Goal: Task Accomplishment & Management: Manage account settings

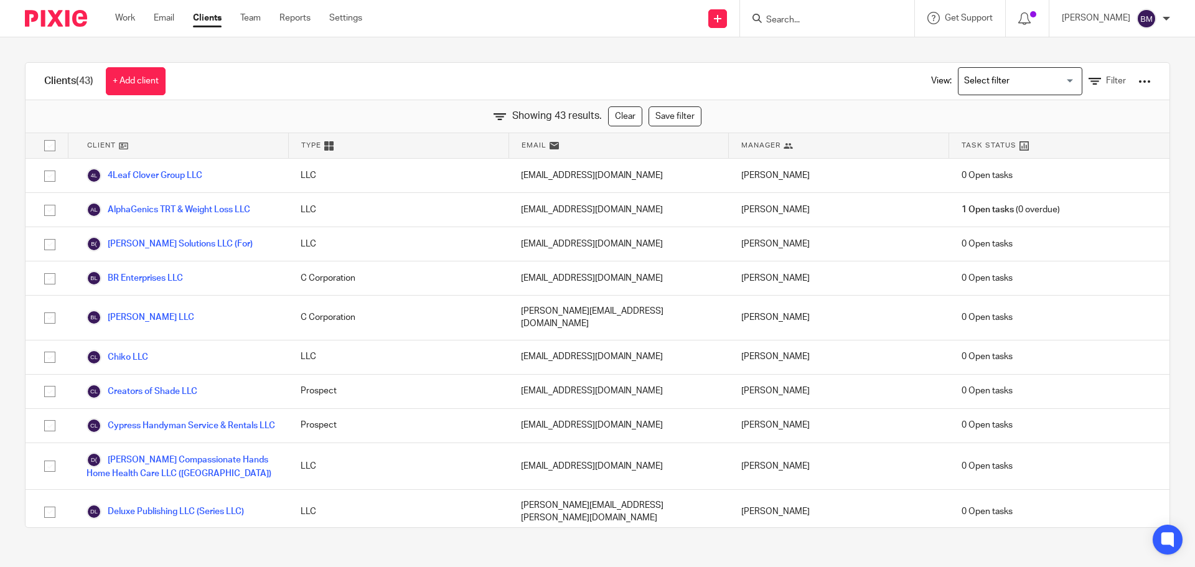
scroll to position [568, 0]
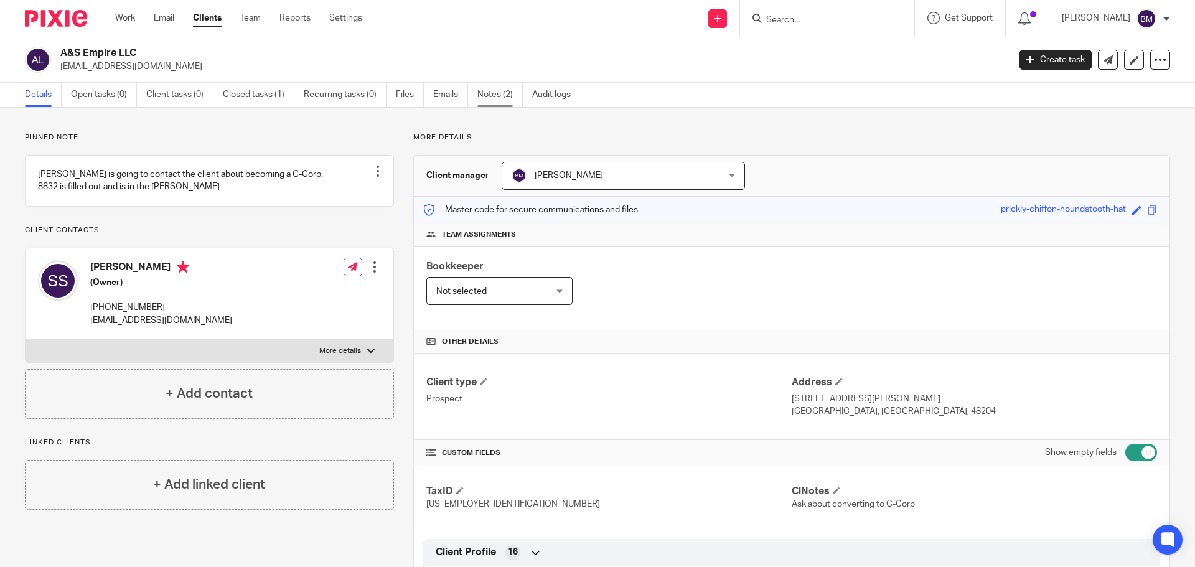
click at [489, 96] on link "Notes (2)" at bounding box center [499, 95] width 45 height 24
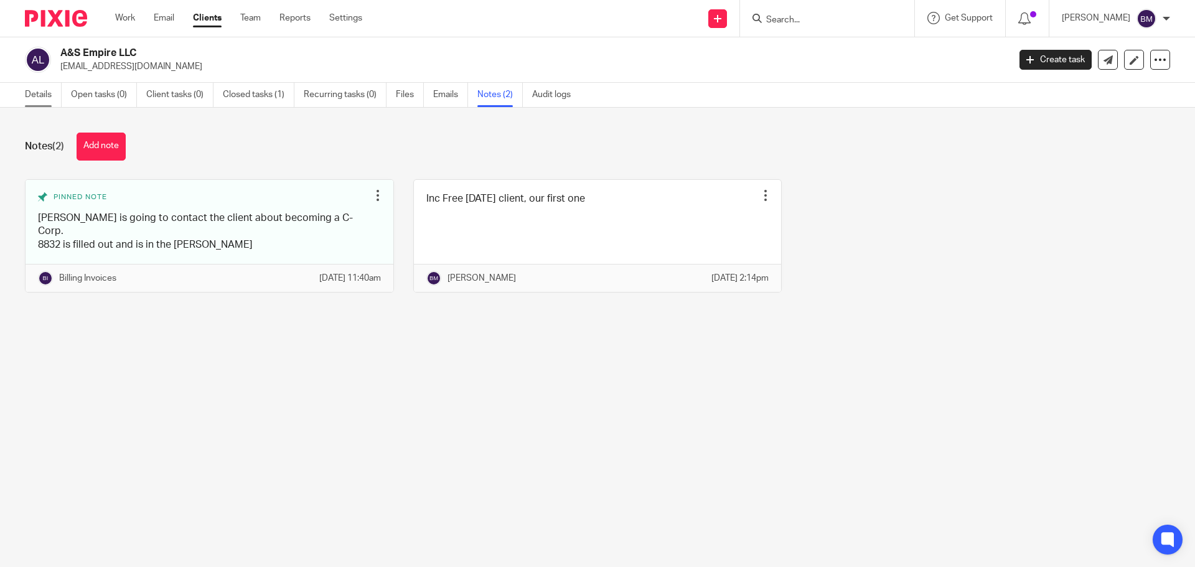
click at [40, 103] on link "Details" at bounding box center [43, 95] width 37 height 24
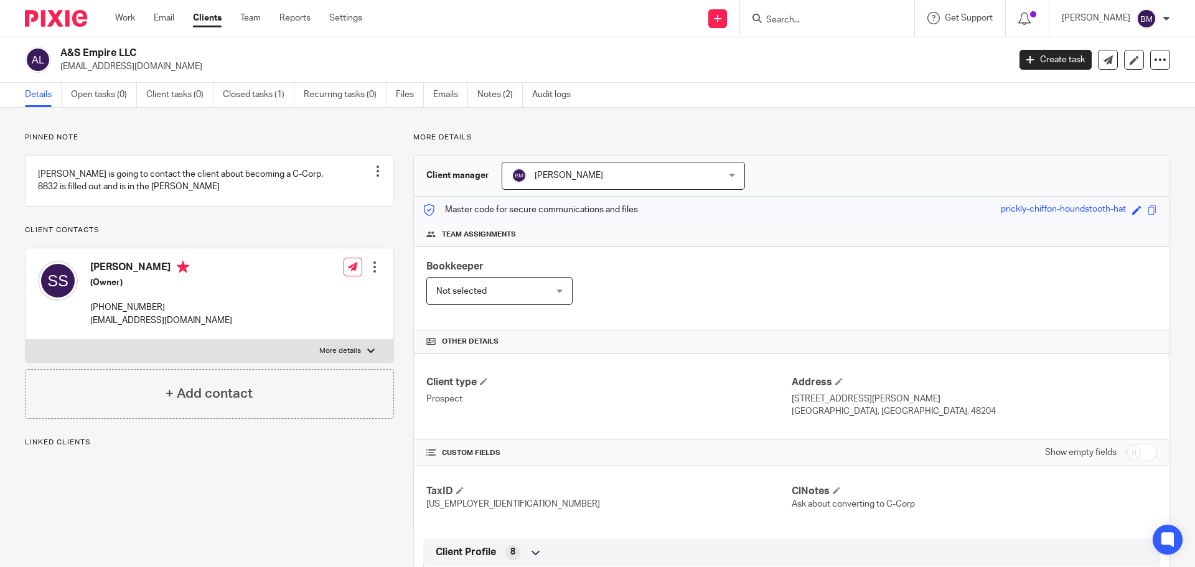
click at [1134, 455] on input "checkbox" at bounding box center [1141, 452] width 32 height 17
checkbox input "true"
click at [493, 96] on link "Notes (2)" at bounding box center [499, 95] width 45 height 24
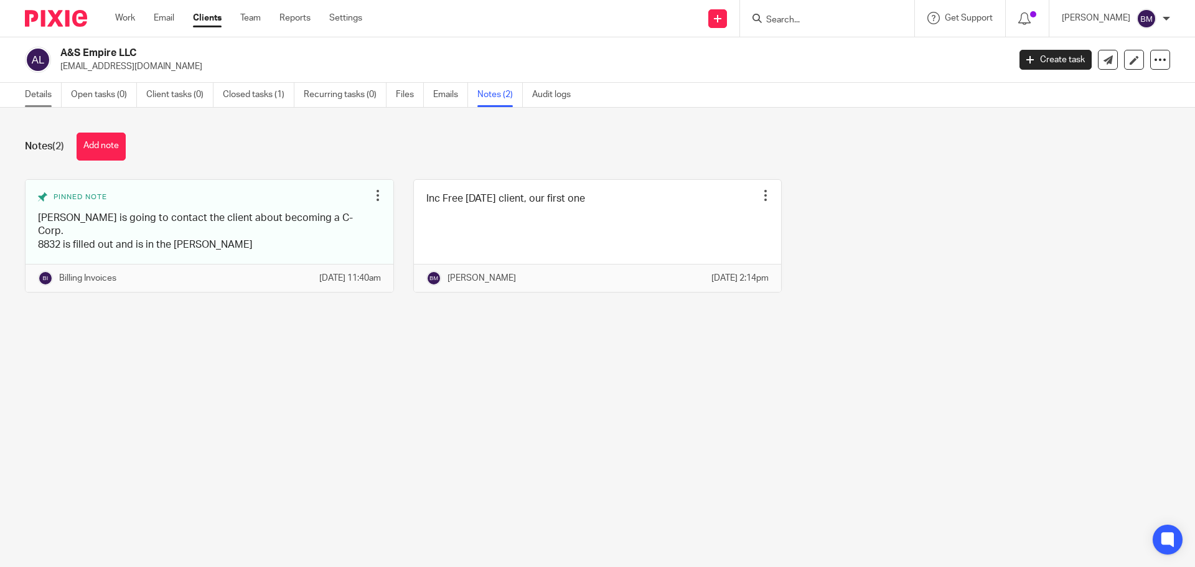
click at [44, 90] on link "Details" at bounding box center [43, 95] width 37 height 24
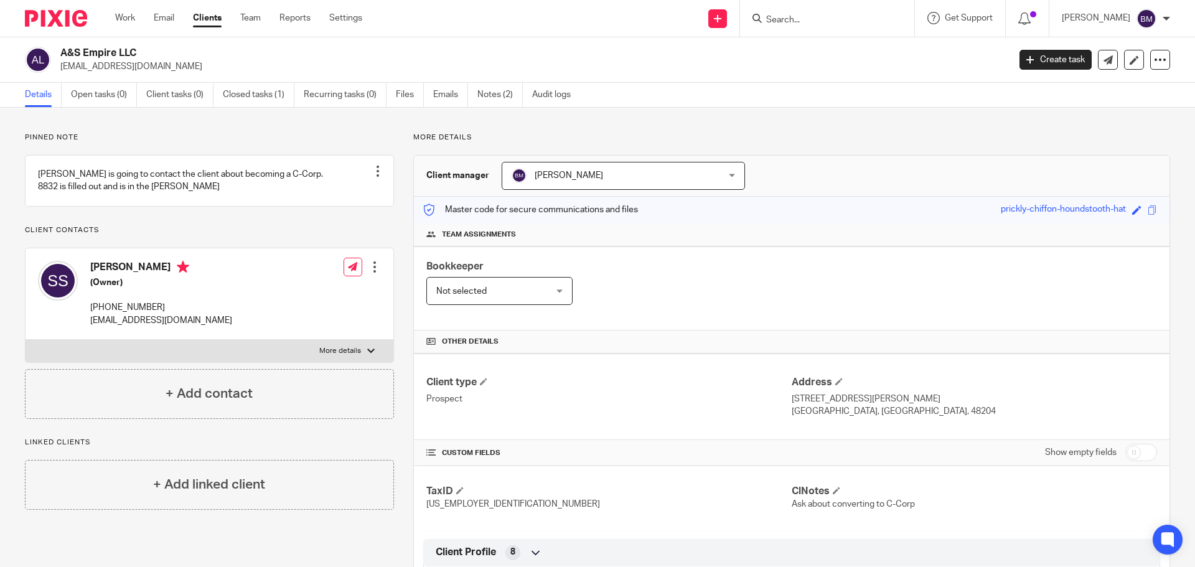
click at [794, 22] on input "Search" at bounding box center [821, 20] width 112 height 11
type input "switch"
click at [835, 54] on link at bounding box center [840, 48] width 154 height 19
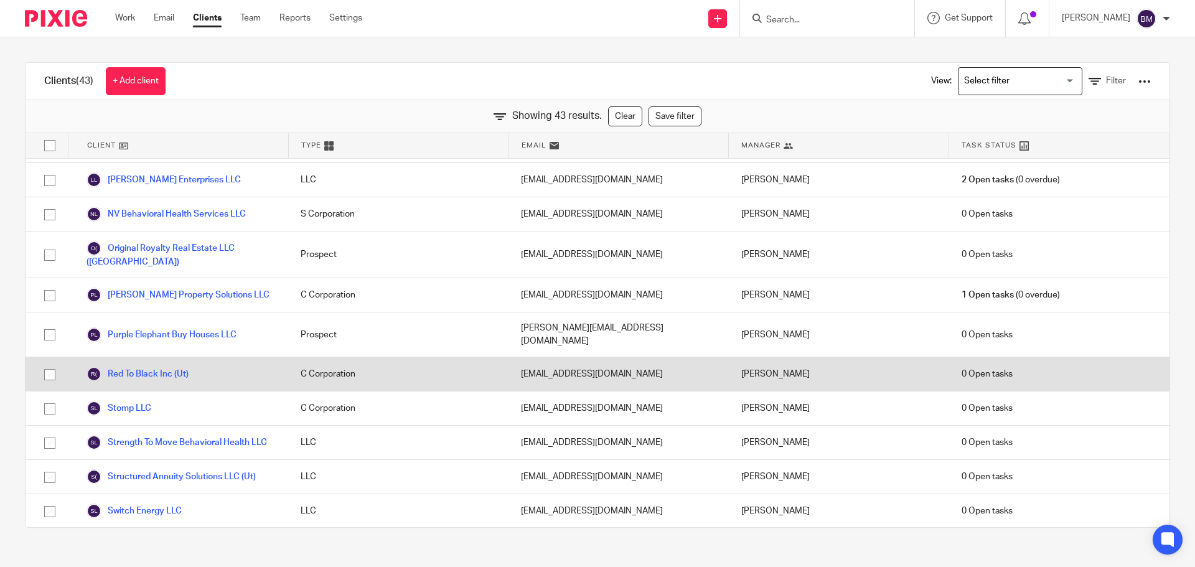
scroll to position [942, 0]
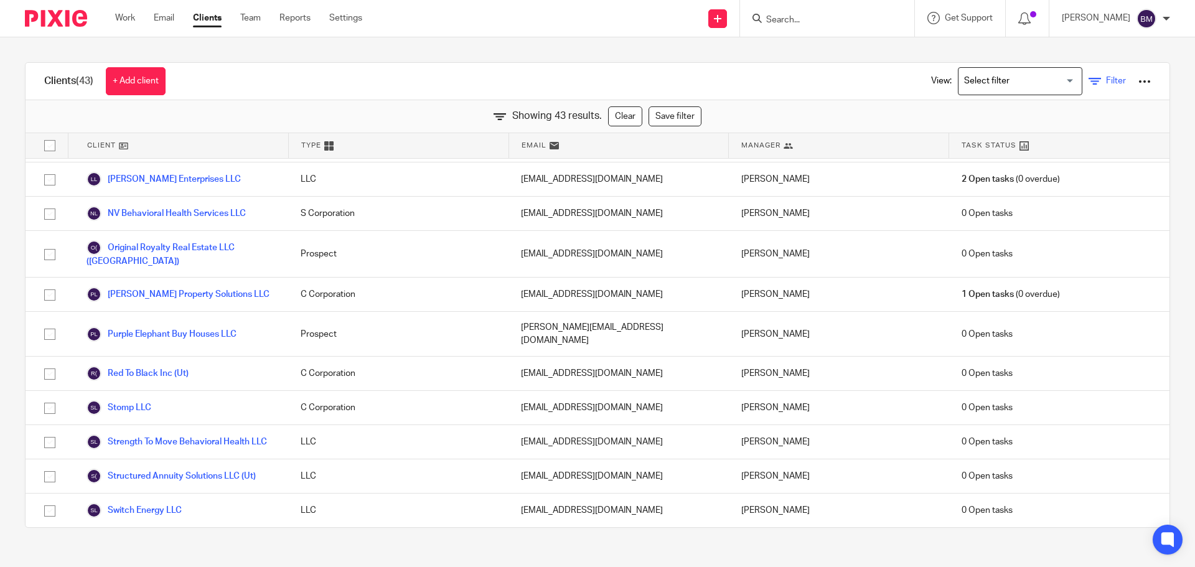
click at [1106, 80] on span "Filter" at bounding box center [1116, 81] width 20 height 9
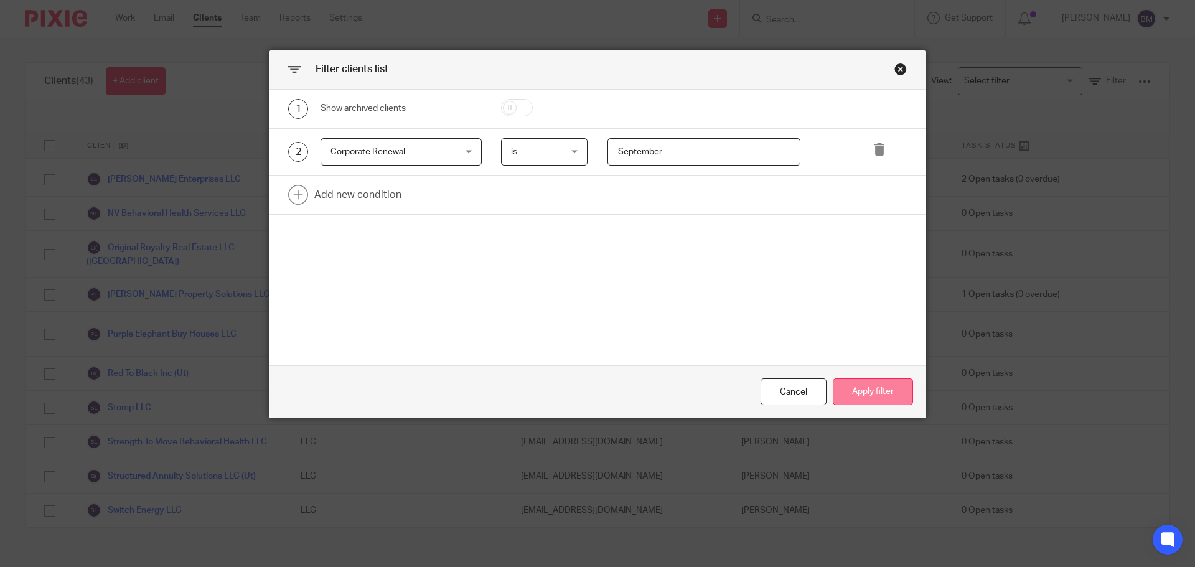
click at [855, 387] on button "Apply filter" at bounding box center [873, 391] width 80 height 27
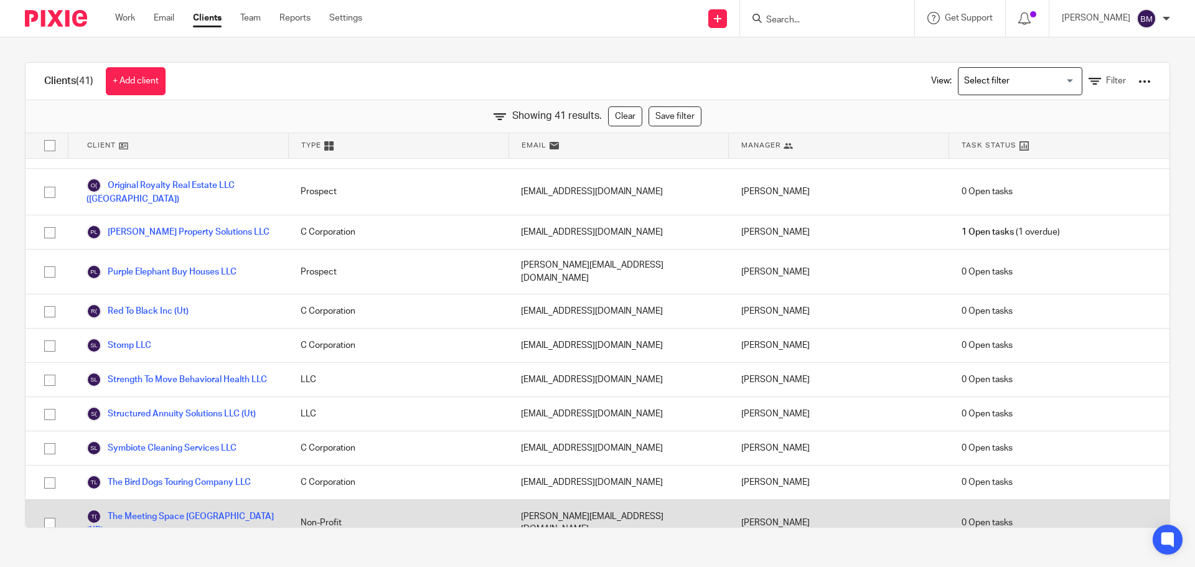
scroll to position [1060, 0]
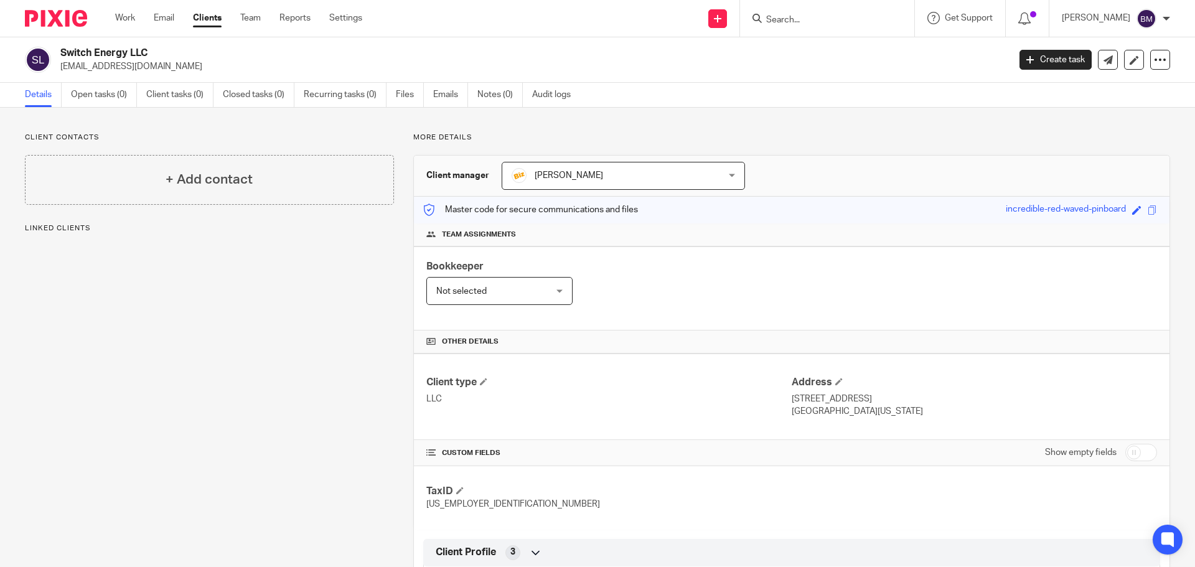
drag, startPoint x: 61, startPoint y: 53, endPoint x: 151, endPoint y: 53, distance: 90.3
click at [151, 53] on h2 "Switch Energy LLC" at bounding box center [436, 53] width 753 height 13
copy h2 "Switch Energy LLC"
click at [730, 175] on div "Anna McDaniel Anna McDaniel" at bounding box center [623, 176] width 243 height 28
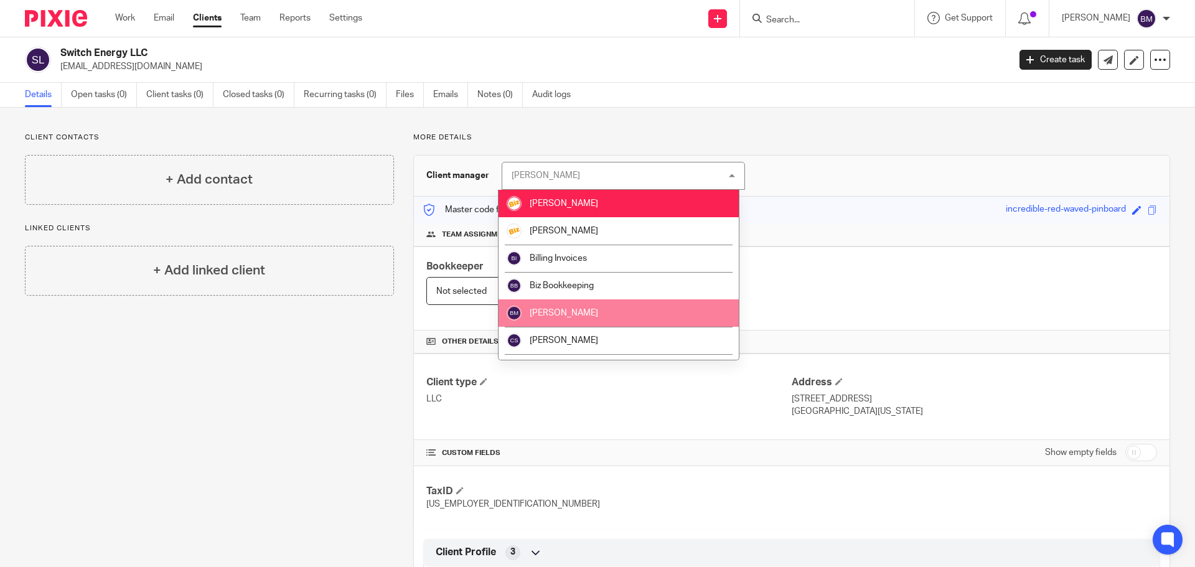
click at [577, 311] on span "[PERSON_NAME]" at bounding box center [564, 313] width 68 height 9
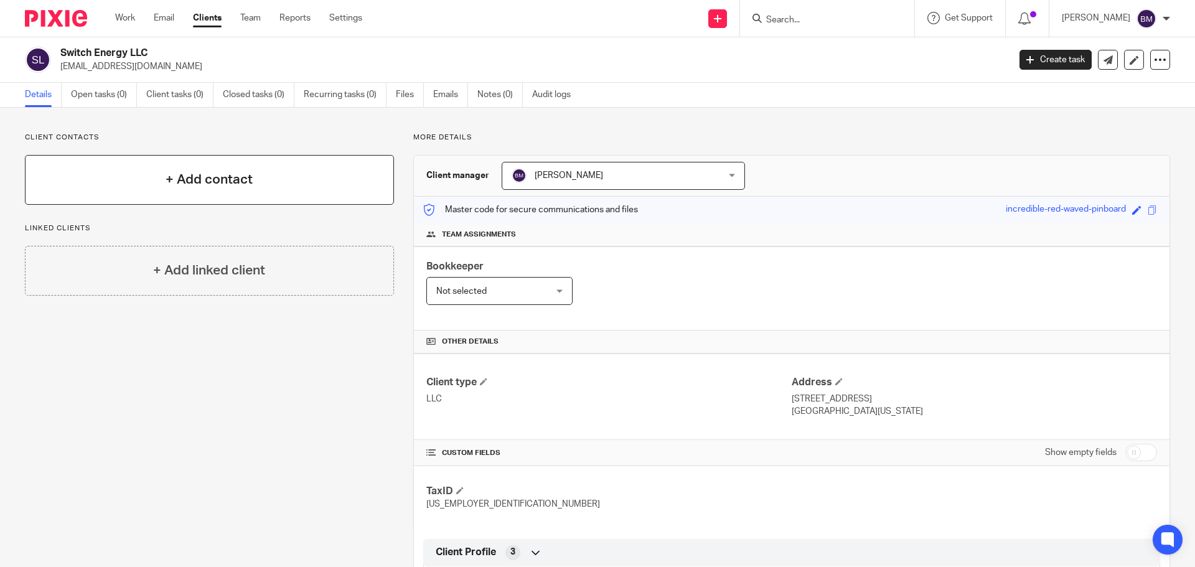
click at [200, 180] on h4 "+ Add contact" at bounding box center [209, 179] width 87 height 19
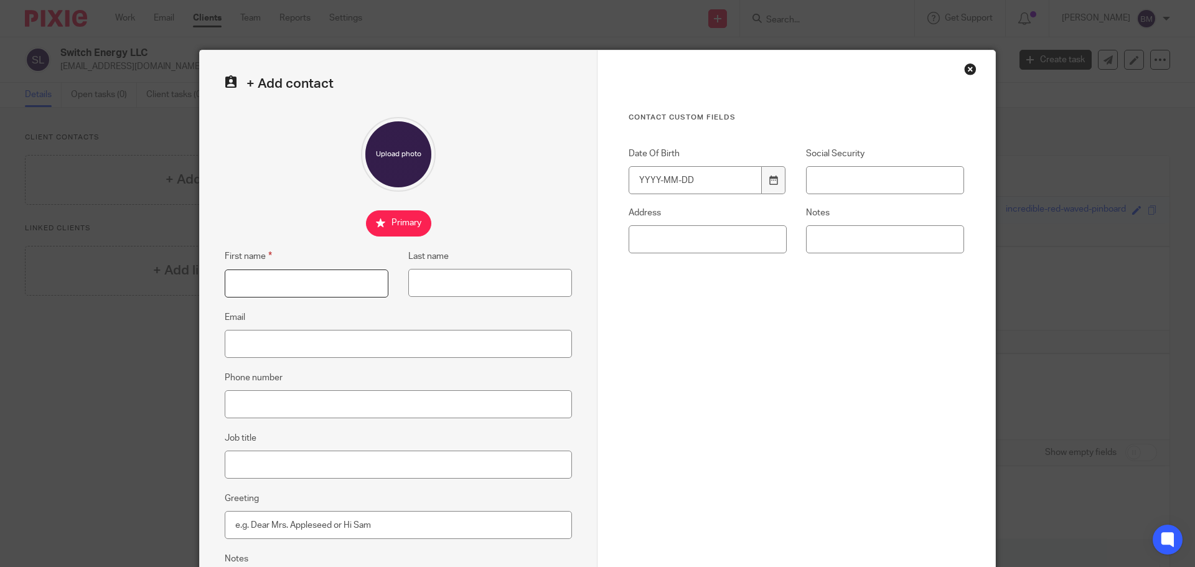
click at [244, 284] on input "First name" at bounding box center [307, 284] width 164 height 28
type input "Jeremy"
type input "Diaz"
click at [247, 466] on input "Job title" at bounding box center [398, 465] width 347 height 28
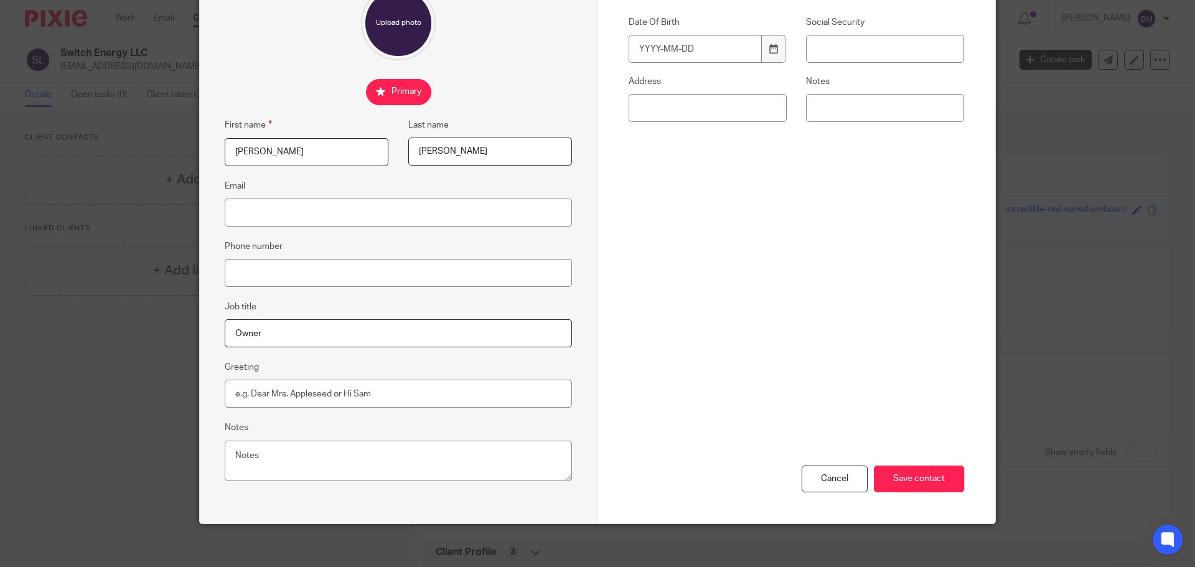
scroll to position [138, 0]
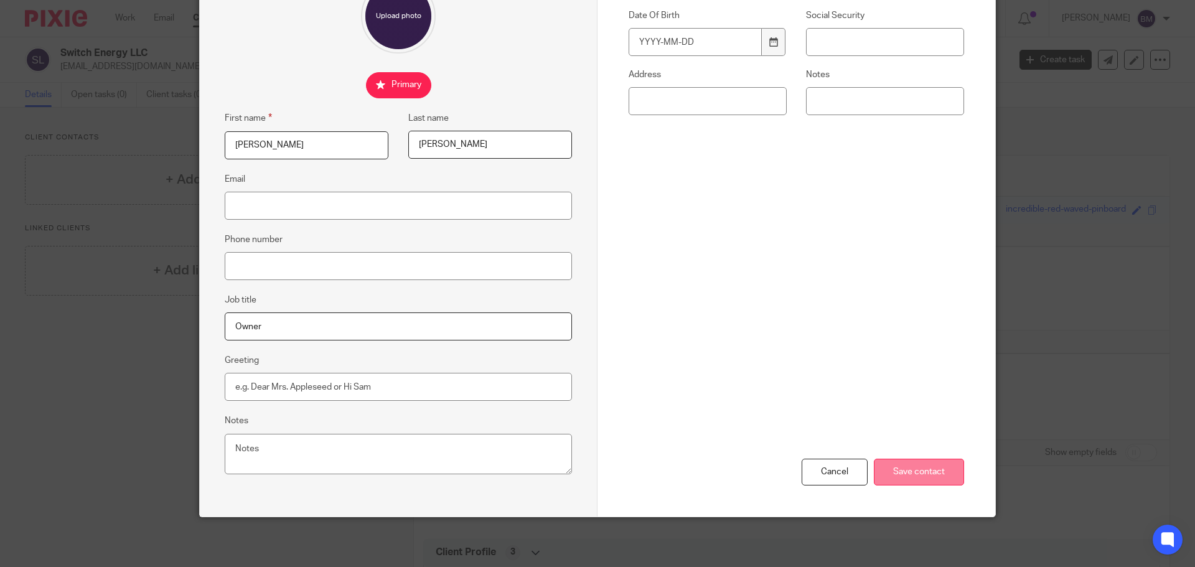
type input "Owner"
click at [900, 471] on input "Save contact" at bounding box center [919, 472] width 90 height 27
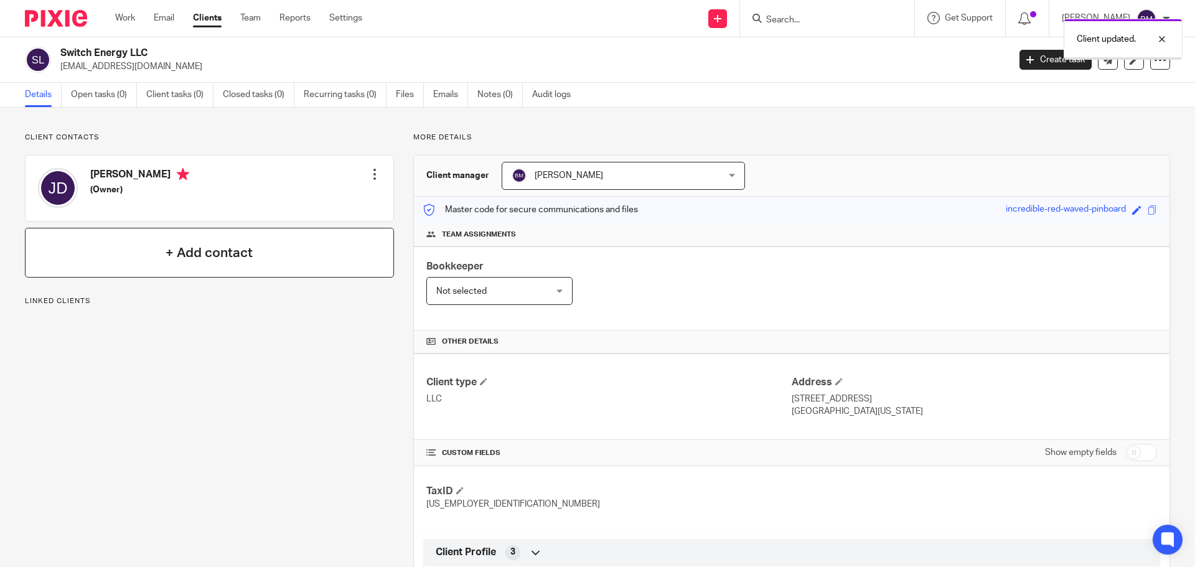
click at [231, 263] on div "+ Add contact" at bounding box center [209, 253] width 369 height 50
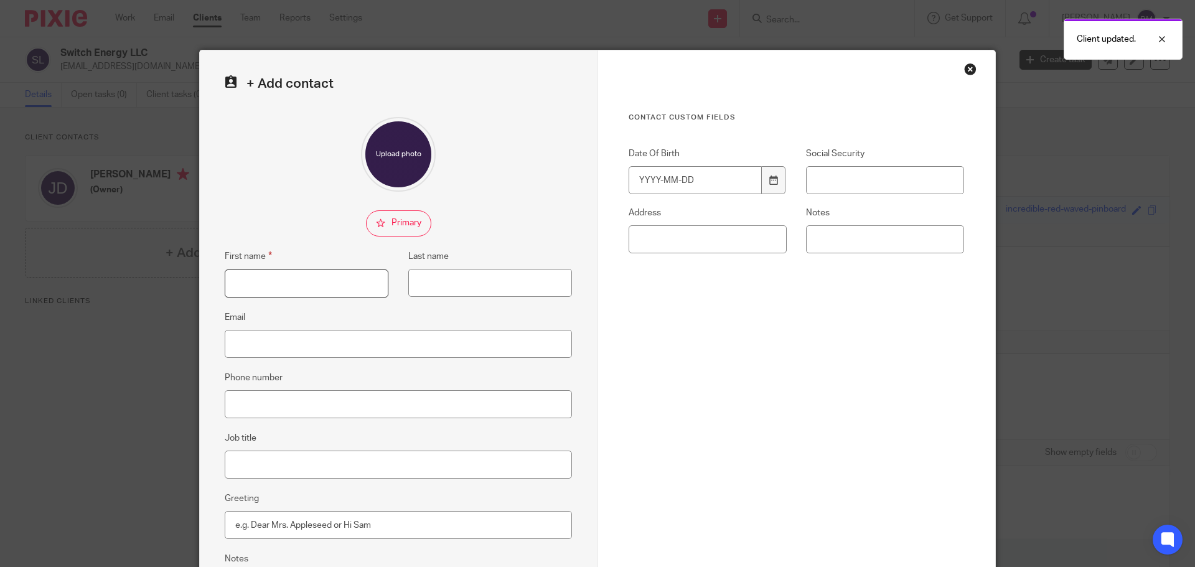
click at [258, 278] on input "First name" at bounding box center [307, 284] width 164 height 28
type input "Gigi"
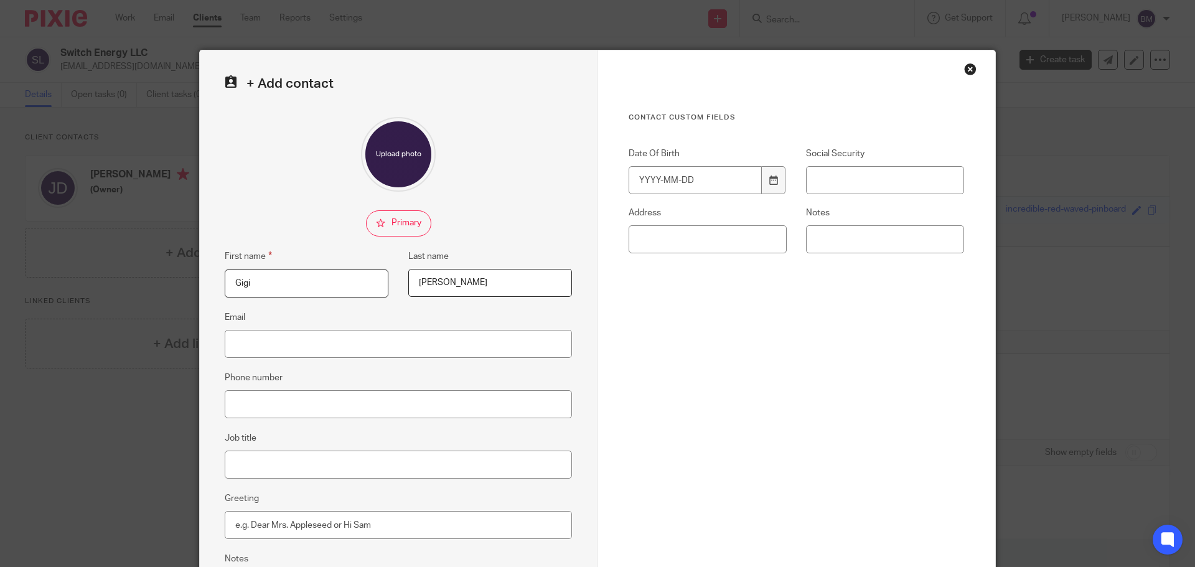
type input "Roundtree"
click at [250, 456] on input "Job title" at bounding box center [398, 465] width 347 height 28
type input "Contact"
click at [677, 386] on div "Contact Custom fields Date Of Birth Social Security Address Notes" at bounding box center [797, 272] width 336 height 319
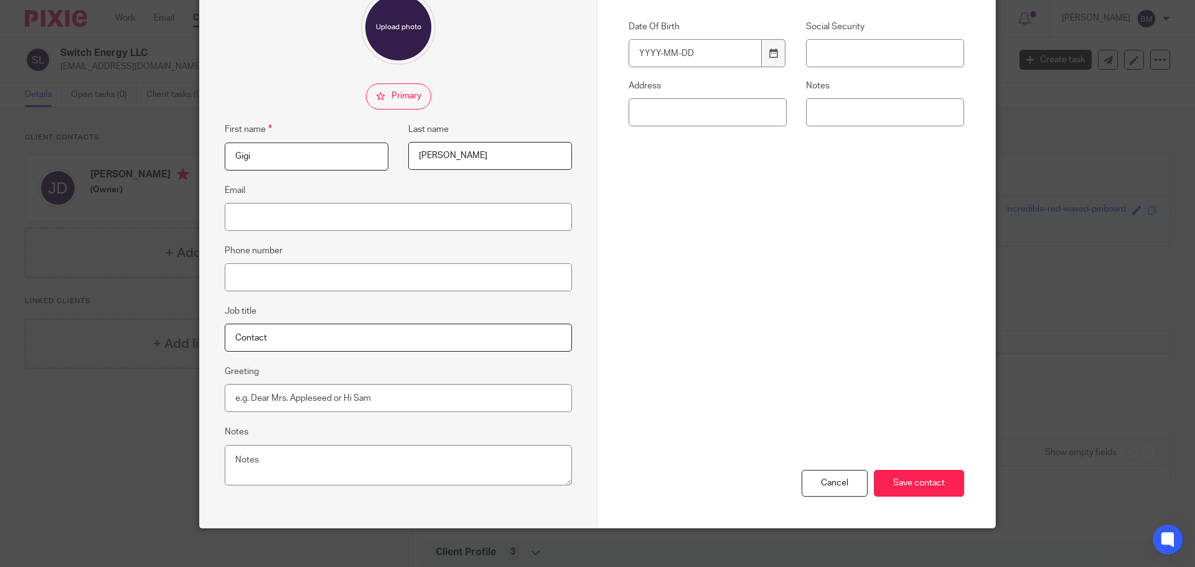
scroll to position [138, 0]
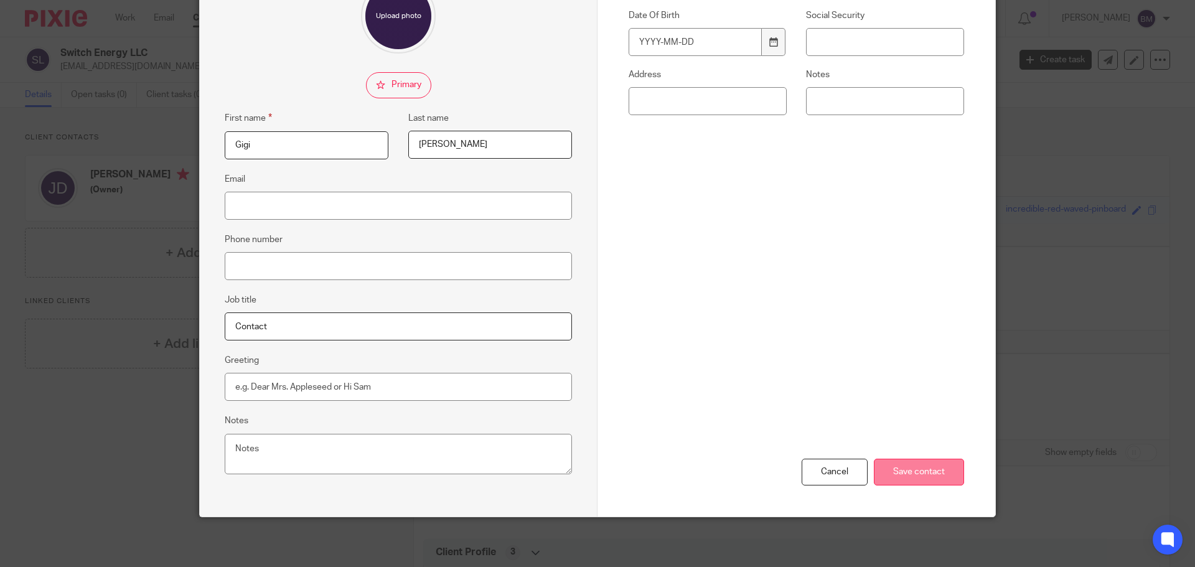
click at [914, 477] on input "Save contact" at bounding box center [919, 472] width 90 height 27
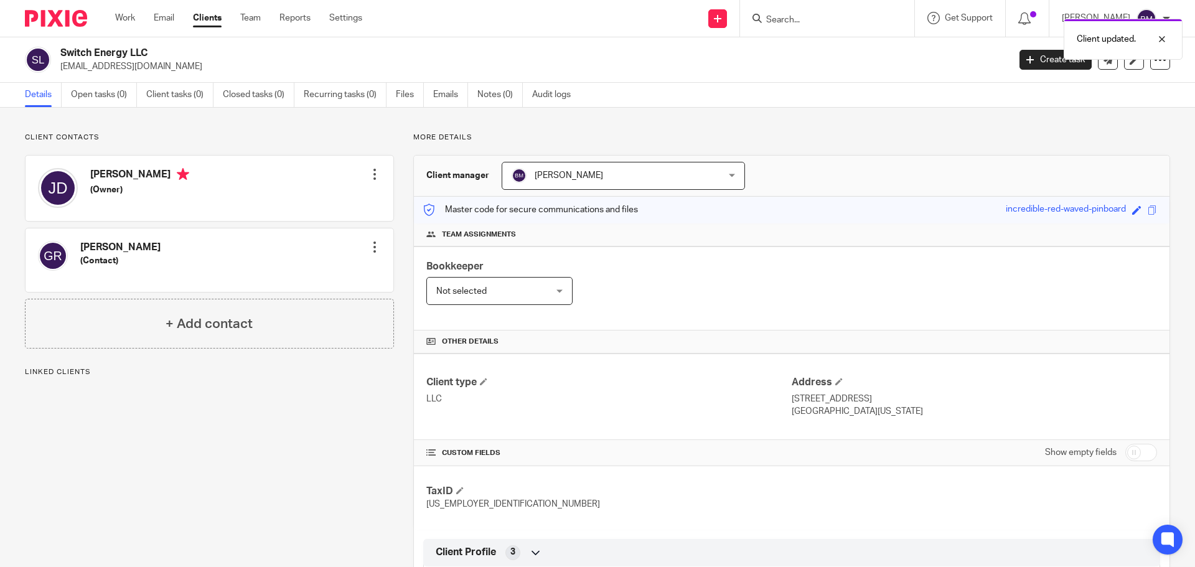
click at [1137, 455] on input "checkbox" at bounding box center [1141, 452] width 32 height 17
checkbox input "true"
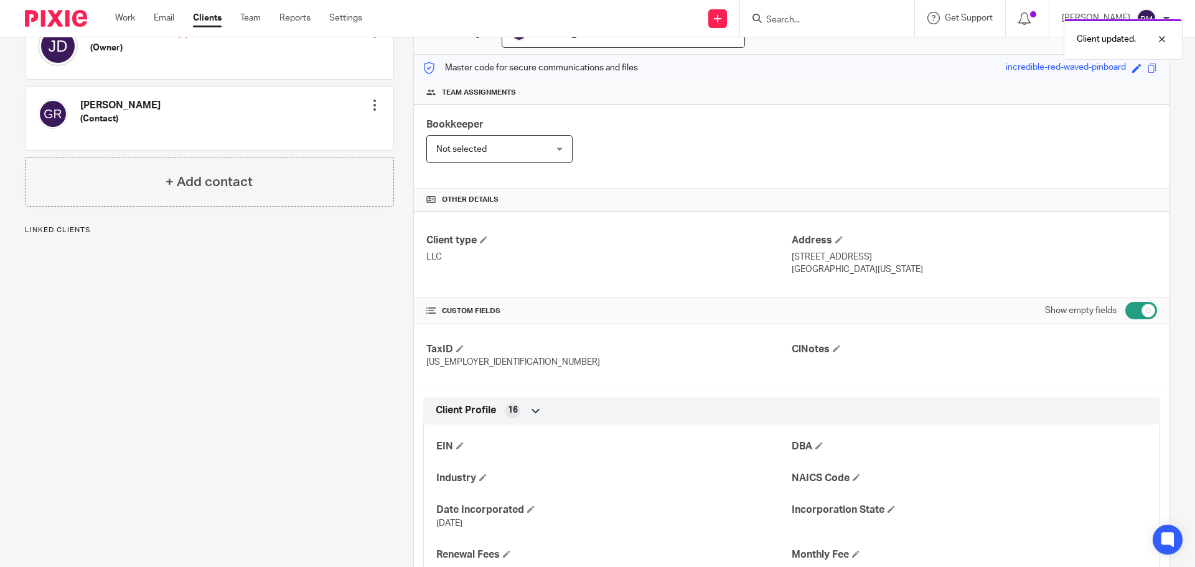
scroll to position [187, 0]
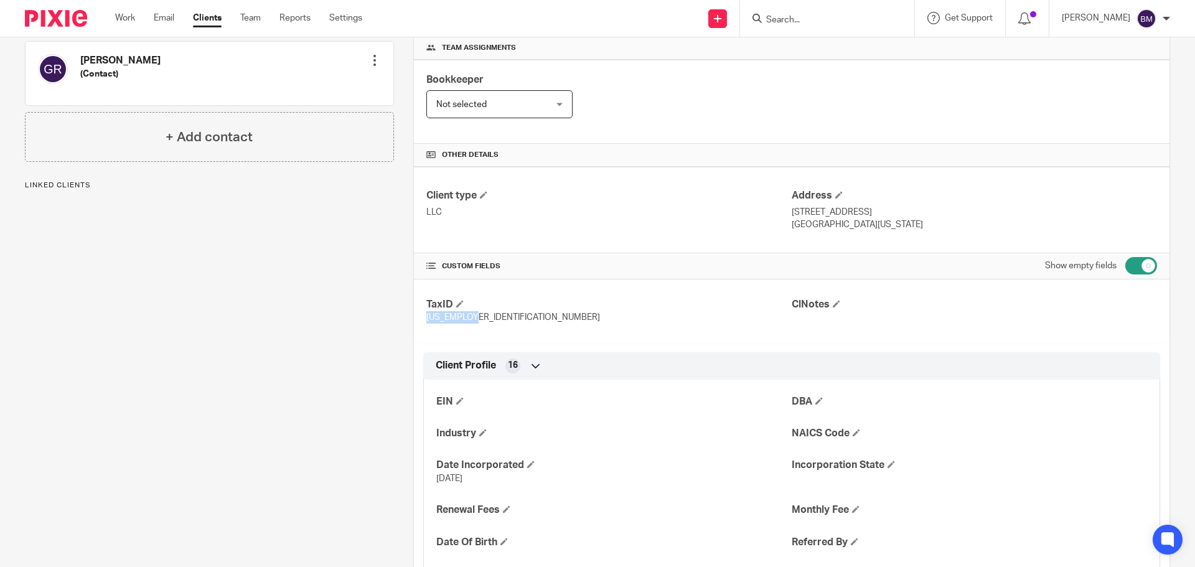
drag, startPoint x: 424, startPoint y: 316, endPoint x: 483, endPoint y: 319, distance: 59.2
click at [483, 319] on p "92-0253784" at bounding box center [608, 317] width 365 height 12
copy span "92-0253784"
click at [456, 399] on span at bounding box center [459, 400] width 7 height 7
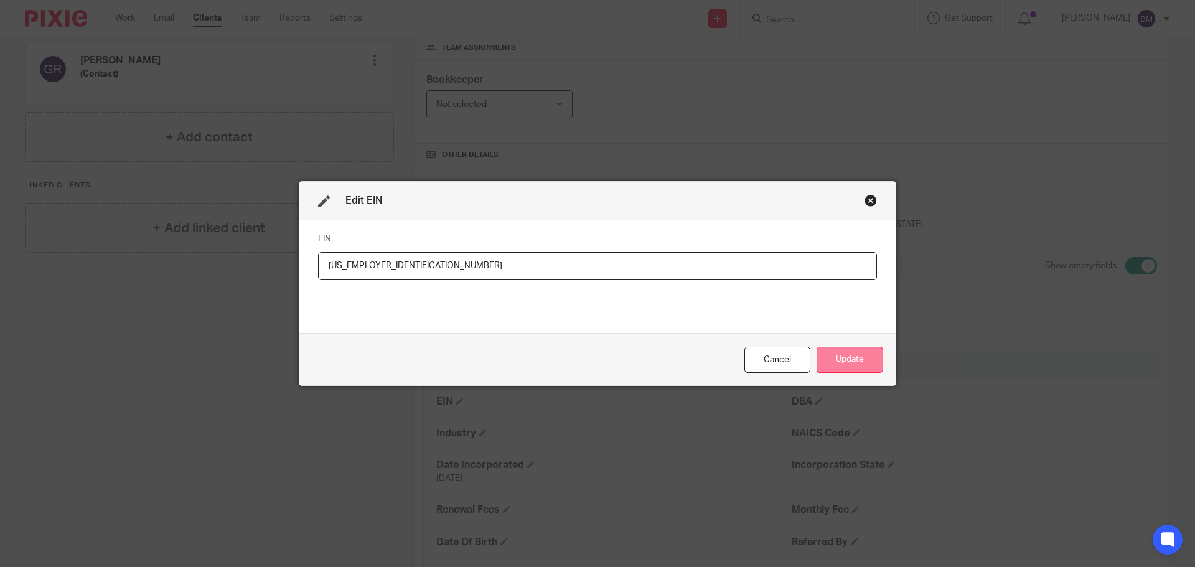
type input "92-0253784"
click at [842, 354] on button "Update" at bounding box center [850, 360] width 67 height 27
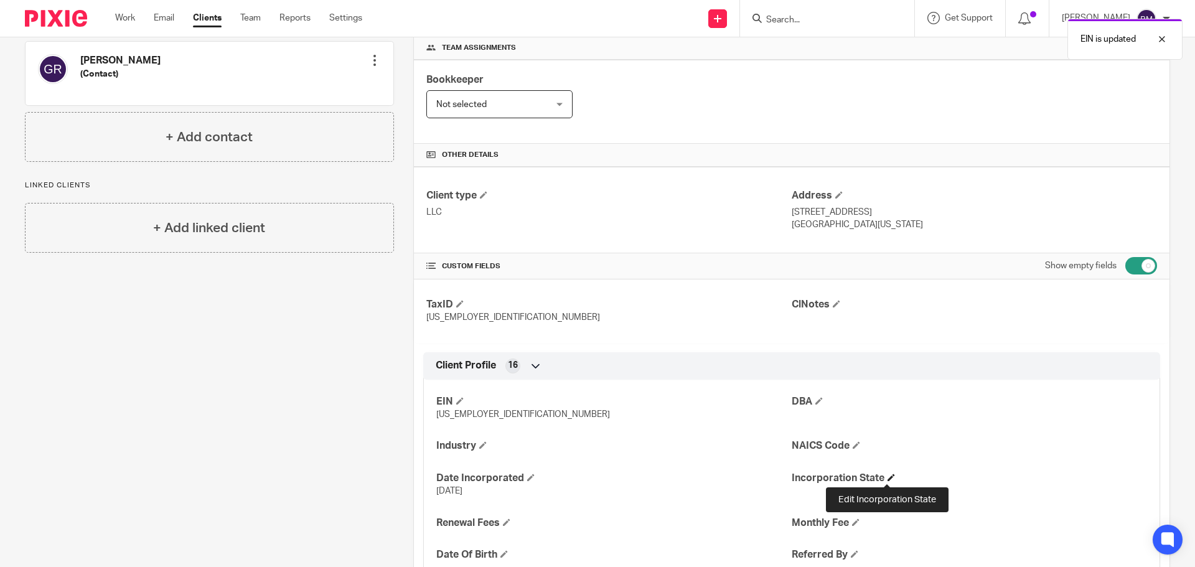
click at [888, 479] on span at bounding box center [891, 477] width 7 height 7
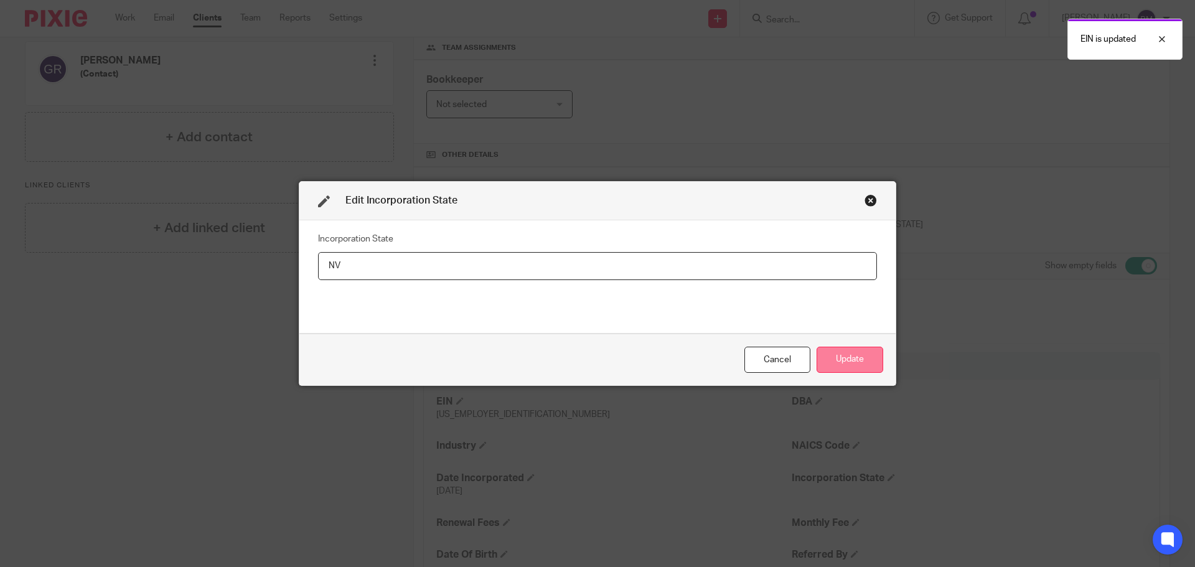
type input "NV"
click at [842, 359] on button "Update" at bounding box center [850, 360] width 67 height 27
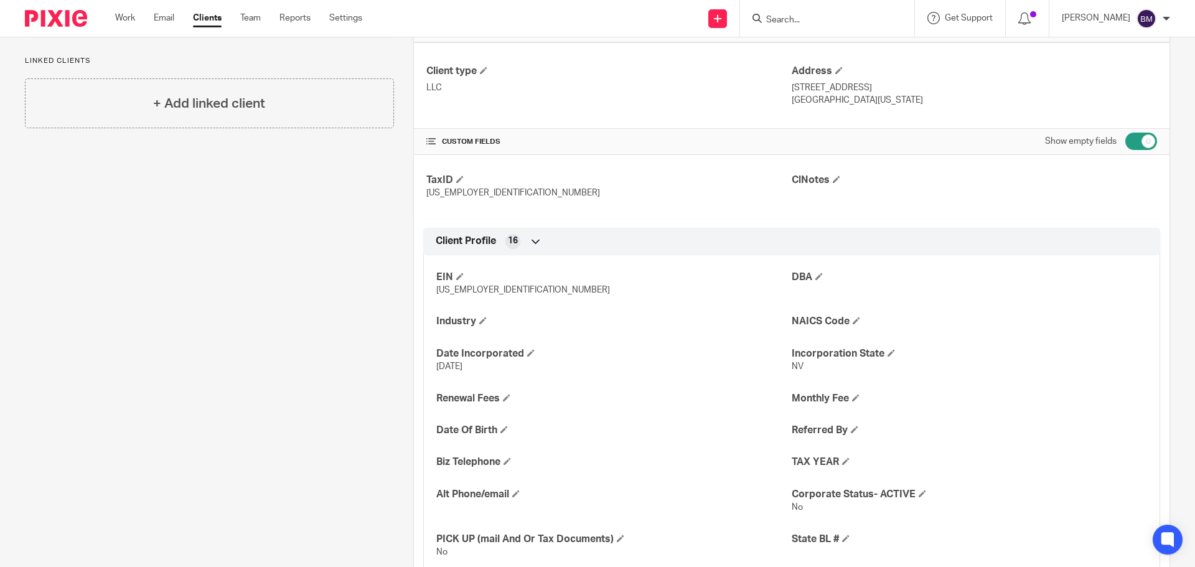
scroll to position [373, 0]
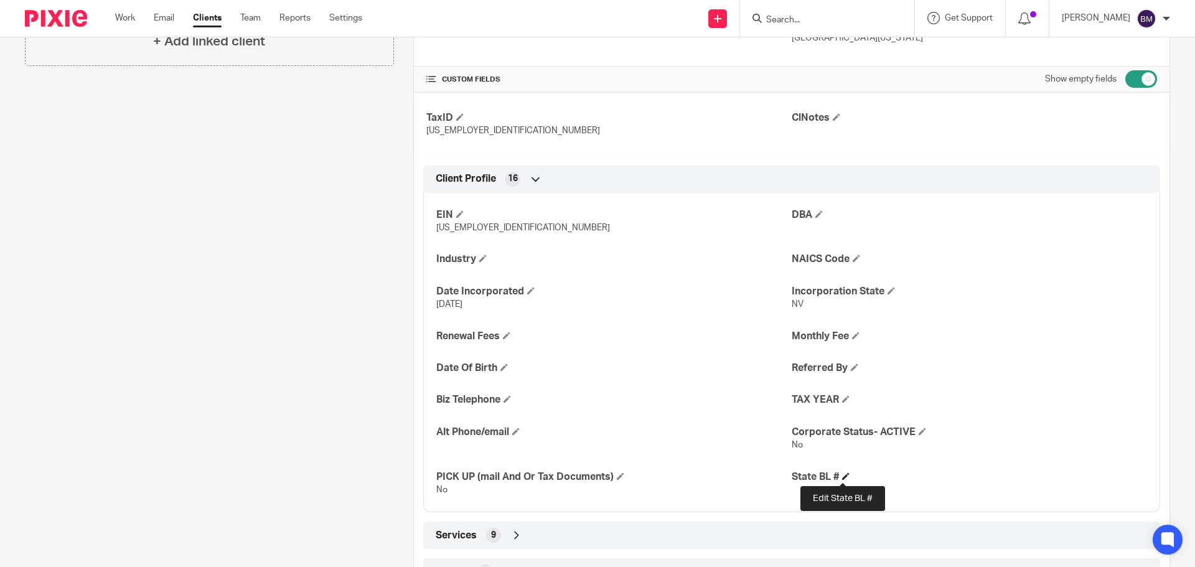
click at [842, 478] on span at bounding box center [845, 475] width 7 height 7
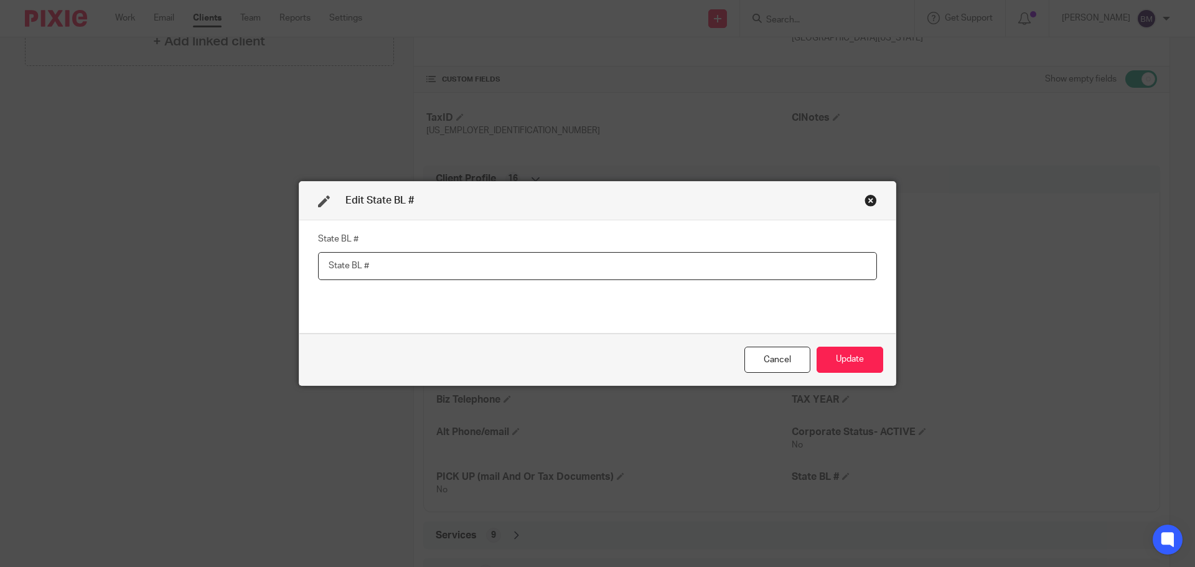
paste input "NV20222565691"
type input "NV20222565691"
click at [835, 360] on button "Update" at bounding box center [850, 360] width 67 height 27
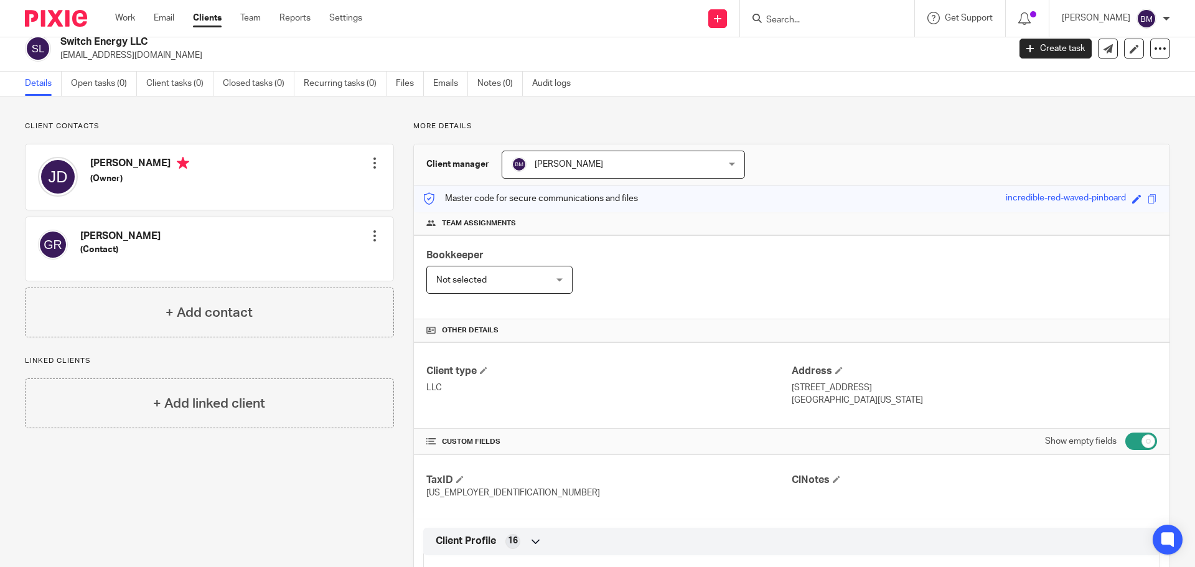
scroll to position [0, 0]
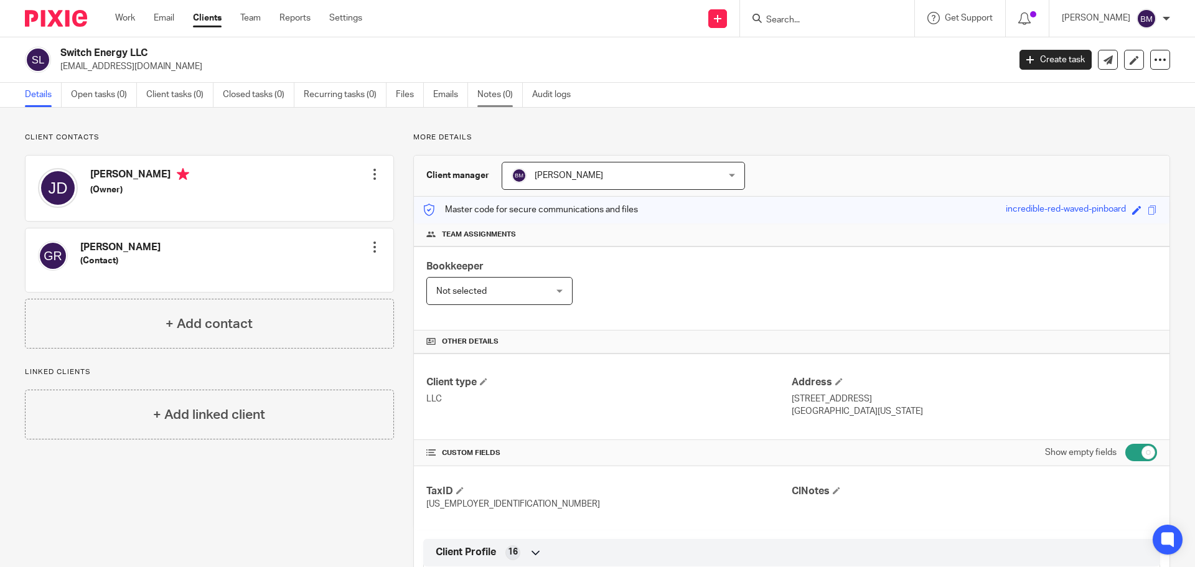
click at [498, 99] on link "Notes (0)" at bounding box center [499, 95] width 45 height 24
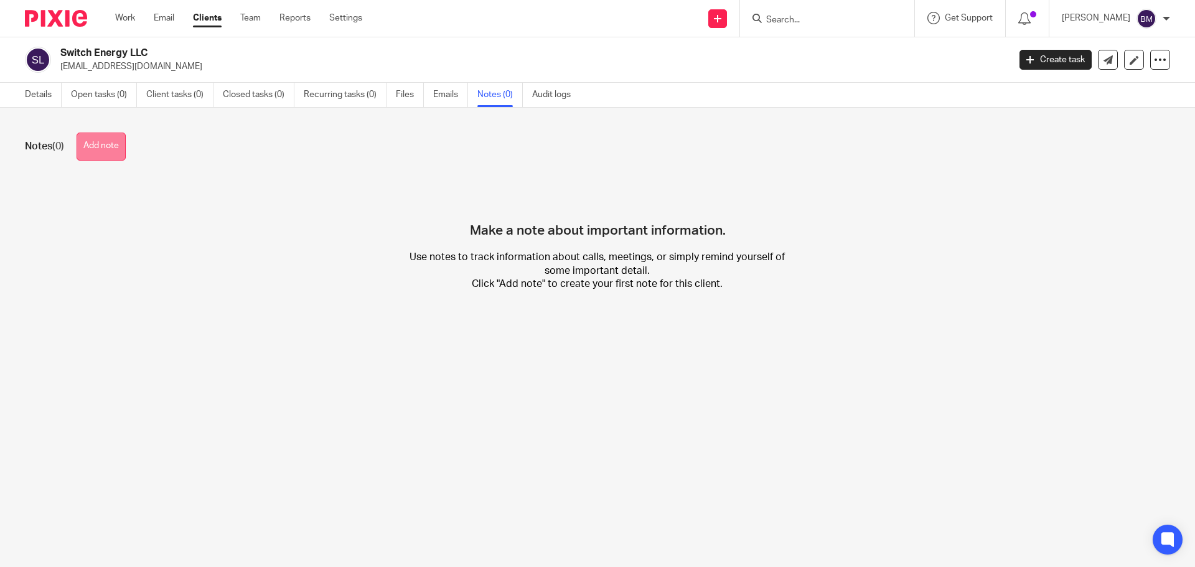
click at [107, 155] on button "Add note" at bounding box center [101, 147] width 49 height 28
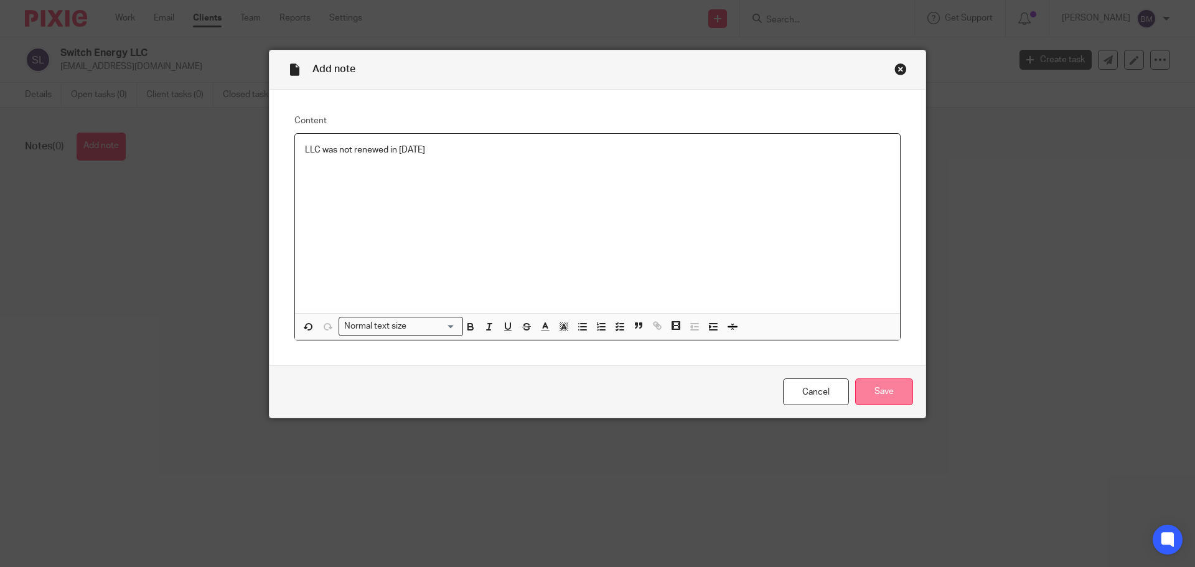
click at [877, 390] on input "Save" at bounding box center [884, 391] width 58 height 27
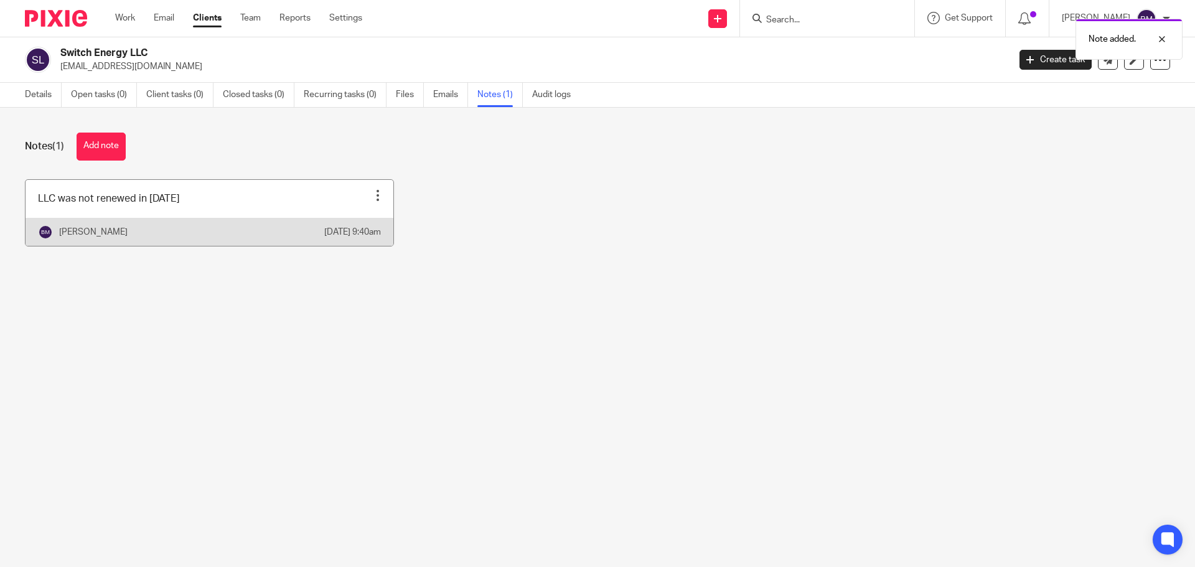
click at [373, 195] on div at bounding box center [378, 195] width 12 height 12
click at [347, 224] on span "Pin note" at bounding box center [345, 226] width 32 height 9
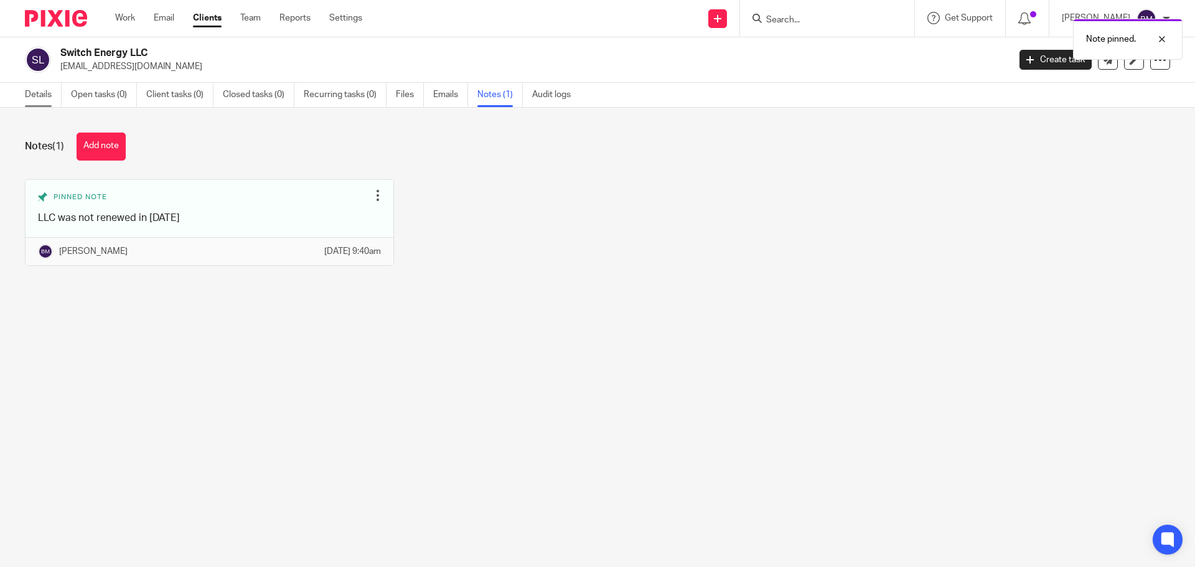
drag, startPoint x: 34, startPoint y: 96, endPoint x: 453, endPoint y: 154, distance: 423.5
click at [34, 96] on link "Details" at bounding box center [43, 95] width 37 height 24
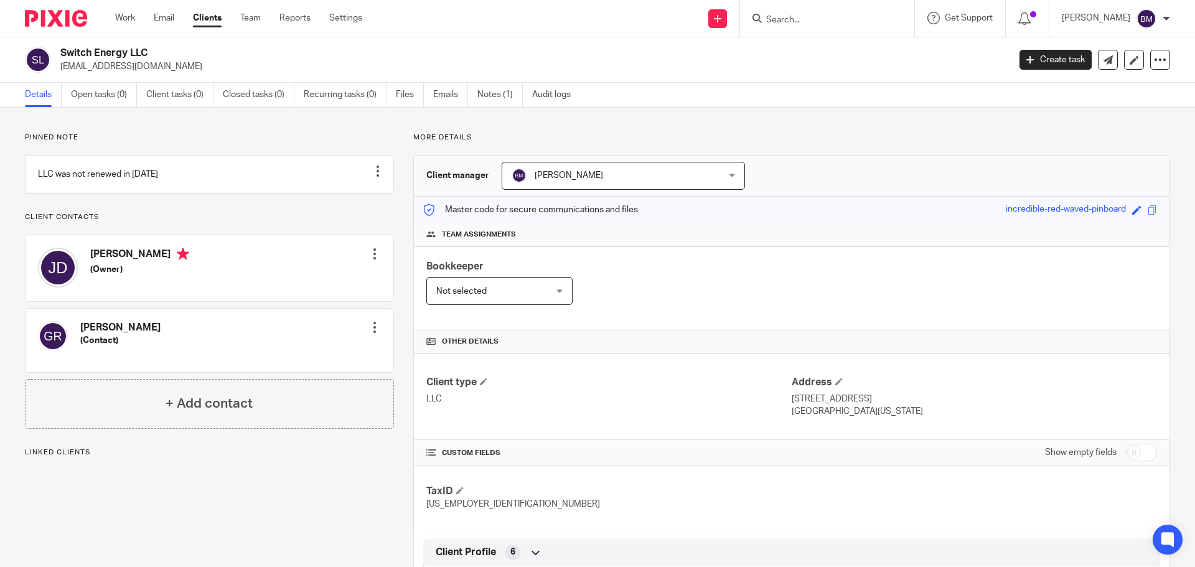
click at [1138, 455] on input "checkbox" at bounding box center [1141, 452] width 32 height 17
checkbox input "true"
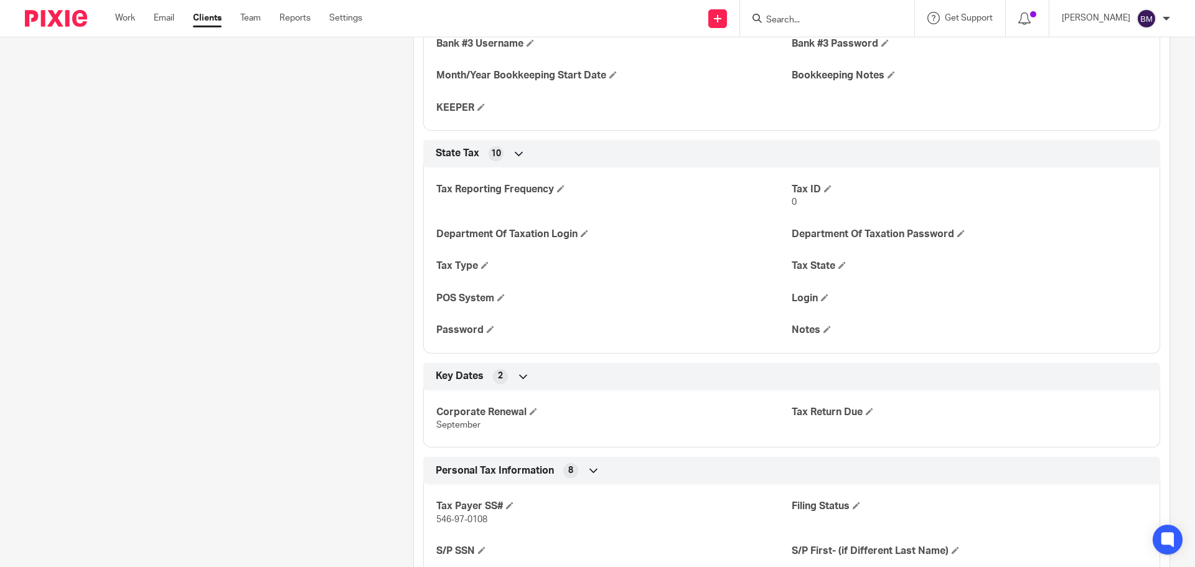
scroll to position [1494, 0]
click at [531, 410] on span at bounding box center [533, 410] width 7 height 7
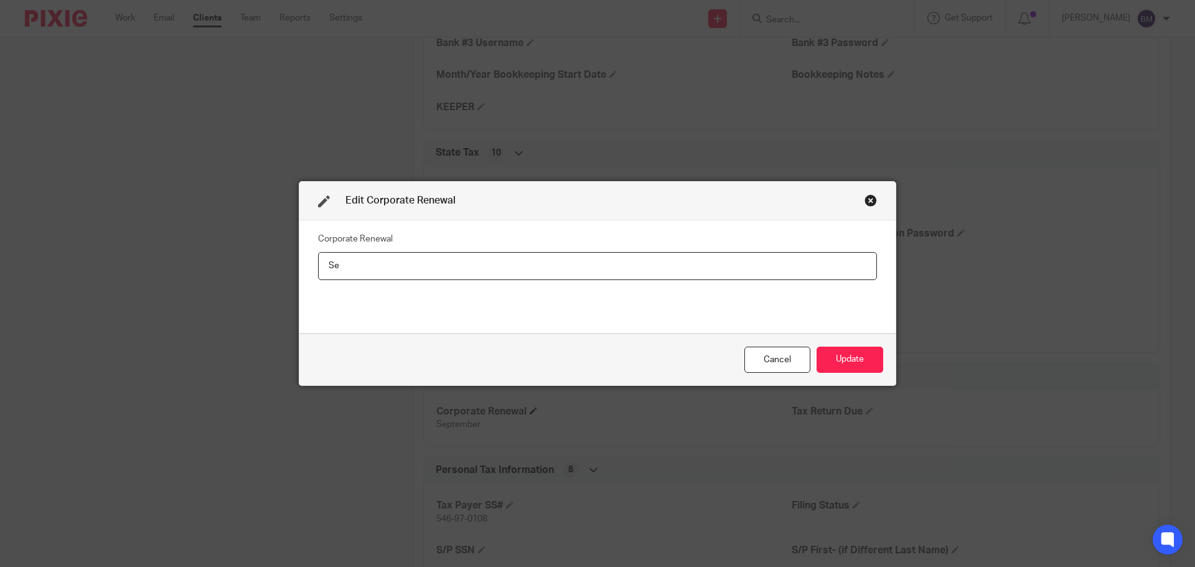
type input "S"
click at [828, 365] on button "Update" at bounding box center [850, 360] width 67 height 27
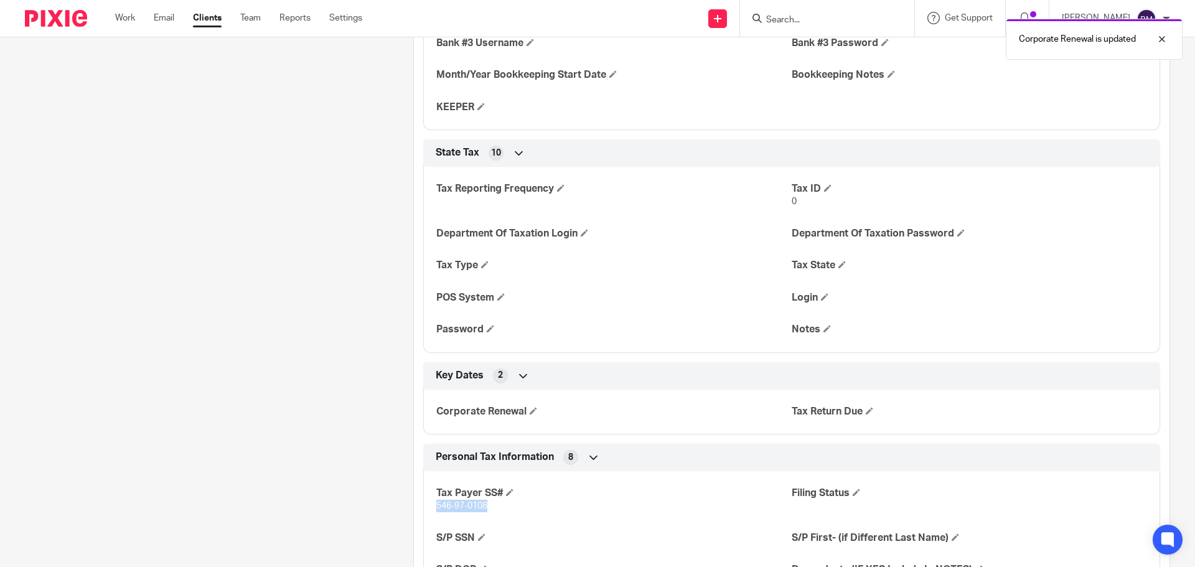
drag, startPoint x: 486, startPoint y: 504, endPoint x: 434, endPoint y: 510, distance: 52.7
click at [436, 510] on p "546-97-0108" at bounding box center [613, 506] width 355 height 12
copy span "546-97-0108"
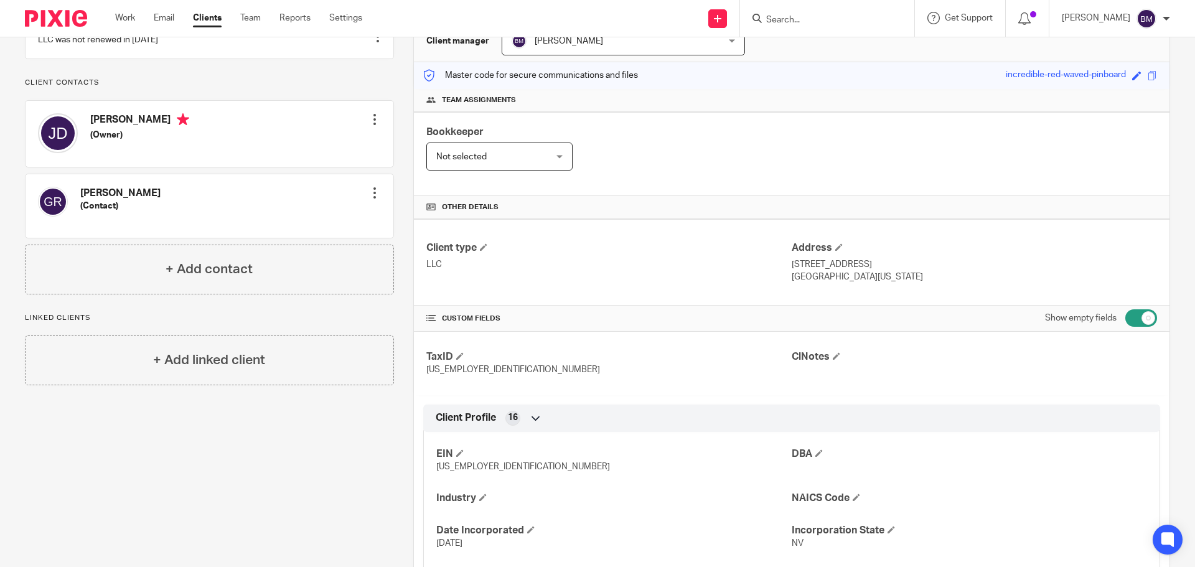
scroll to position [0, 0]
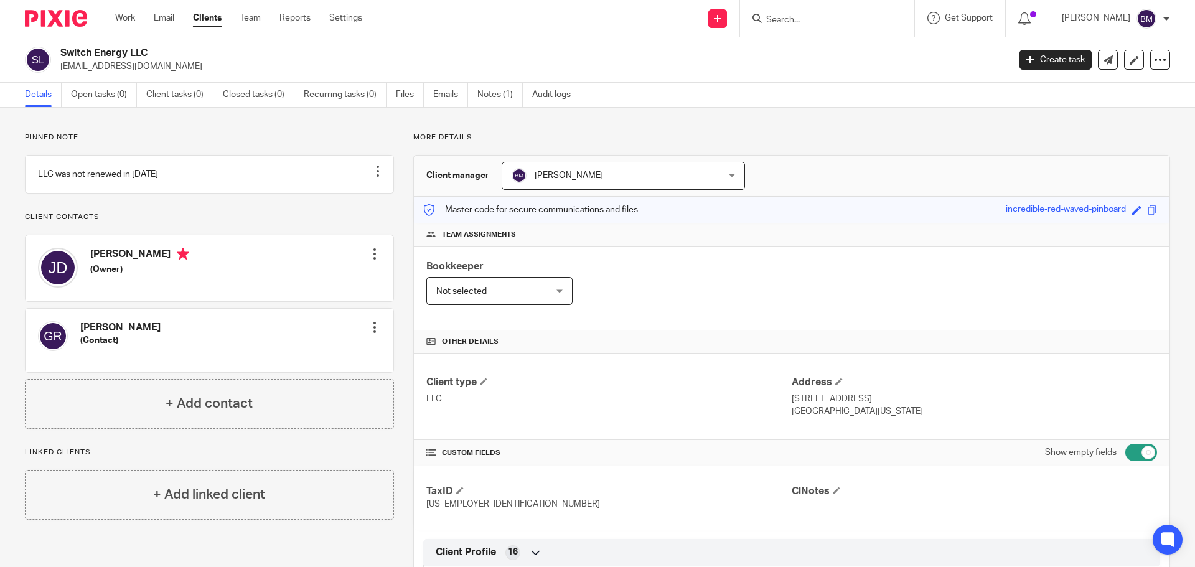
click at [373, 260] on div at bounding box center [375, 254] width 12 height 12
drag, startPoint x: 276, startPoint y: 291, endPoint x: 301, endPoint y: 288, distance: 25.8
click at [276, 291] on link "Edit contact" at bounding box center [315, 295] width 119 height 18
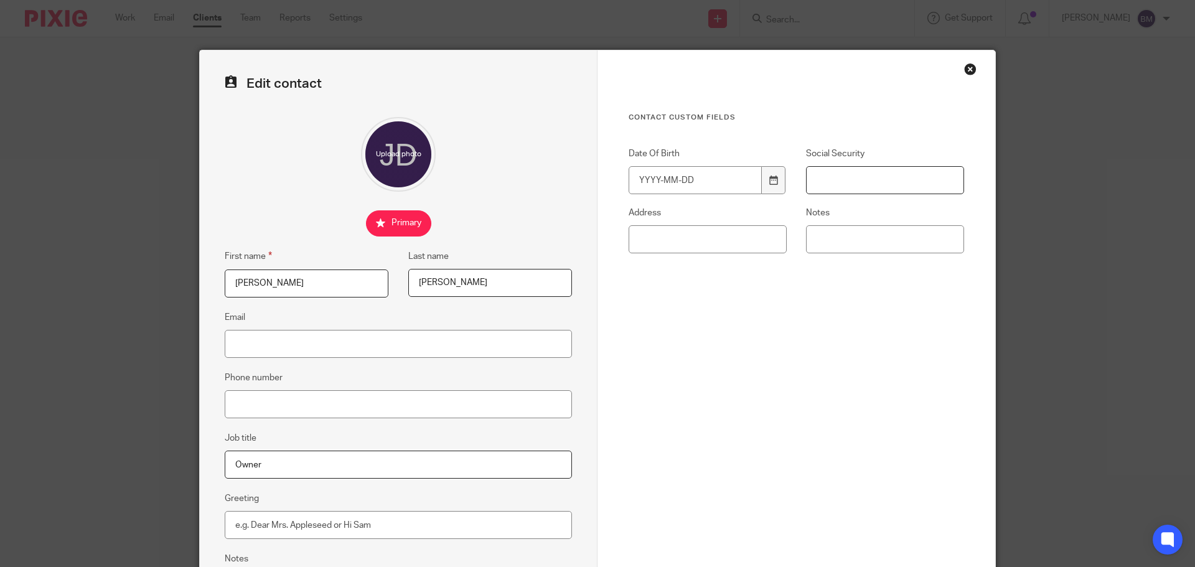
click at [835, 177] on input "Social Security" at bounding box center [885, 180] width 158 height 28
paste input "546-97-0108"
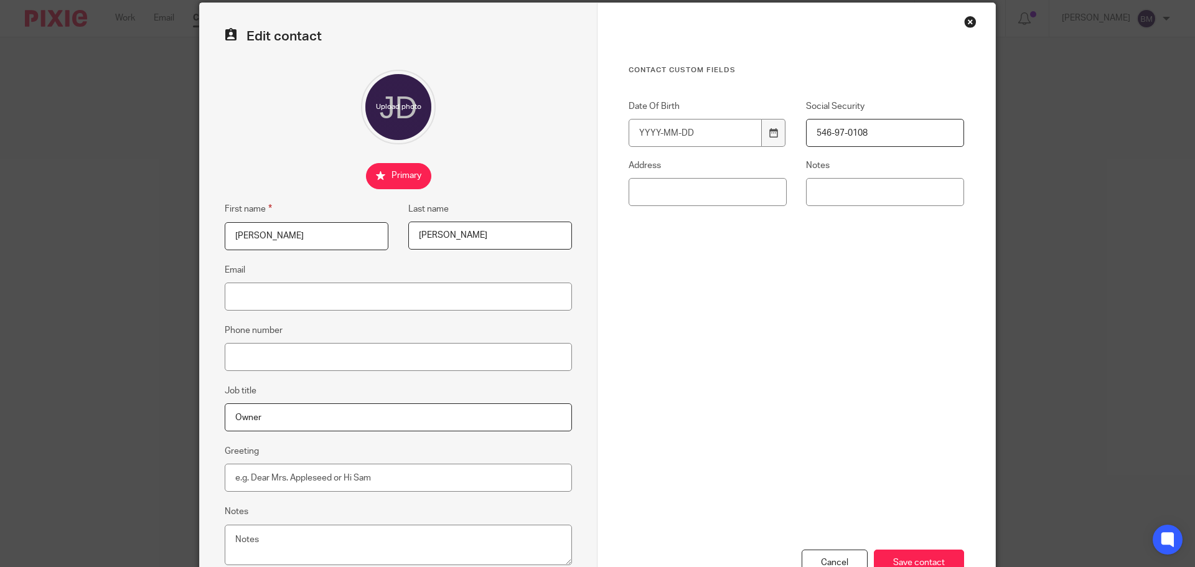
scroll to position [138, 0]
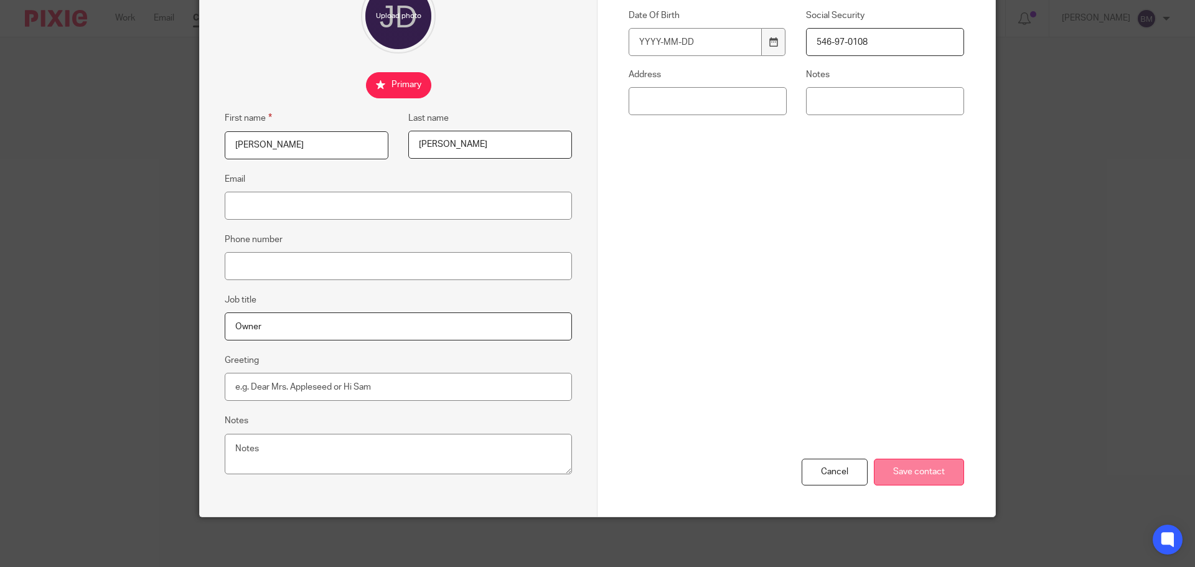
type input "546-97-0108"
click at [911, 469] on input "Save contact" at bounding box center [919, 472] width 90 height 27
click at [912, 476] on input "Save contact" at bounding box center [919, 472] width 90 height 27
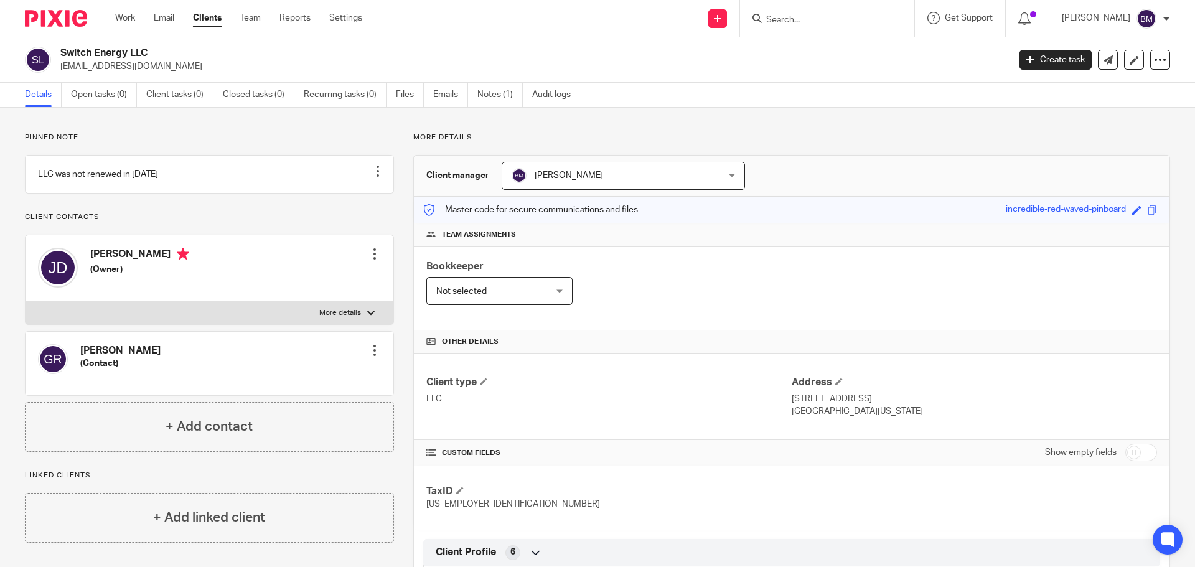
click at [802, 15] on input "Search" at bounding box center [821, 20] width 112 height 11
type input "symbio"
click at [842, 57] on link at bounding box center [880, 53] width 235 height 29
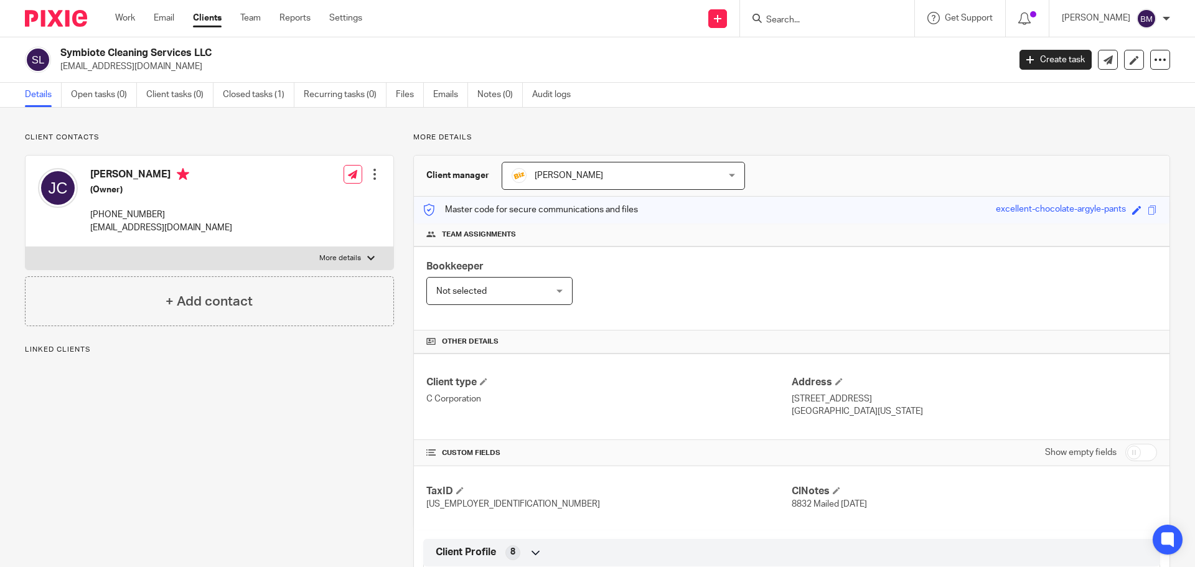
click at [1137, 452] on input "checkbox" at bounding box center [1141, 452] width 32 height 17
checkbox input "true"
drag, startPoint x: 66, startPoint y: 51, endPoint x: 223, endPoint y: 54, distance: 157.5
click at [223, 54] on h2 "Symbiote Cleaning Services LLC" at bounding box center [436, 53] width 753 height 13
click at [789, 19] on input "Search" at bounding box center [821, 20] width 112 height 11
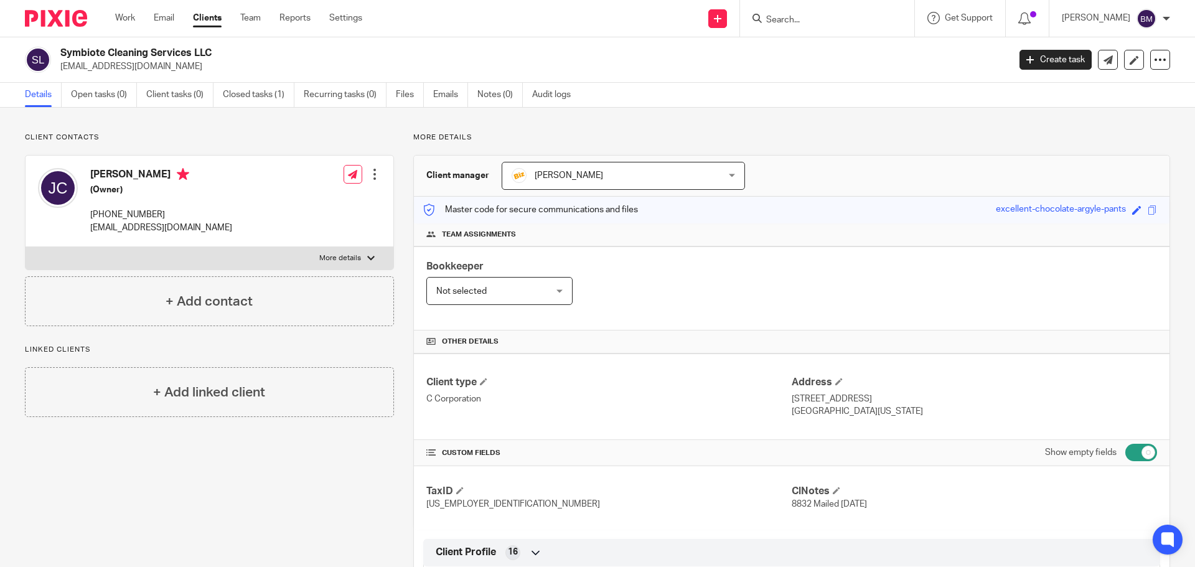
paste input "Thaofelis LLC"
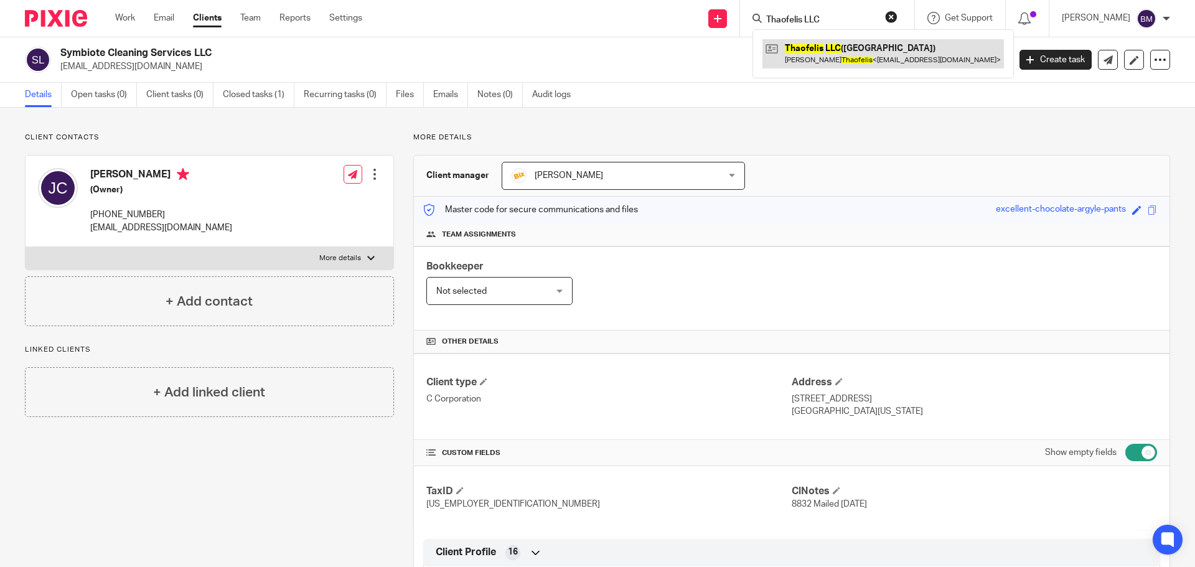
type input "Thaofelis LLC"
click at [824, 51] on link at bounding box center [884, 53] width 242 height 29
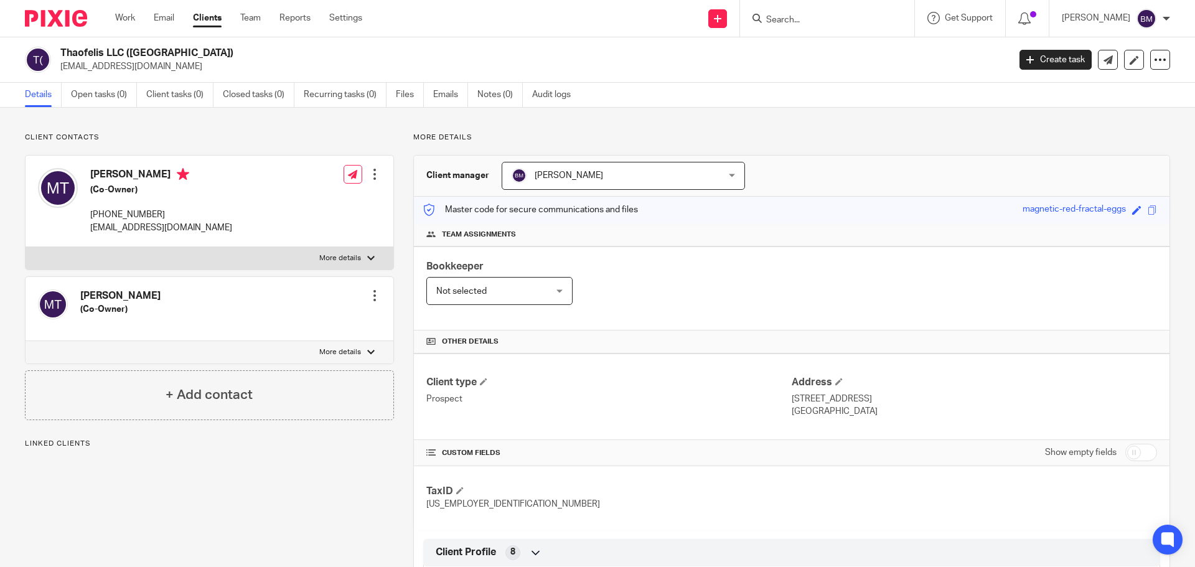
click at [1139, 454] on input "checkbox" at bounding box center [1141, 452] width 32 height 17
checkbox input "true"
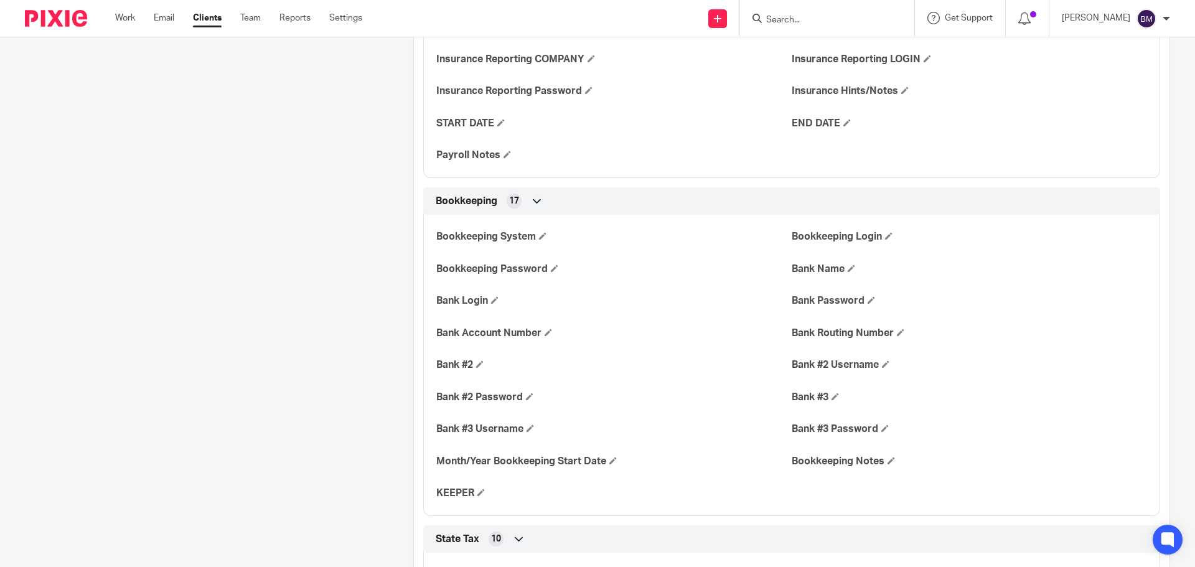
scroll to position [871, 0]
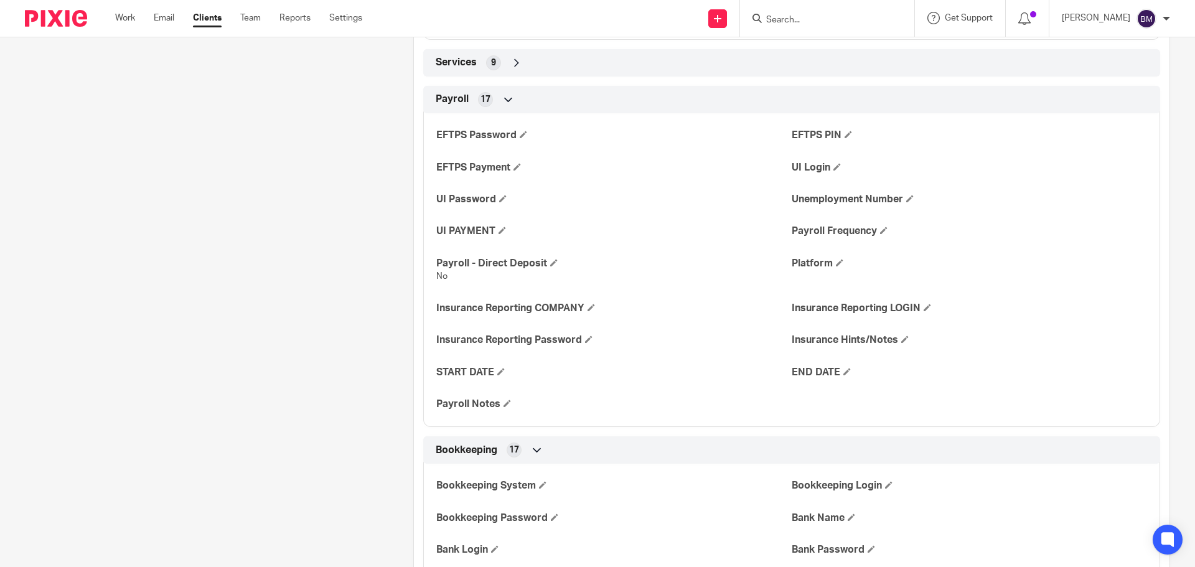
click at [146, 176] on div "Client contacts Marina Thaofelis (Co-Owner) Edit contact Create client from con…" at bounding box center [200, 464] width 388 height 2407
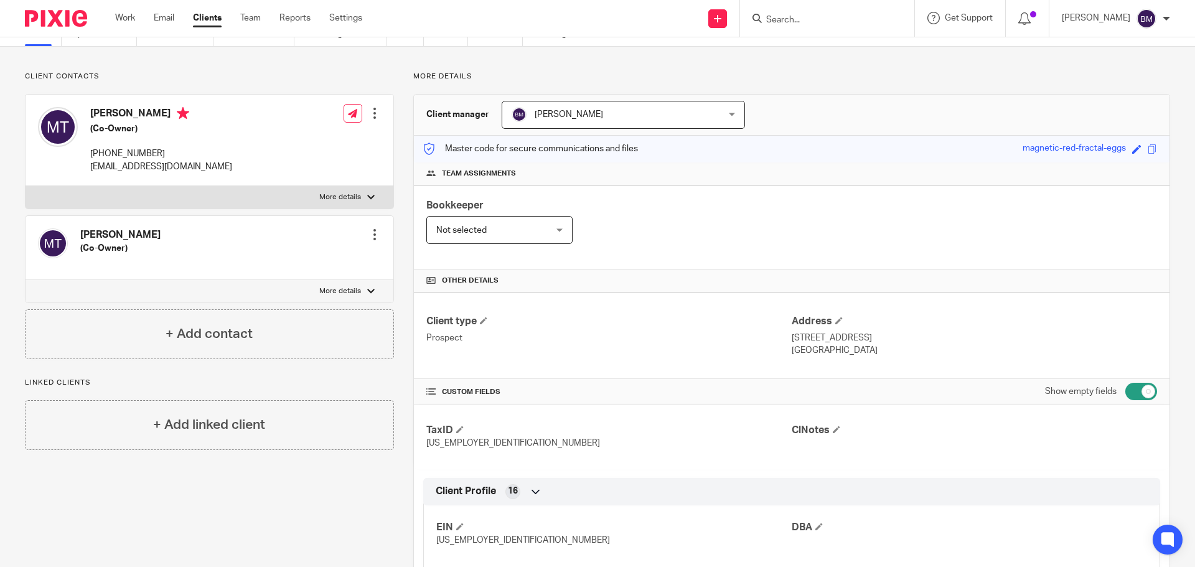
scroll to position [0, 0]
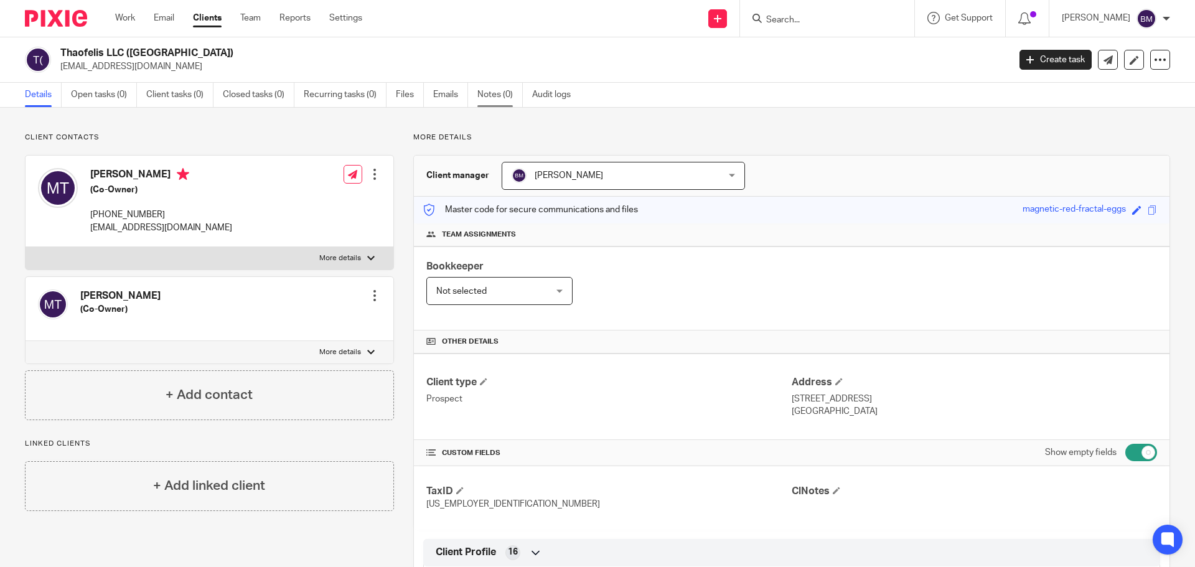
click at [496, 97] on link "Notes (0)" at bounding box center [499, 95] width 45 height 24
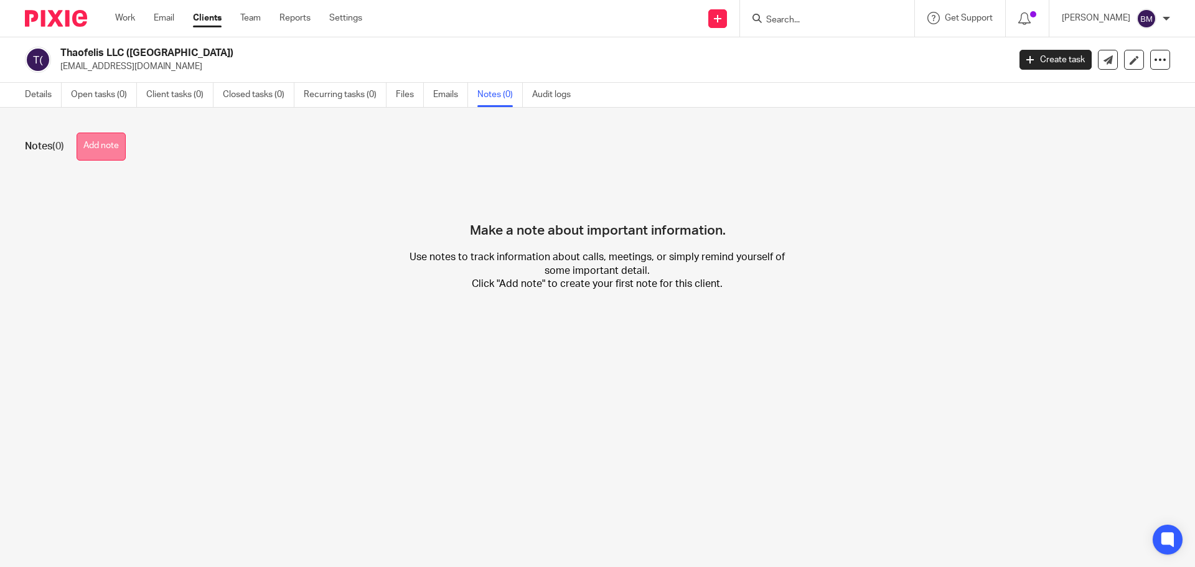
click at [97, 152] on button "Add note" at bounding box center [101, 147] width 49 height 28
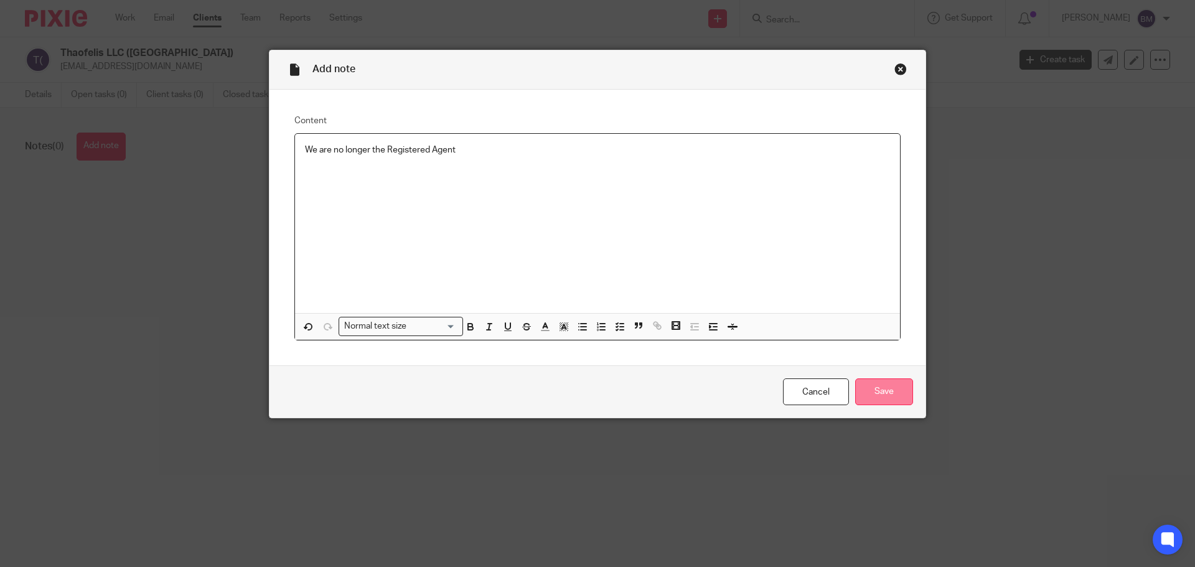
click at [866, 391] on input "Save" at bounding box center [884, 391] width 58 height 27
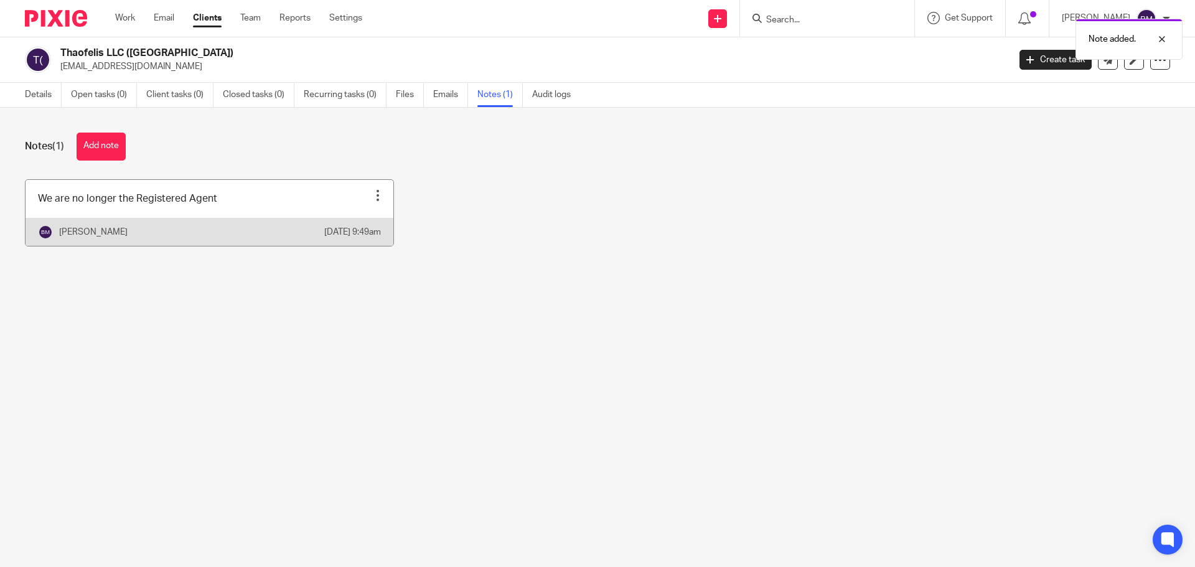
click at [373, 194] on div at bounding box center [378, 195] width 12 height 12
click at [344, 223] on span "Pin note" at bounding box center [345, 226] width 32 height 9
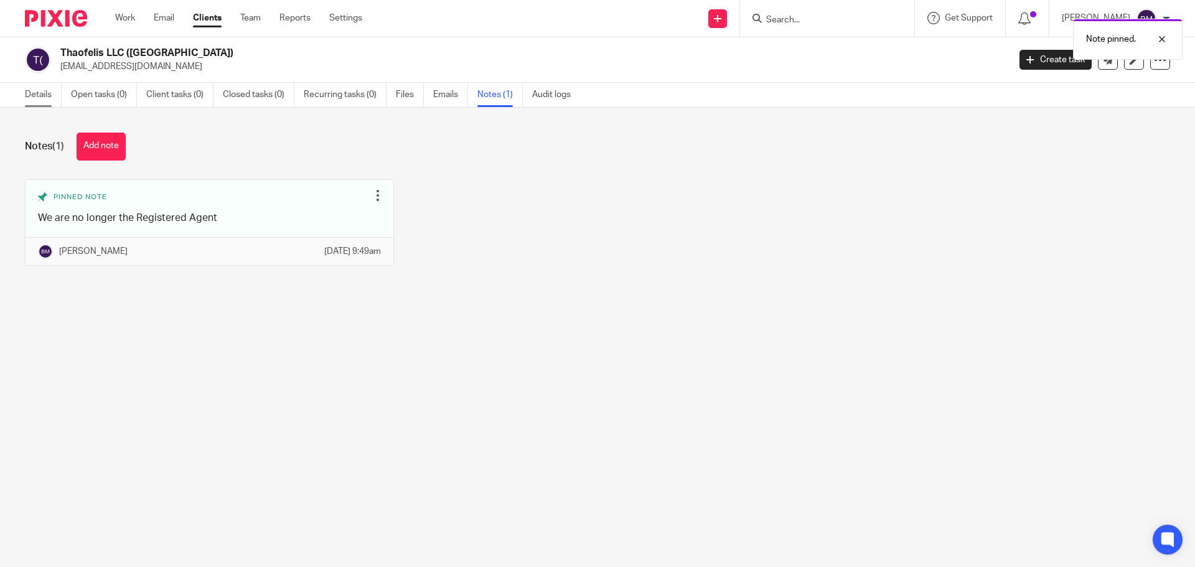
click at [40, 93] on link "Details" at bounding box center [43, 95] width 37 height 24
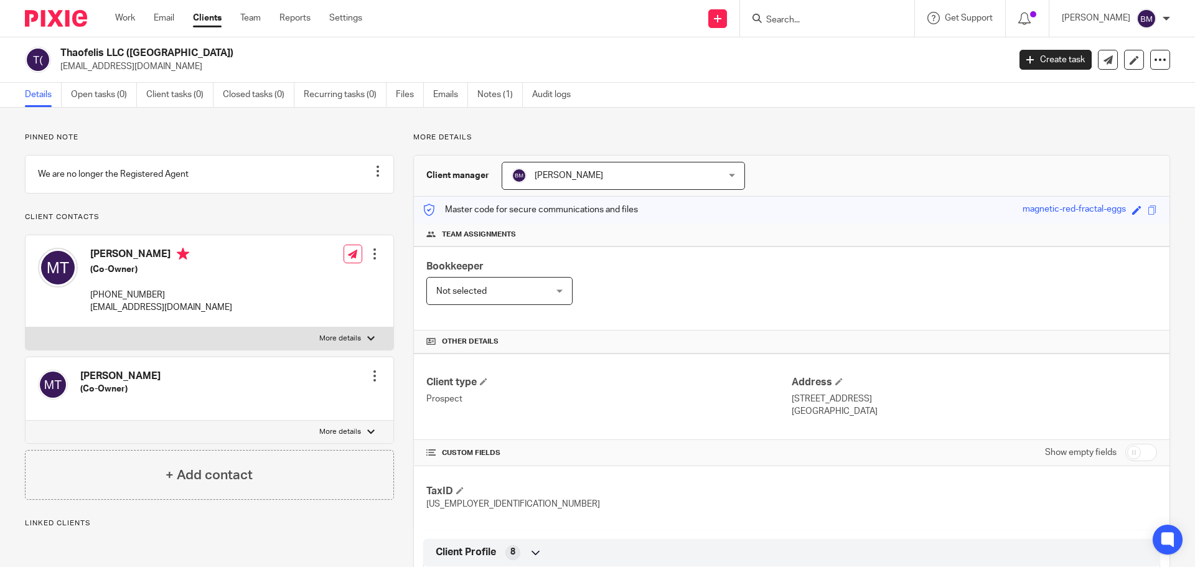
click at [1138, 451] on input "checkbox" at bounding box center [1141, 452] width 32 height 17
checkbox input "true"
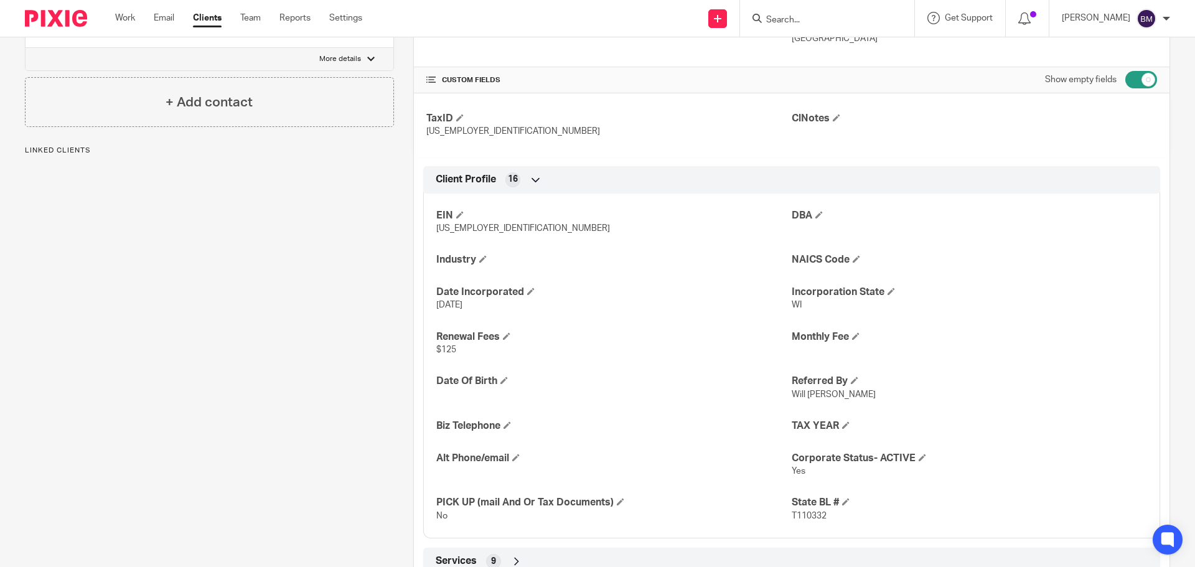
scroll to position [373, 0]
click at [506, 337] on span at bounding box center [506, 335] width 7 height 7
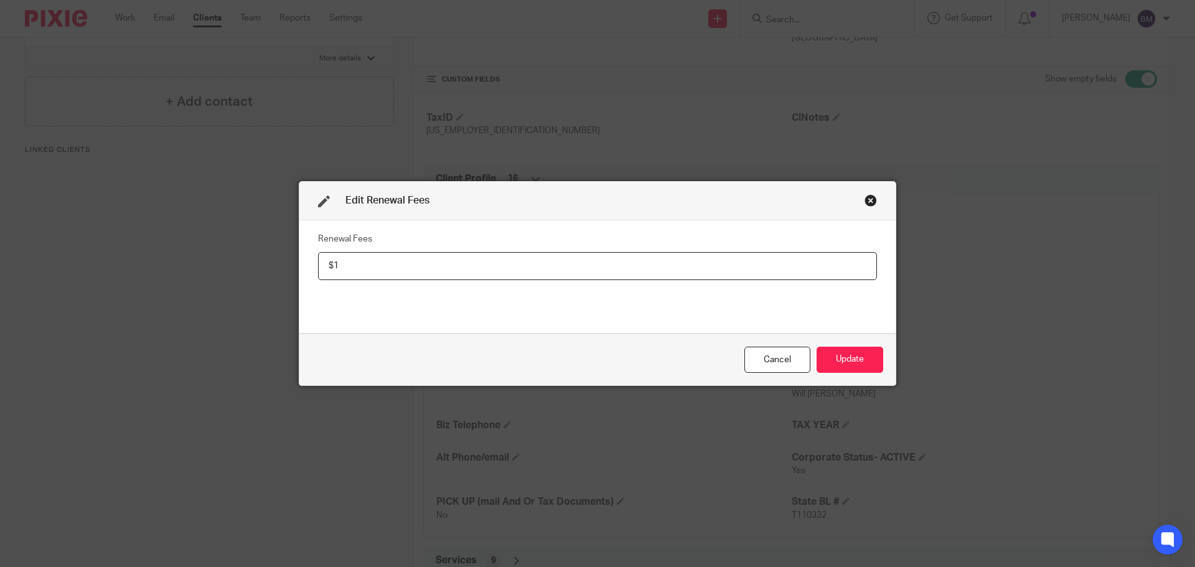
type input "$"
click at [860, 355] on button "Update" at bounding box center [850, 360] width 67 height 27
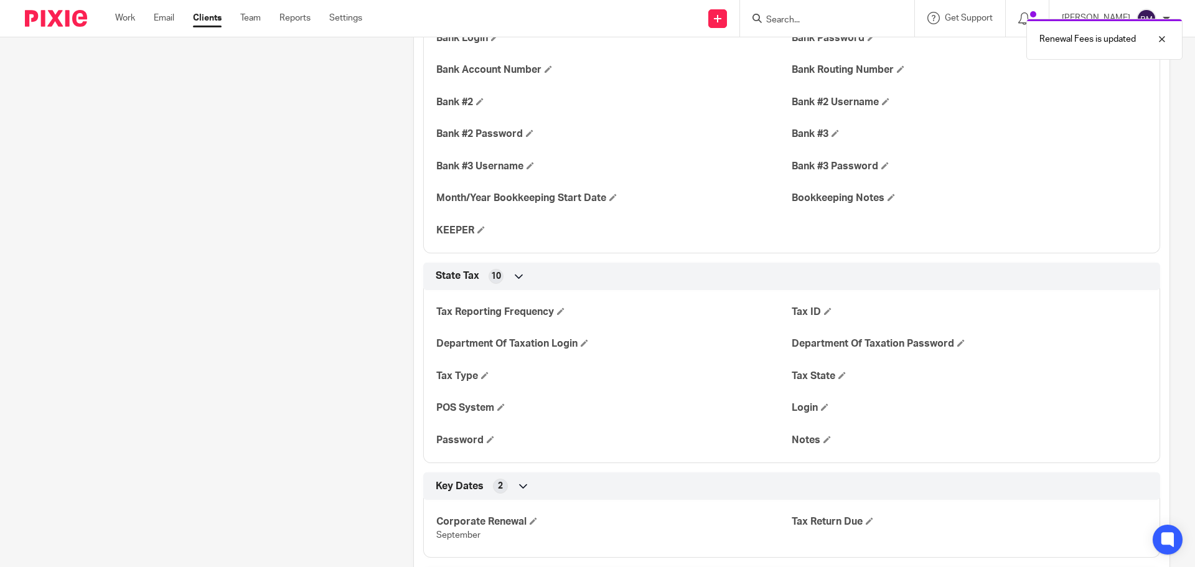
scroll to position [1432, 0]
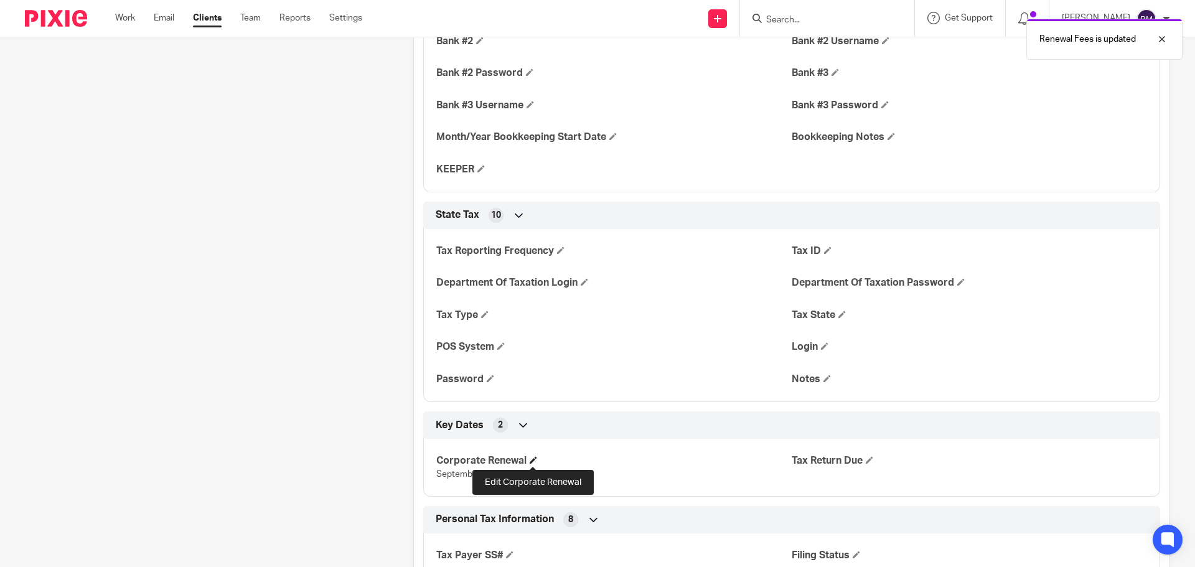
click at [533, 458] on span at bounding box center [533, 459] width 7 height 7
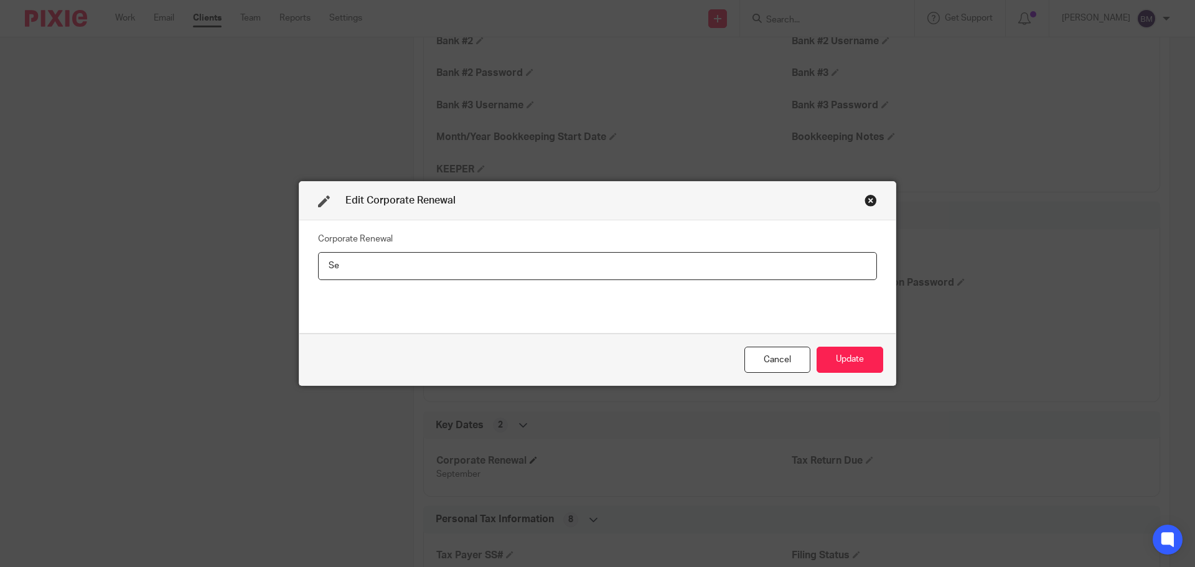
type input "S"
click at [851, 358] on button "Update" at bounding box center [850, 360] width 67 height 27
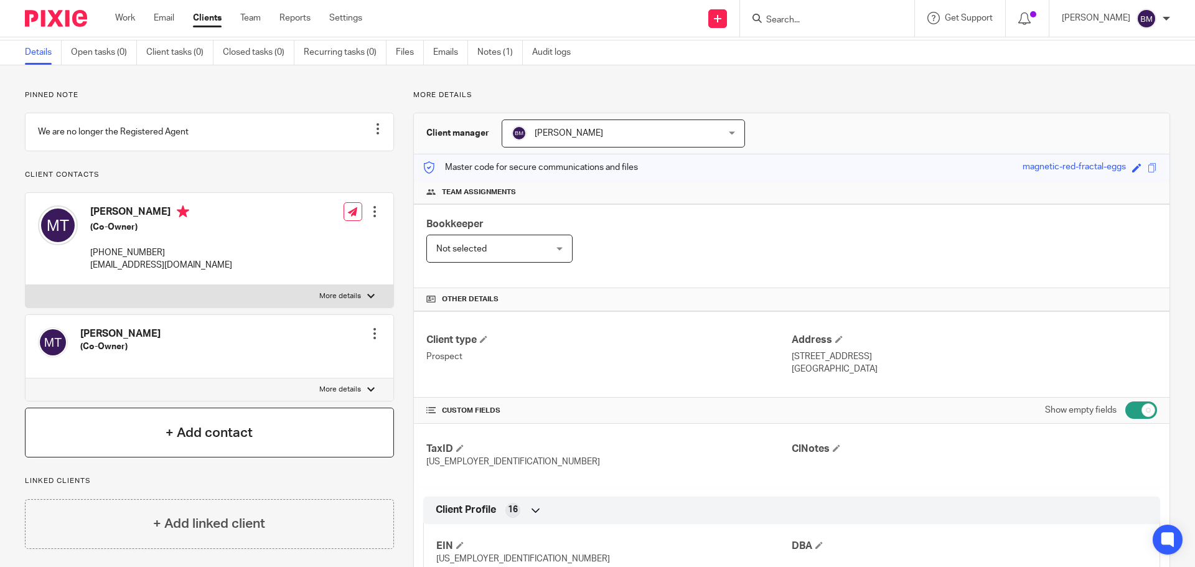
scroll to position [0, 0]
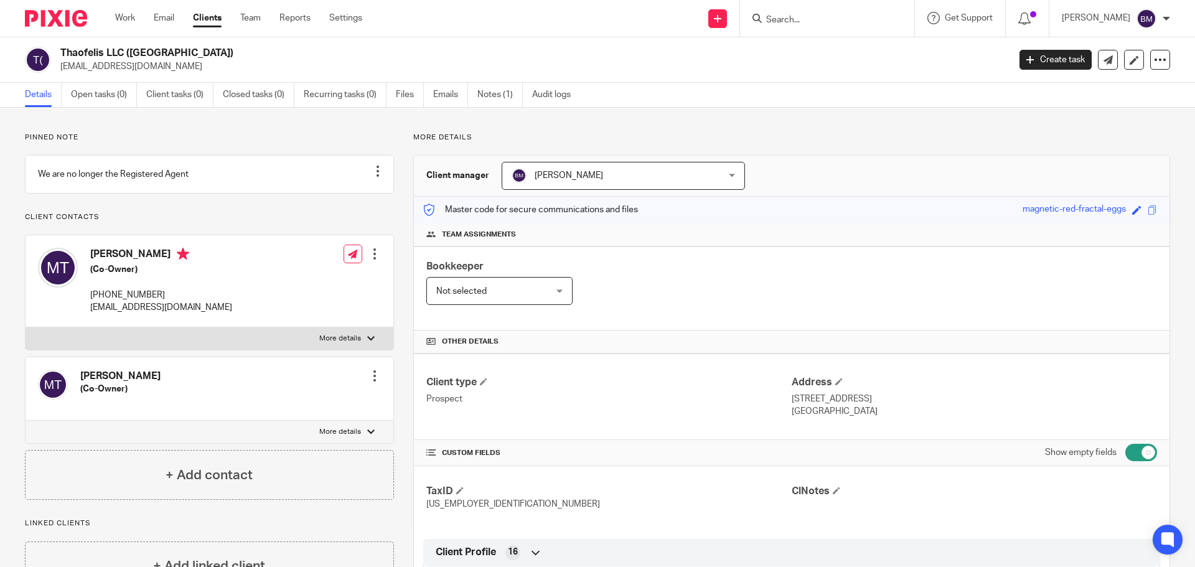
click at [787, 19] on input "Search" at bounding box center [821, 20] width 112 height 11
paste input "The Bird Dogs Touring Company LLC"
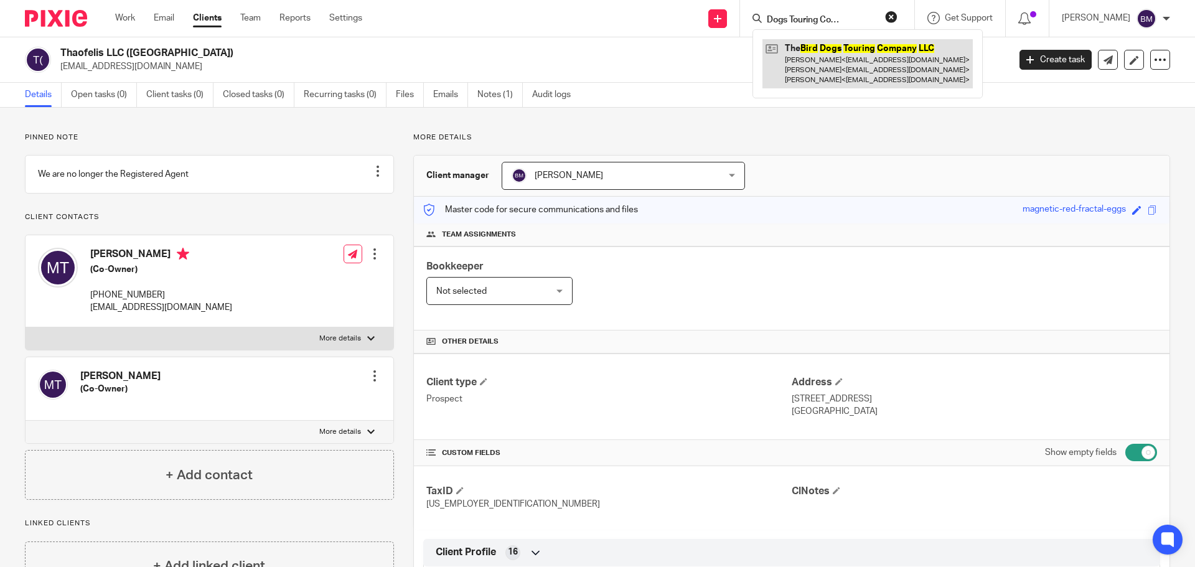
type input "The Bird Dogs Touring Company LLC"
click at [848, 51] on link at bounding box center [868, 63] width 210 height 49
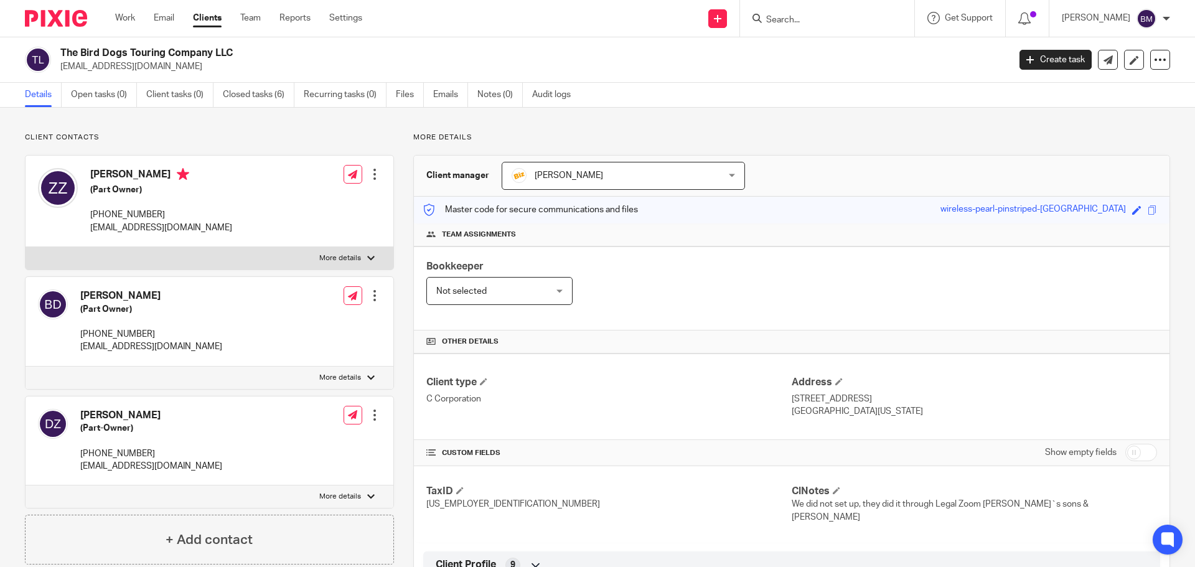
click at [1135, 454] on input "checkbox" at bounding box center [1141, 452] width 32 height 17
checkbox input "true"
click at [723, 174] on div "Anna McDaniel Anna McDaniel" at bounding box center [623, 176] width 243 height 28
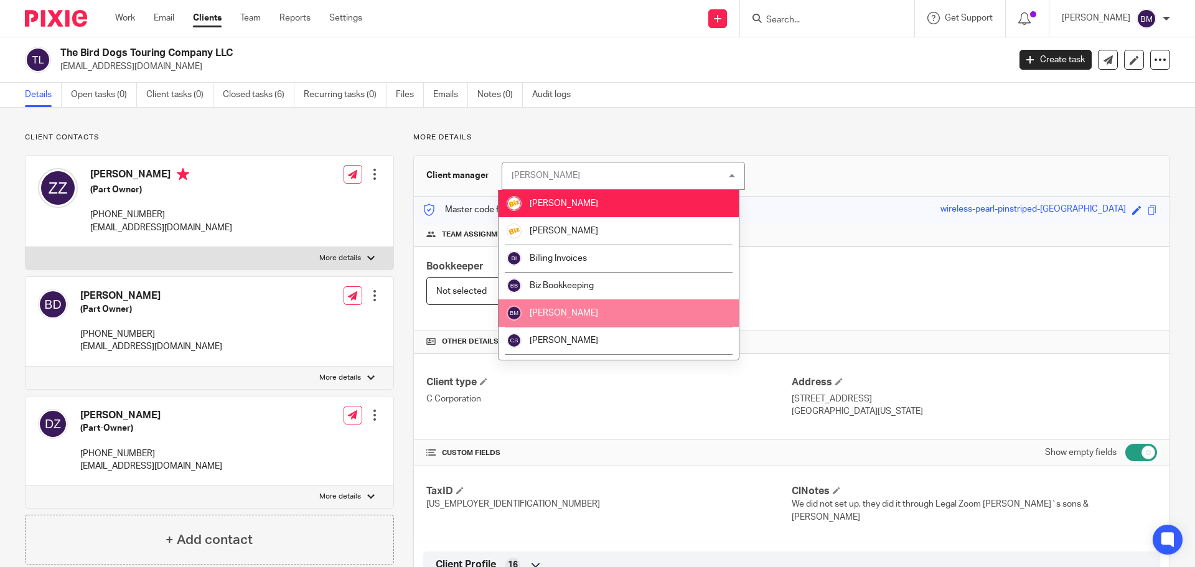
click at [576, 306] on li "[PERSON_NAME]" at bounding box center [619, 312] width 240 height 27
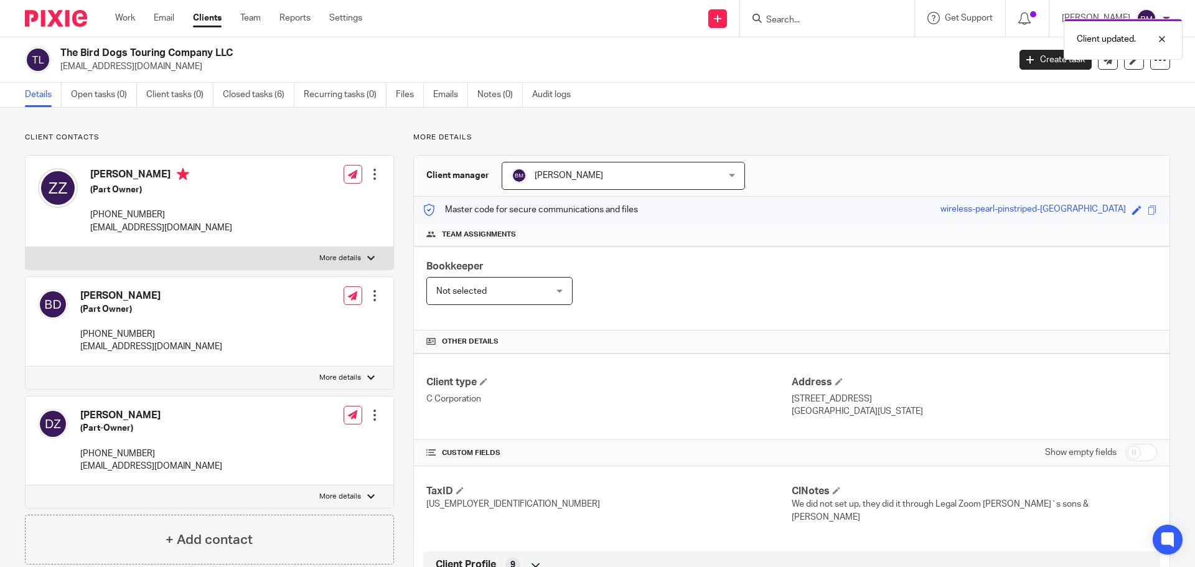
click at [1135, 454] on input "checkbox" at bounding box center [1141, 452] width 32 height 17
checkbox input "true"
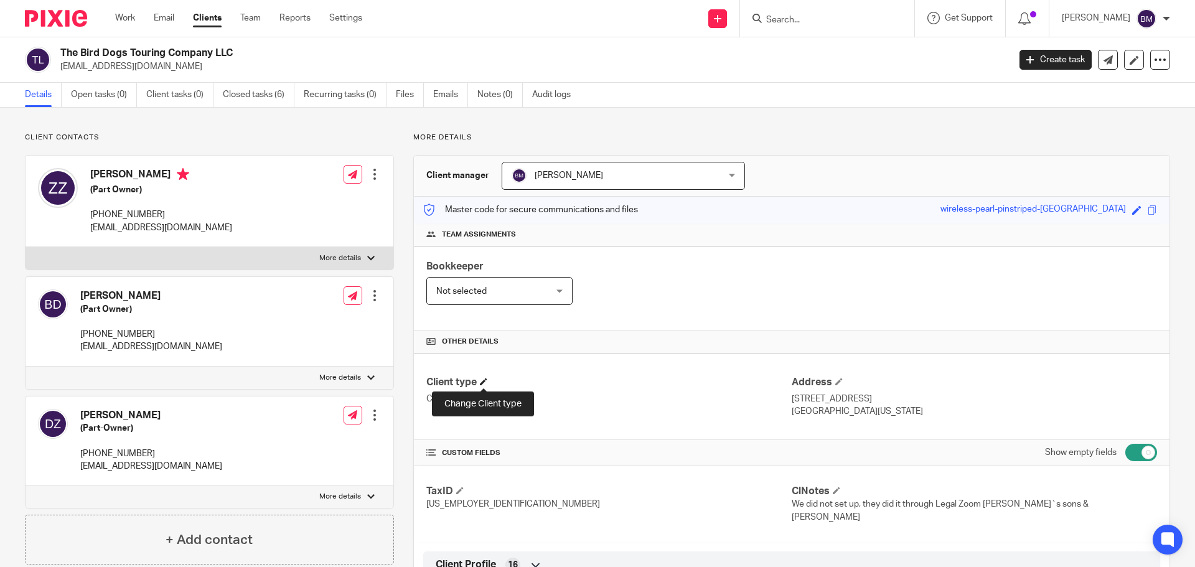
click at [487, 383] on span at bounding box center [483, 381] width 7 height 7
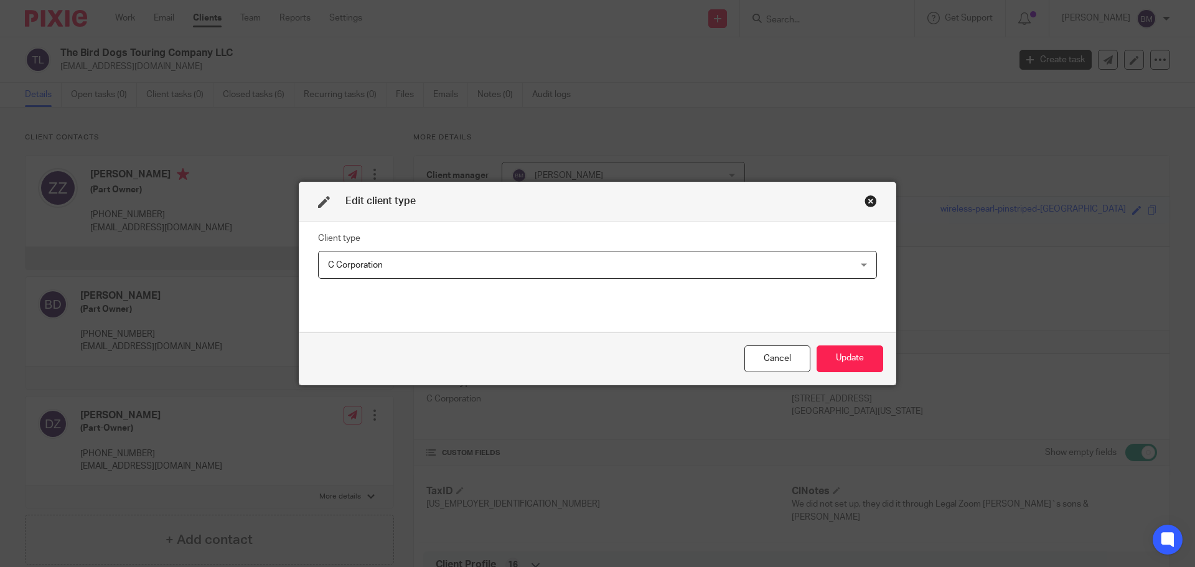
click at [861, 263] on div "C Corporation C Corporation" at bounding box center [597, 265] width 559 height 28
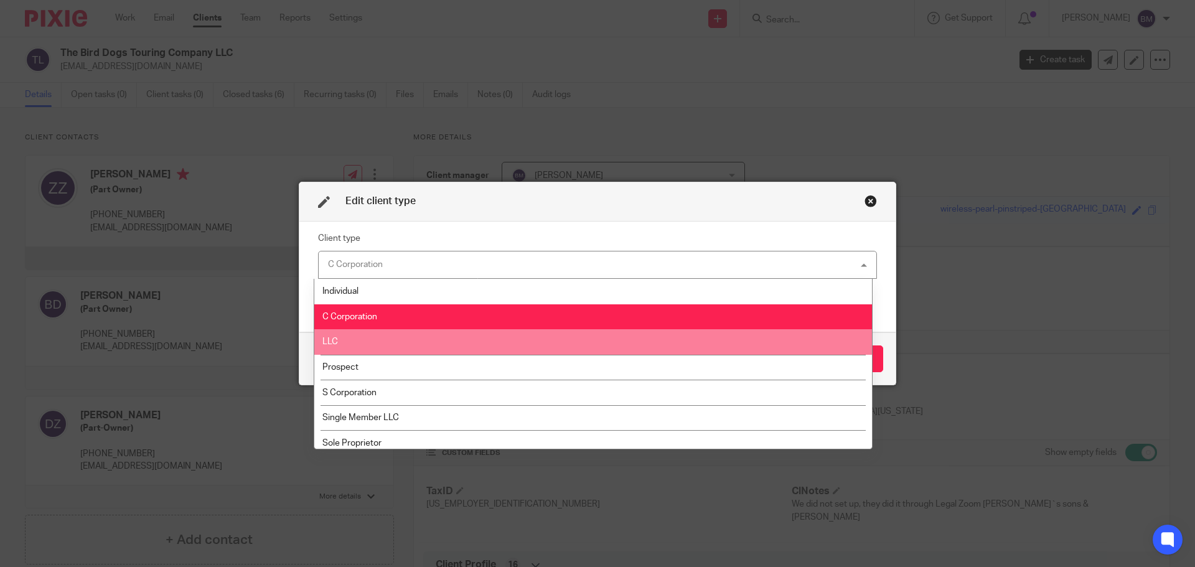
click at [340, 341] on li "LLC" at bounding box center [593, 342] width 558 height 26
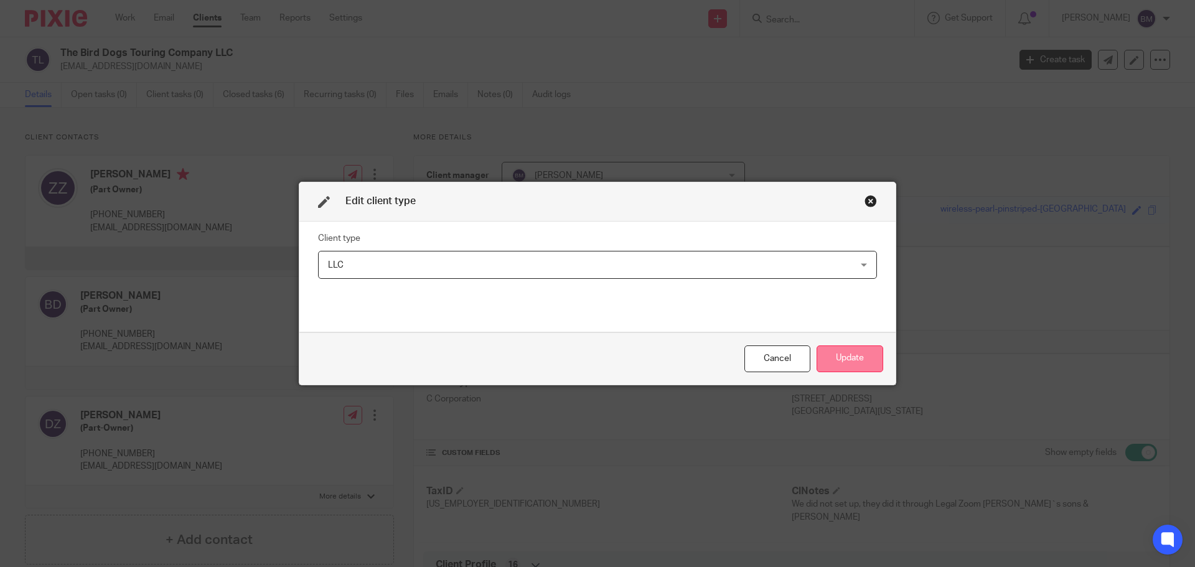
click at [845, 357] on button "Update" at bounding box center [850, 358] width 67 height 27
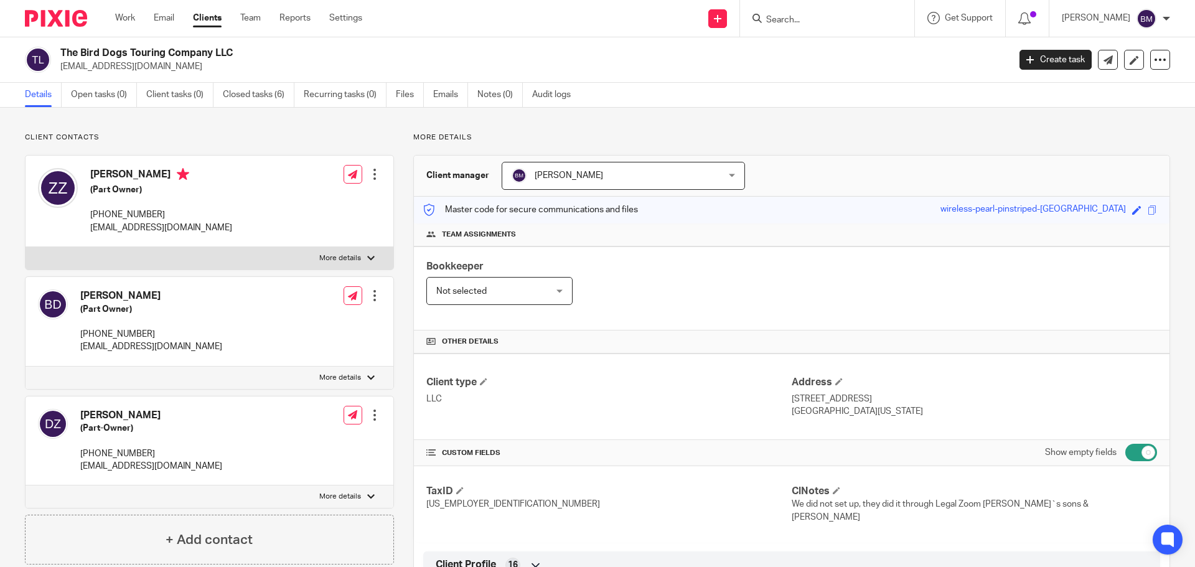
click at [216, 19] on link "Clients" at bounding box center [207, 18] width 29 height 12
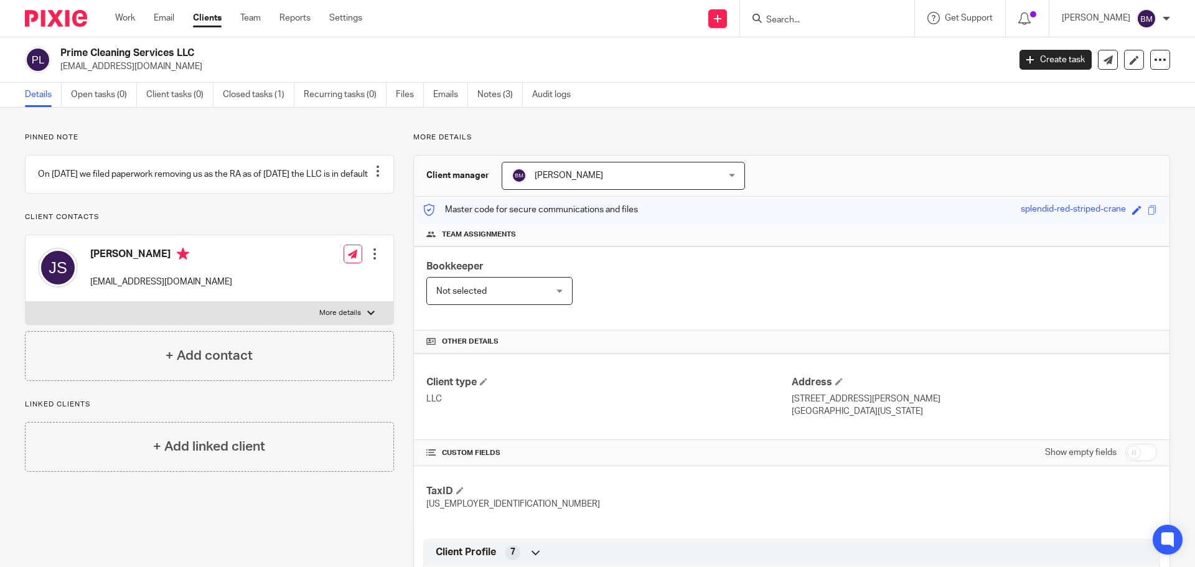
click at [204, 20] on link "Clients" at bounding box center [207, 18] width 29 height 12
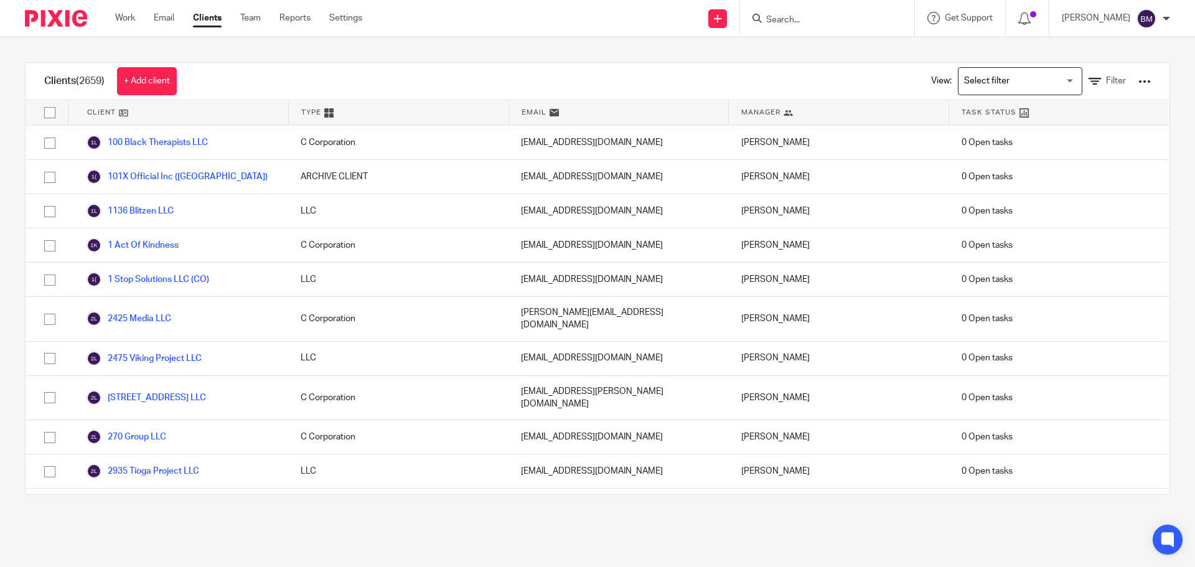
click at [807, 20] on input "Search" at bounding box center [821, 20] width 112 height 11
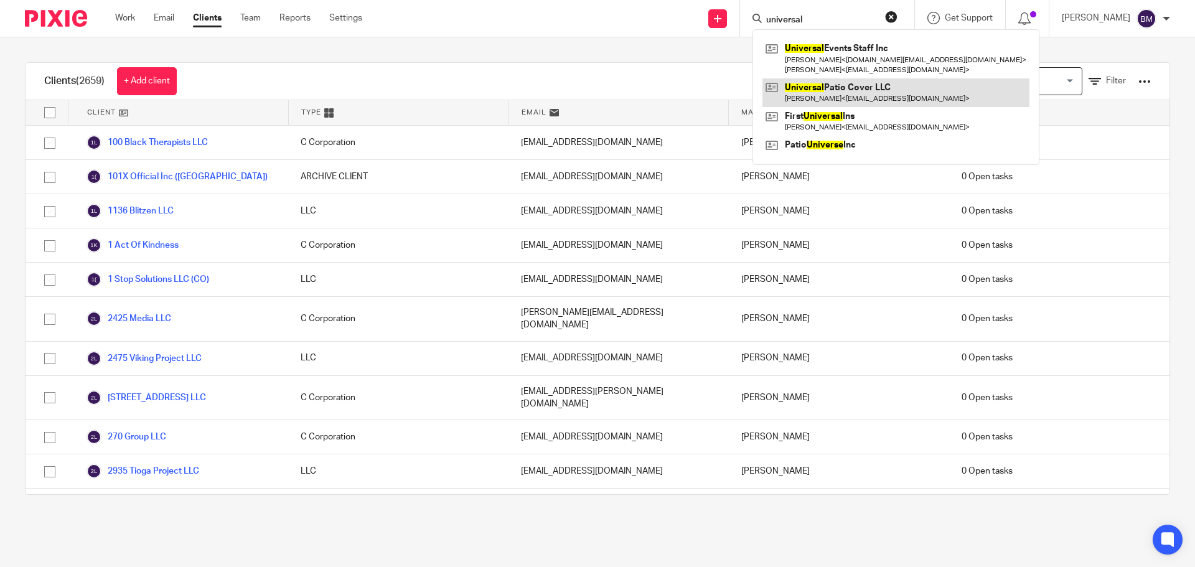
type input "universal"
click at [848, 95] on link at bounding box center [896, 92] width 267 height 29
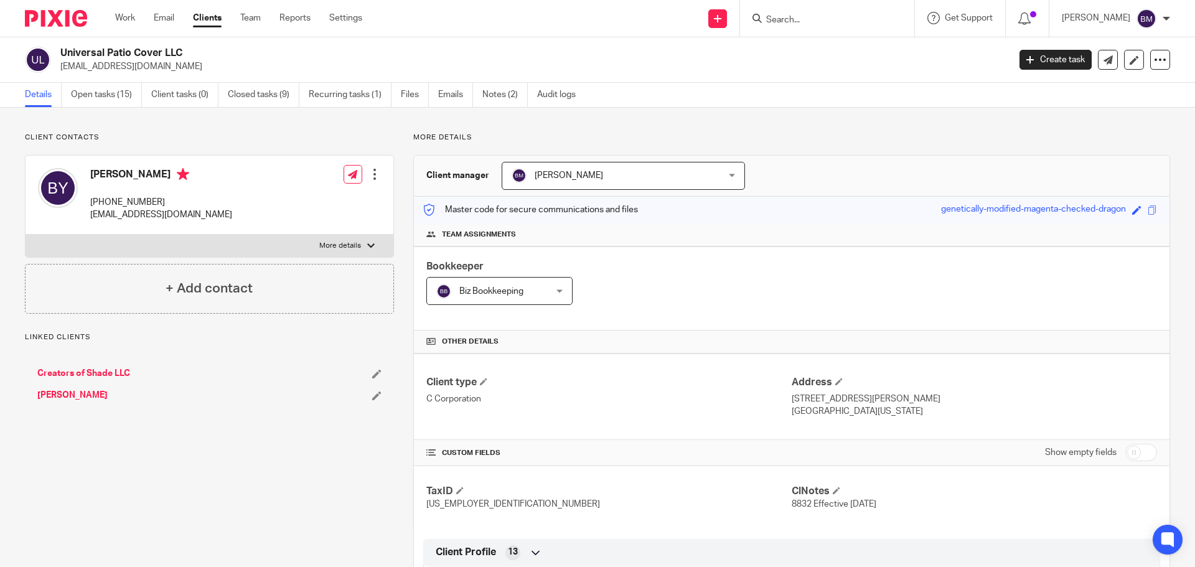
click at [1142, 456] on input "checkbox" at bounding box center [1141, 452] width 32 height 17
checkbox input "true"
click at [373, 177] on div at bounding box center [375, 174] width 12 height 12
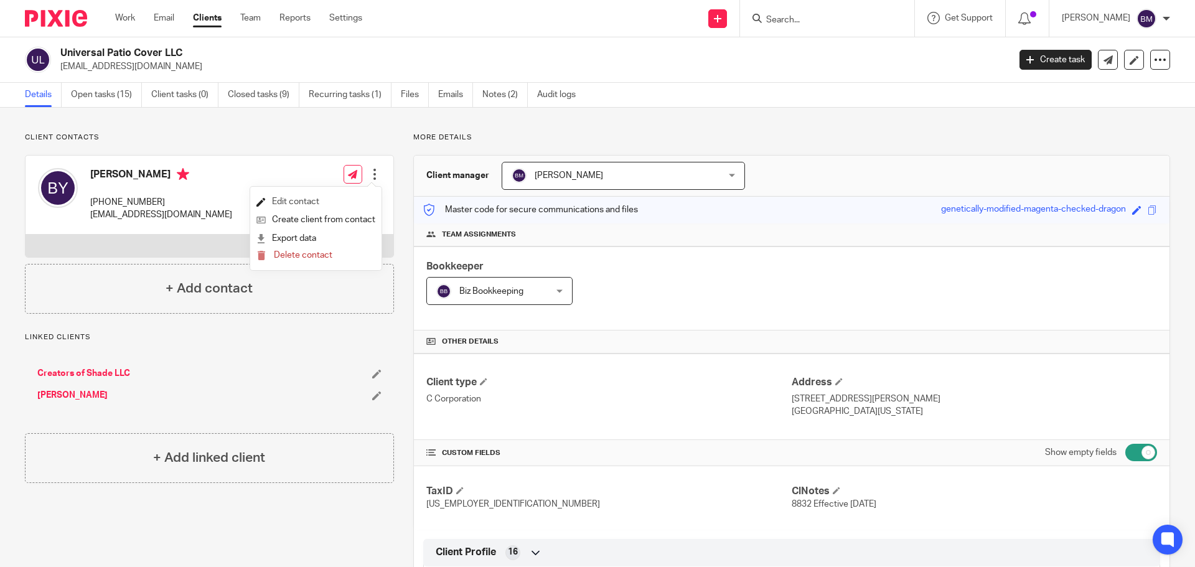
click at [306, 200] on link "Edit contact" at bounding box center [315, 202] width 119 height 18
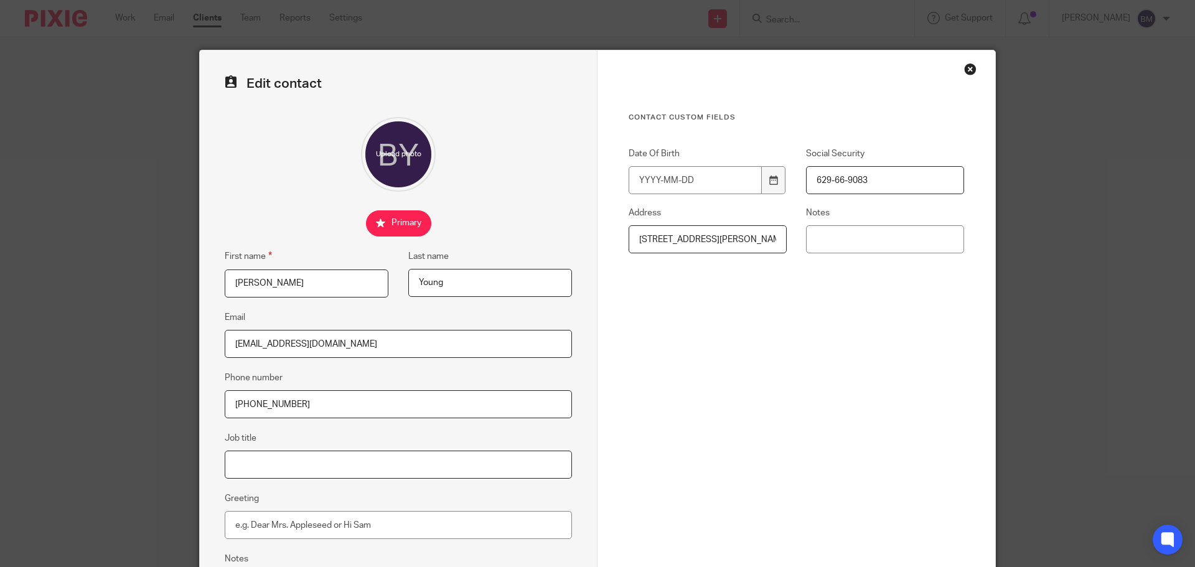
click at [261, 469] on input "Job title" at bounding box center [398, 465] width 347 height 28
type input "Owner"
click at [246, 532] on input "Greeting" at bounding box center [398, 525] width 347 height 28
type input "Hello Brandon,"
click at [648, 375] on div "Contact Custom fields Date Of Birth Social Security 629-66-9083 Address 4445 Gr…" at bounding box center [797, 272] width 336 height 319
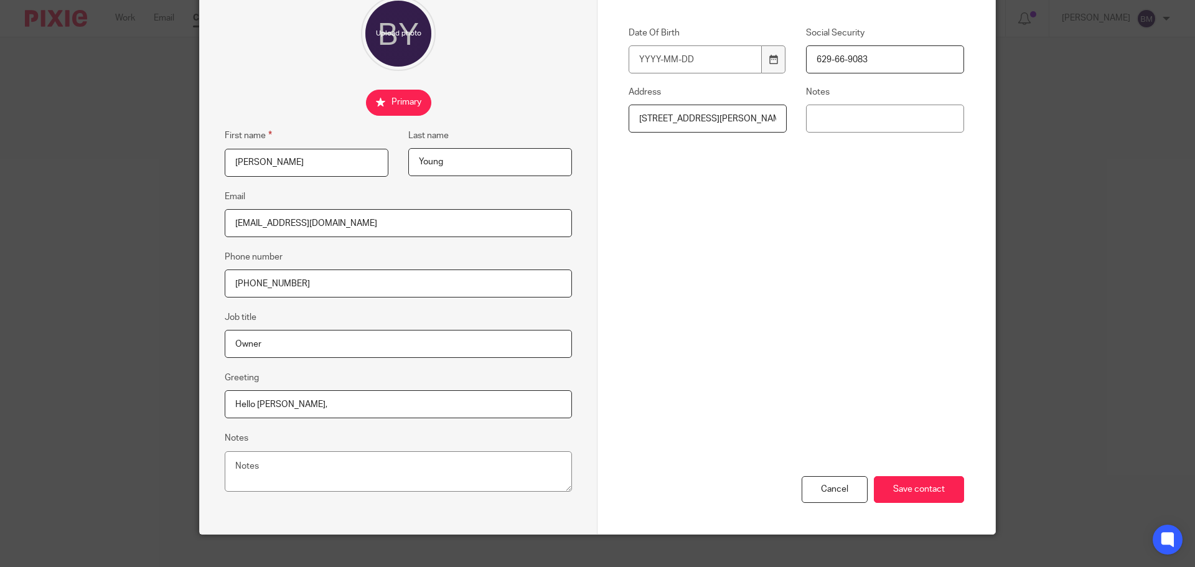
scroll to position [124, 0]
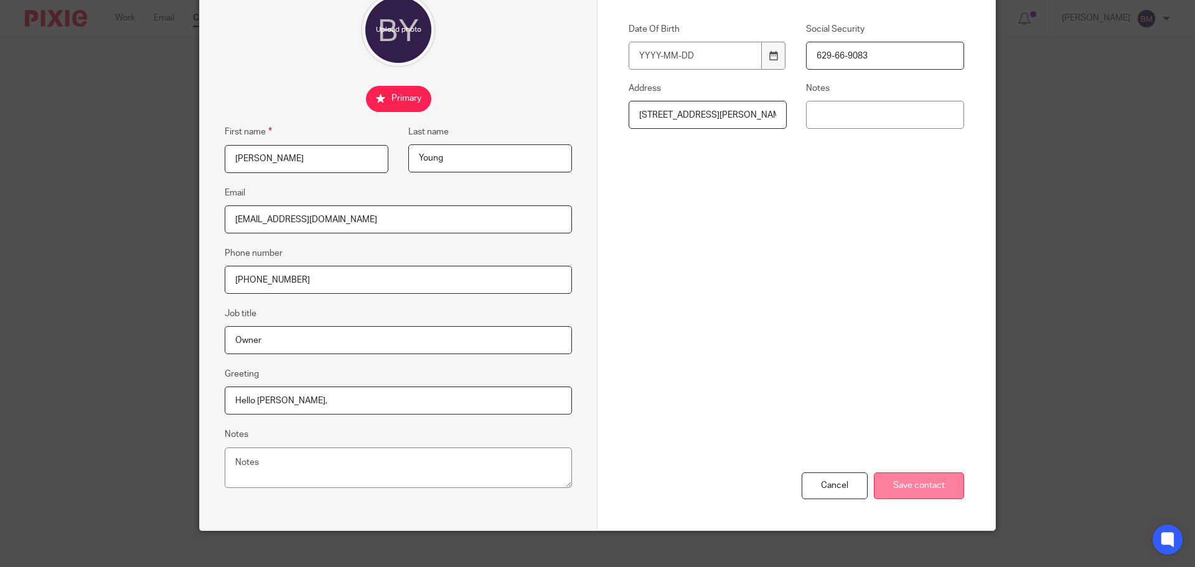
click at [908, 484] on input "Save contact" at bounding box center [919, 485] width 90 height 27
click at [918, 482] on input "Save contact" at bounding box center [919, 485] width 90 height 27
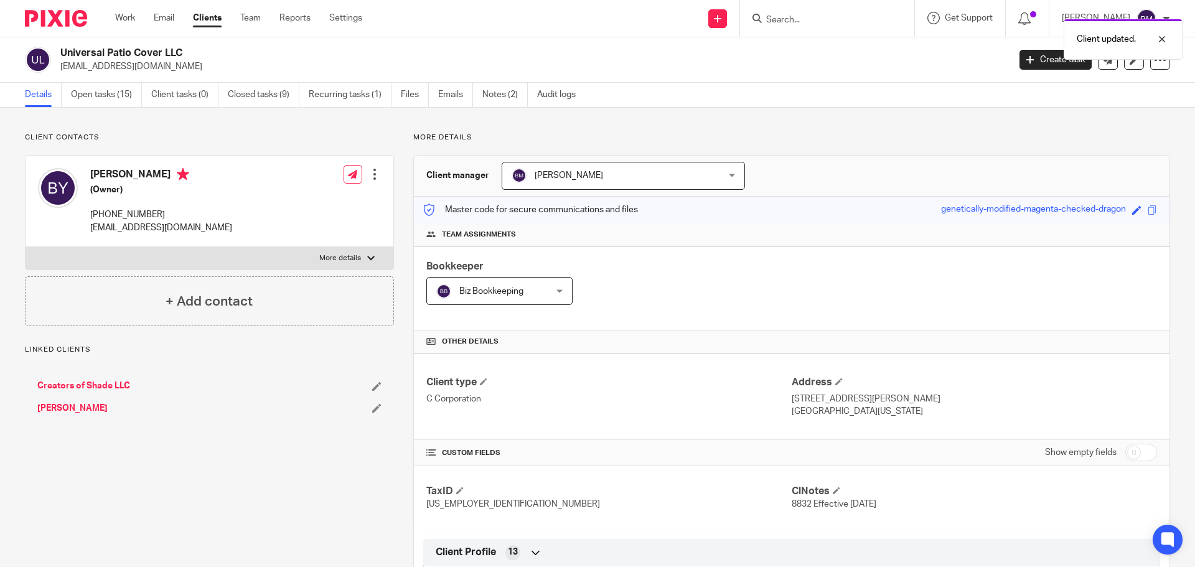
click at [1134, 449] on input "checkbox" at bounding box center [1141, 452] width 32 height 17
checkbox input "true"
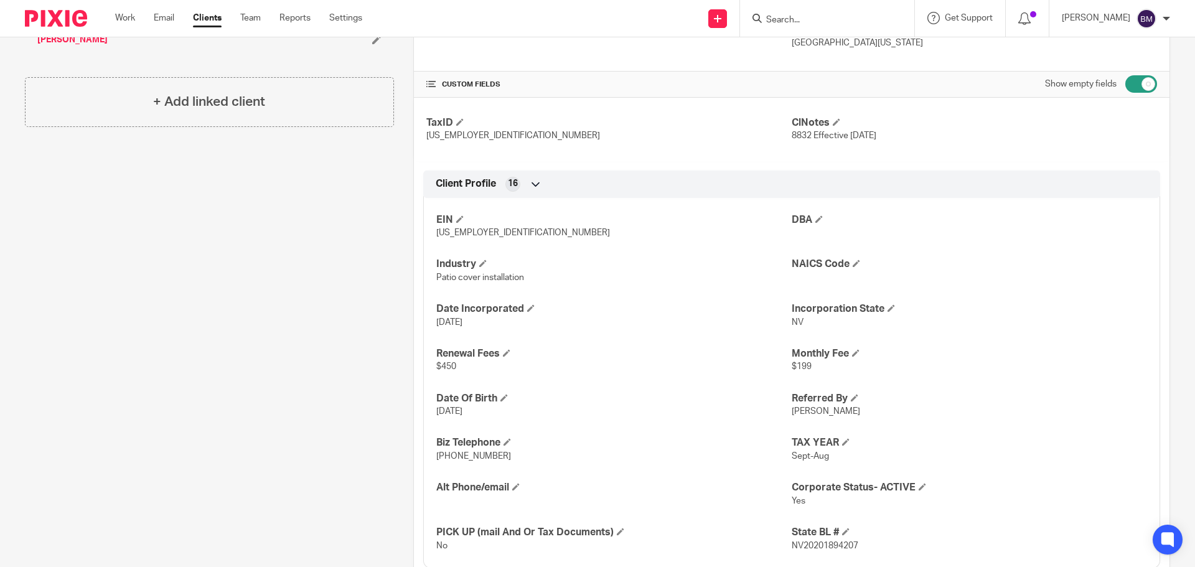
scroll to position [373, 0]
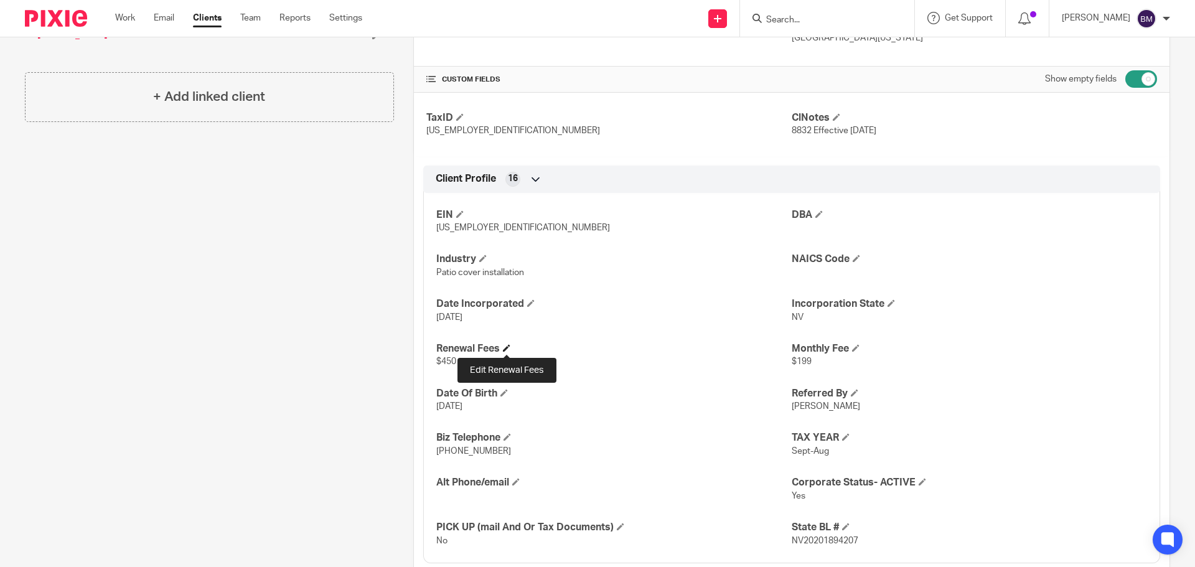
click at [505, 349] on span at bounding box center [506, 347] width 7 height 7
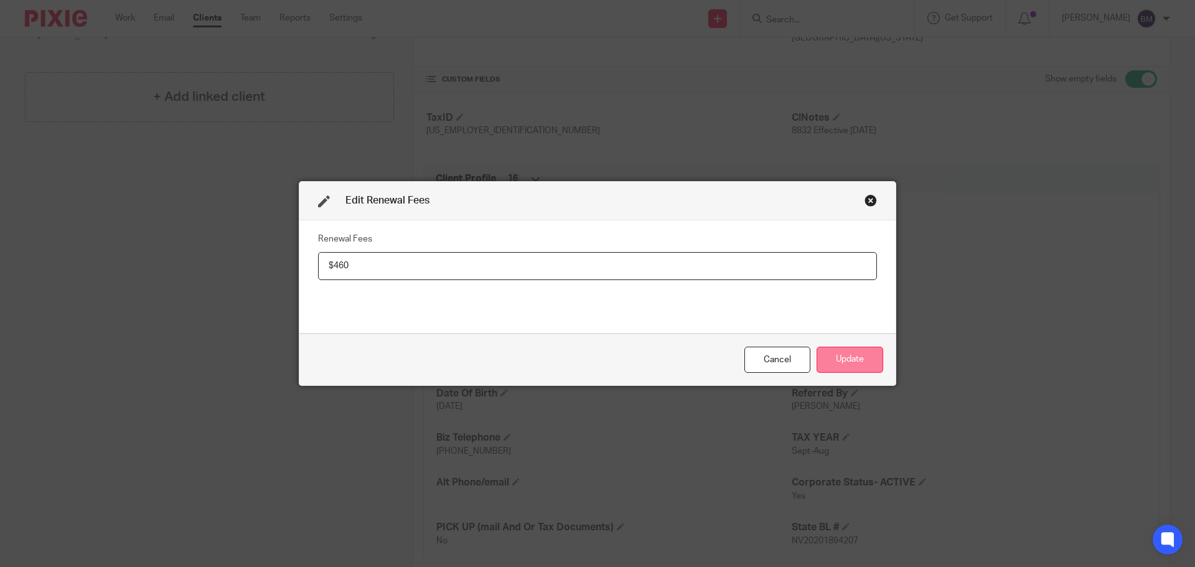
type input "$460"
click at [843, 360] on button "Update" at bounding box center [850, 360] width 67 height 27
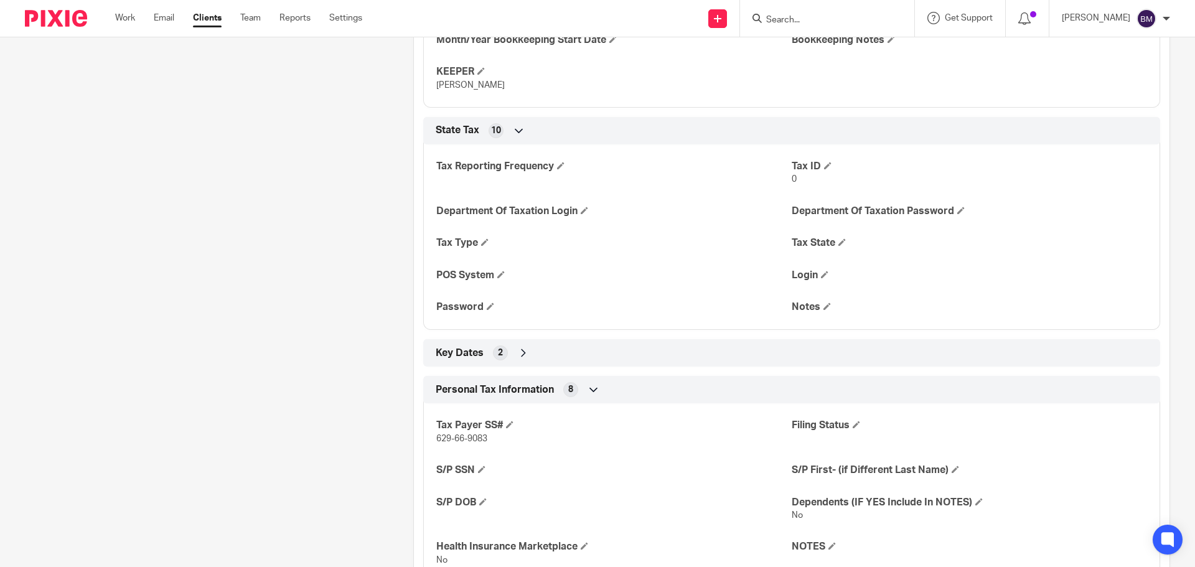
scroll to position [1618, 0]
click at [527, 351] on div "Key Dates 2" at bounding box center [792, 352] width 718 height 21
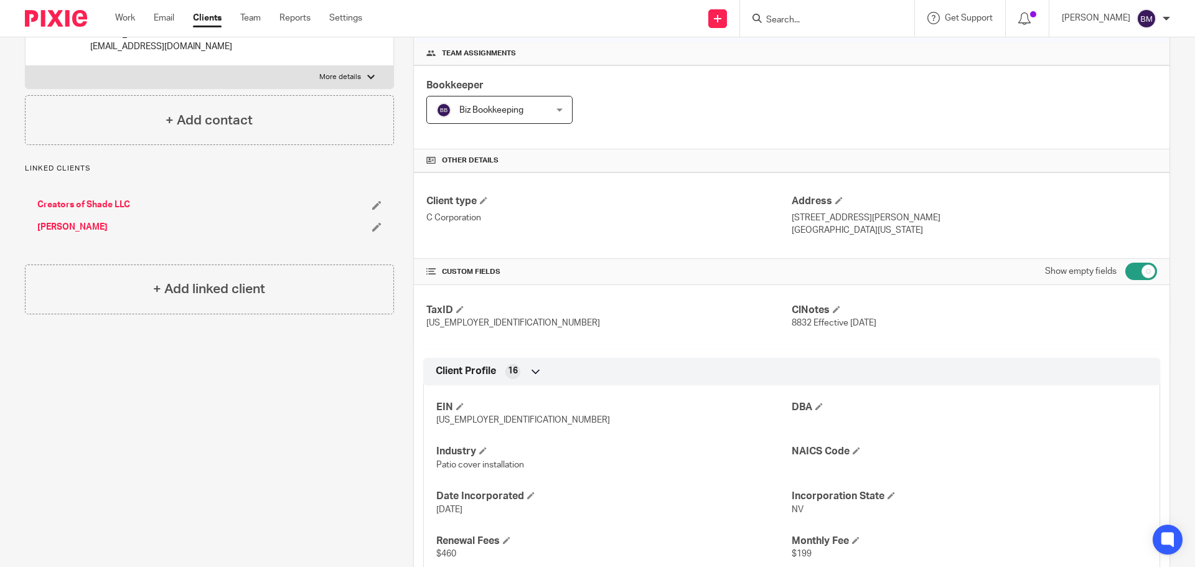
scroll to position [0, 0]
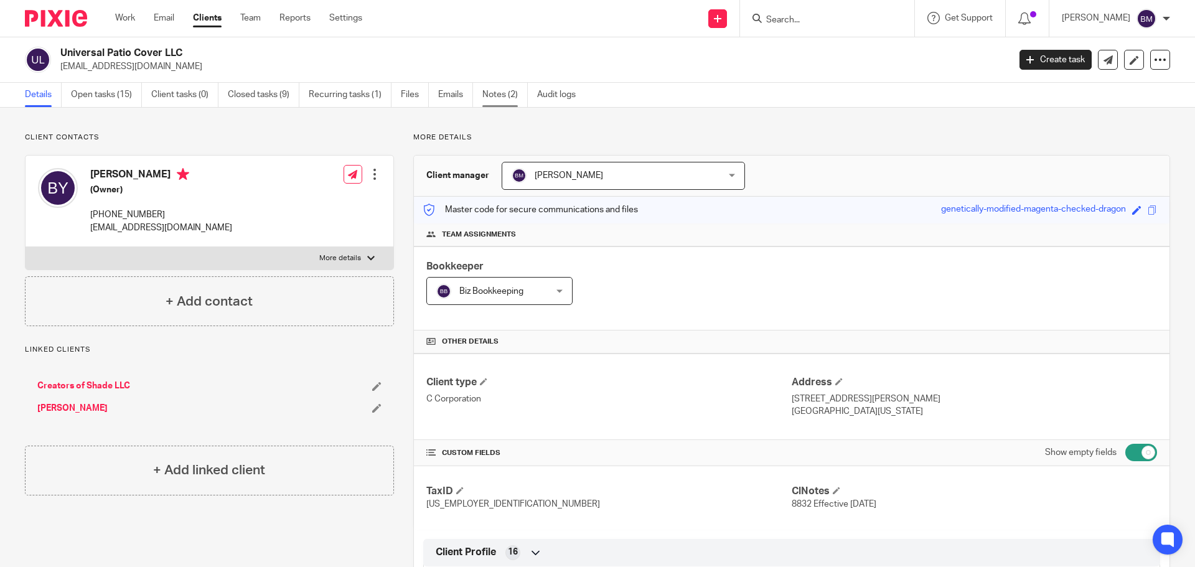
click at [491, 97] on link "Notes (2)" at bounding box center [504, 95] width 45 height 24
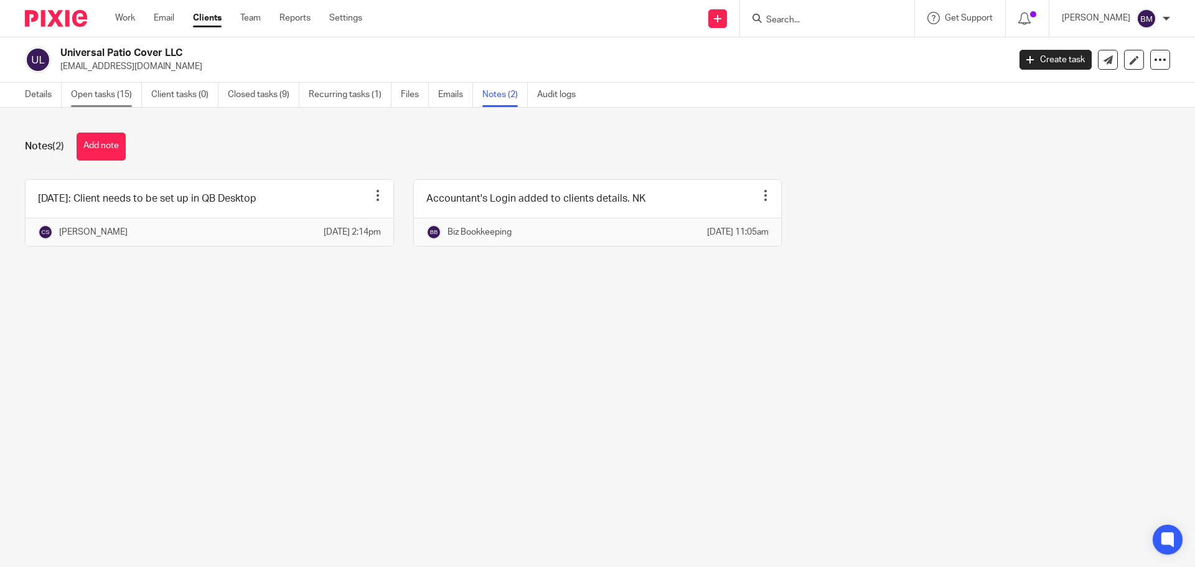
click at [106, 98] on link "Open tasks (15)" at bounding box center [106, 95] width 71 height 24
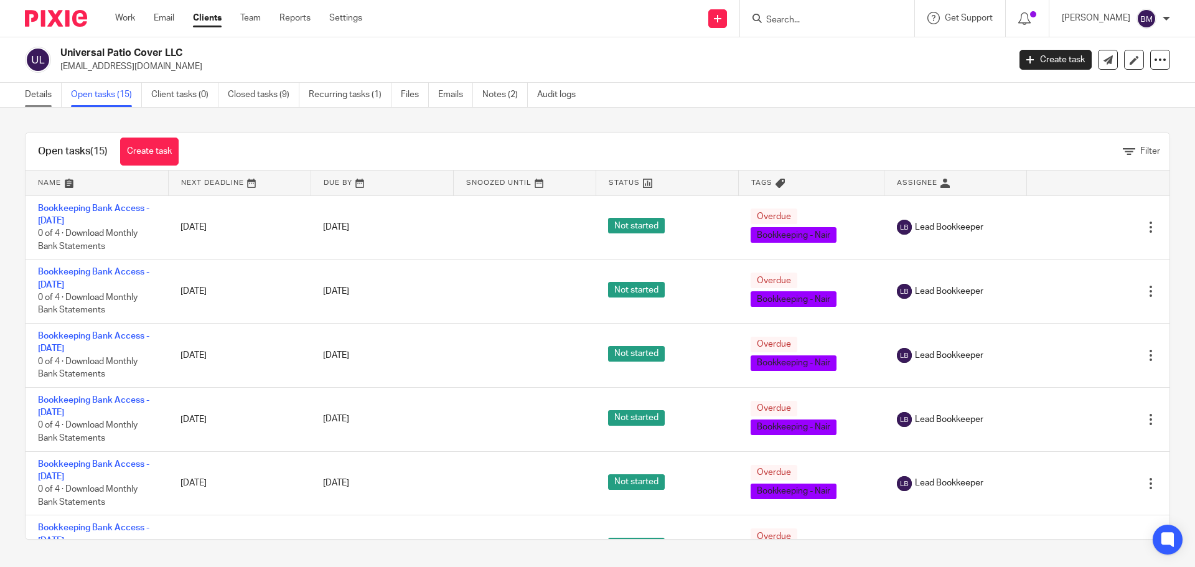
click at [37, 96] on link "Details" at bounding box center [43, 95] width 37 height 24
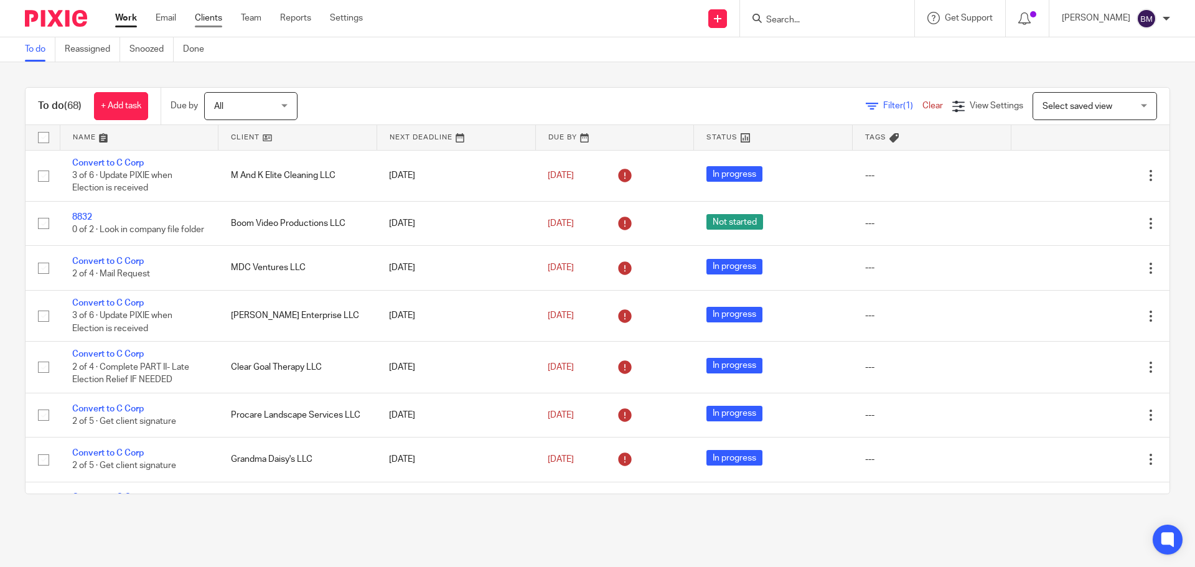
click at [210, 17] on link "Clients" at bounding box center [208, 18] width 27 height 12
click at [207, 16] on link "Clients" at bounding box center [208, 18] width 27 height 12
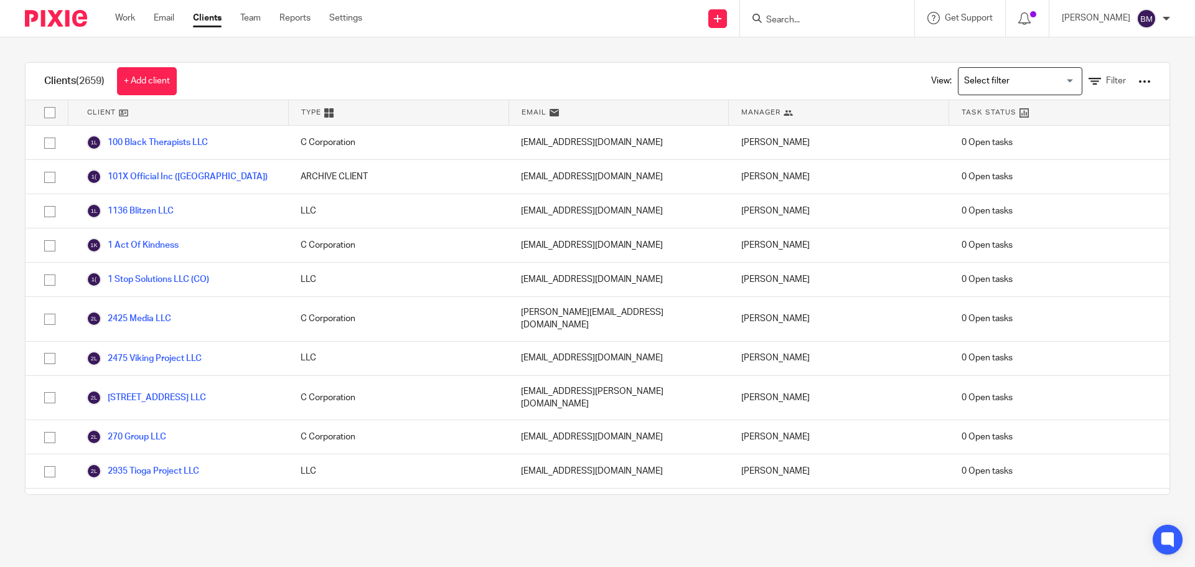
click at [793, 16] on input "Search" at bounding box center [821, 20] width 112 height 11
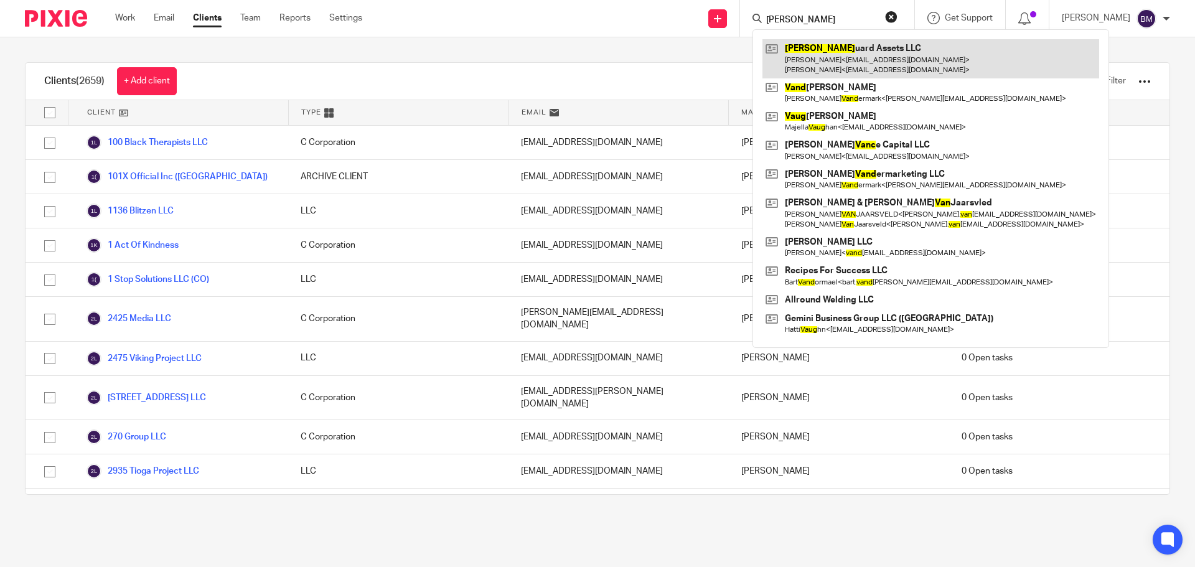
type input "vang"
click at [834, 49] on link at bounding box center [931, 58] width 337 height 39
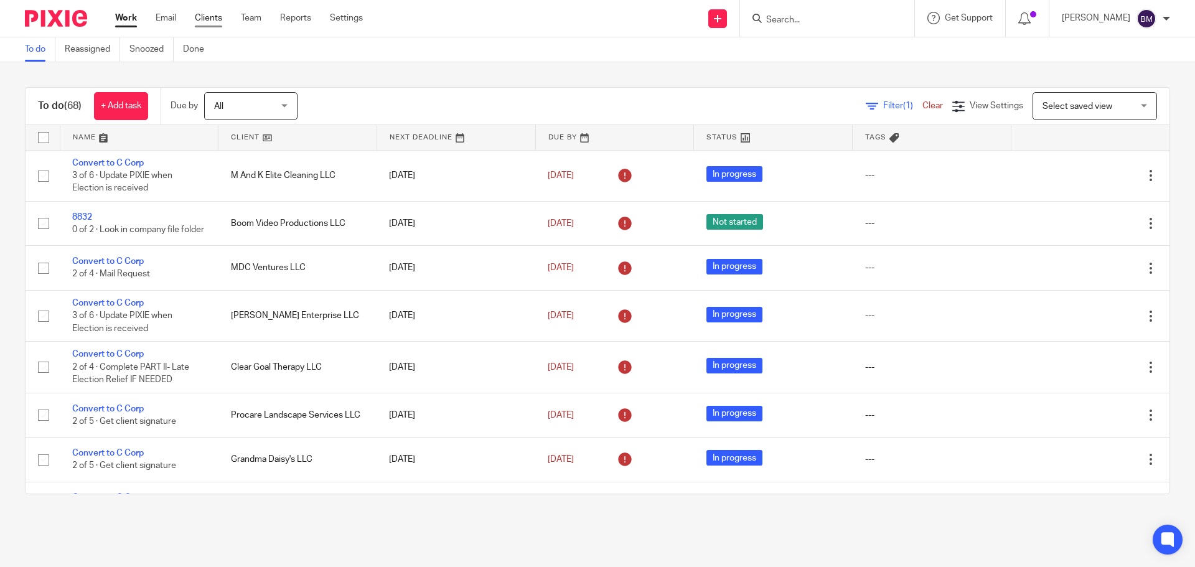
click at [210, 17] on link "Clients" at bounding box center [208, 18] width 27 height 12
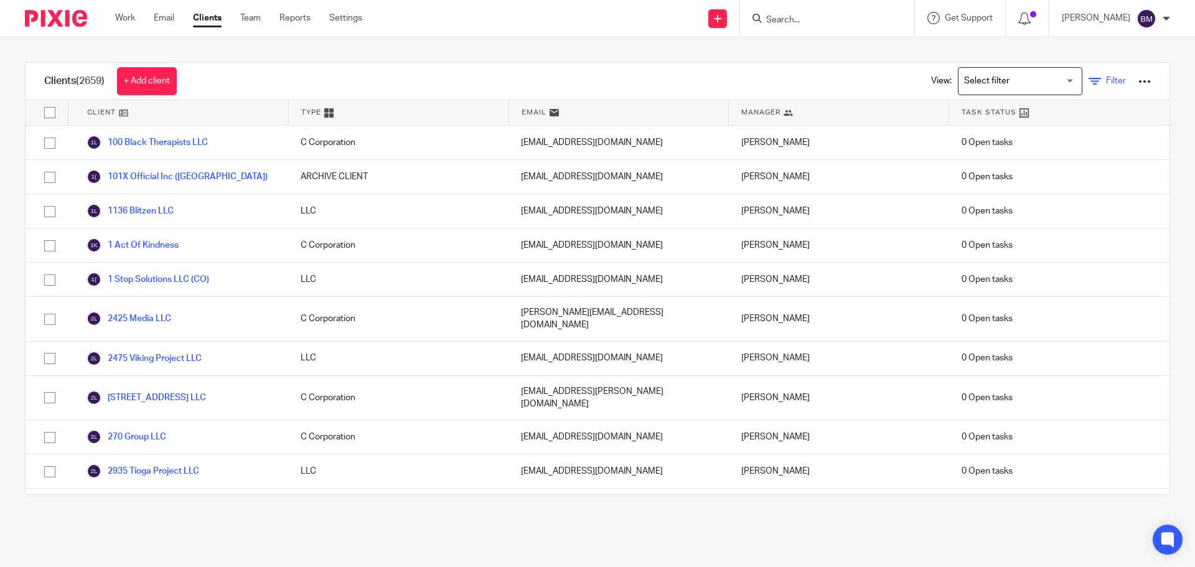
click at [1106, 82] on span "Filter" at bounding box center [1116, 81] width 20 height 9
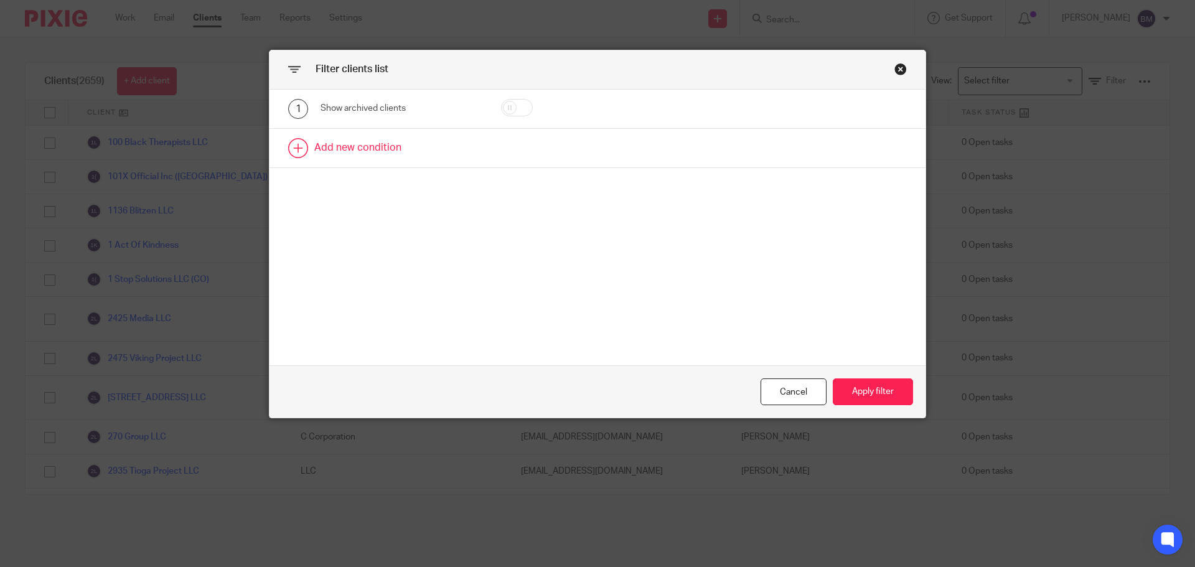
click at [345, 145] on link at bounding box center [598, 148] width 656 height 39
click at [360, 149] on div "Field" at bounding box center [391, 152] width 120 height 26
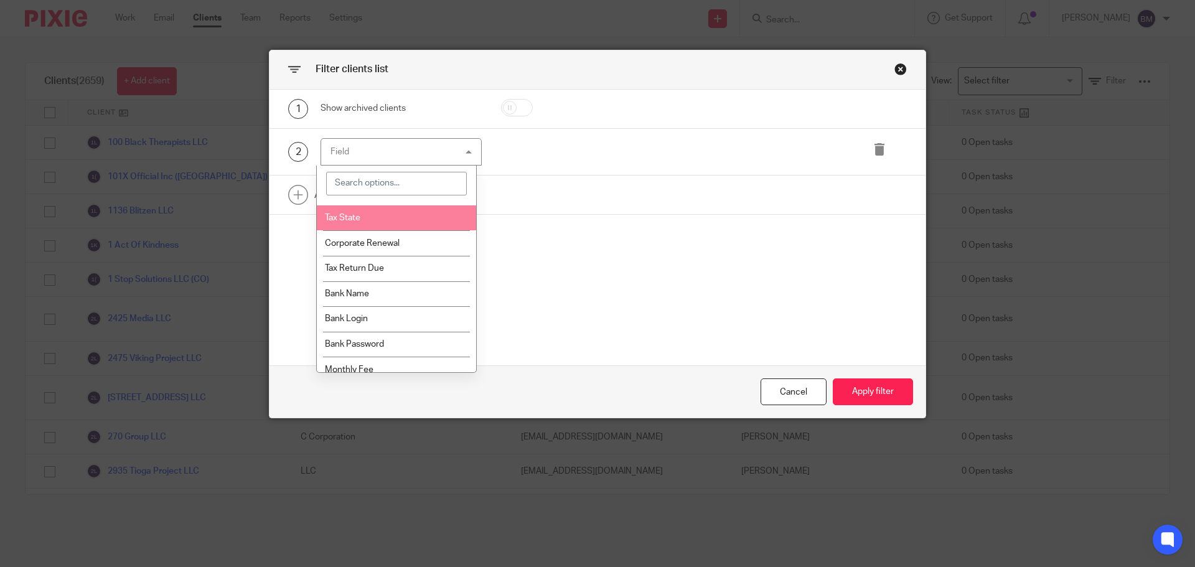
scroll to position [996, 0]
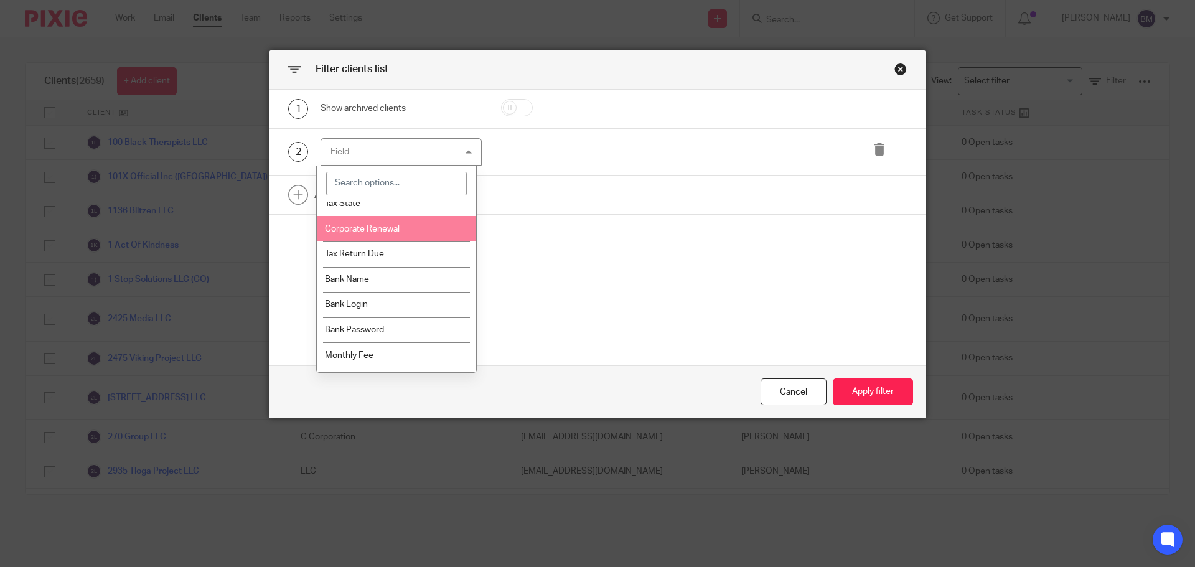
click at [383, 229] on span "Corporate Renewal" at bounding box center [362, 229] width 75 height 9
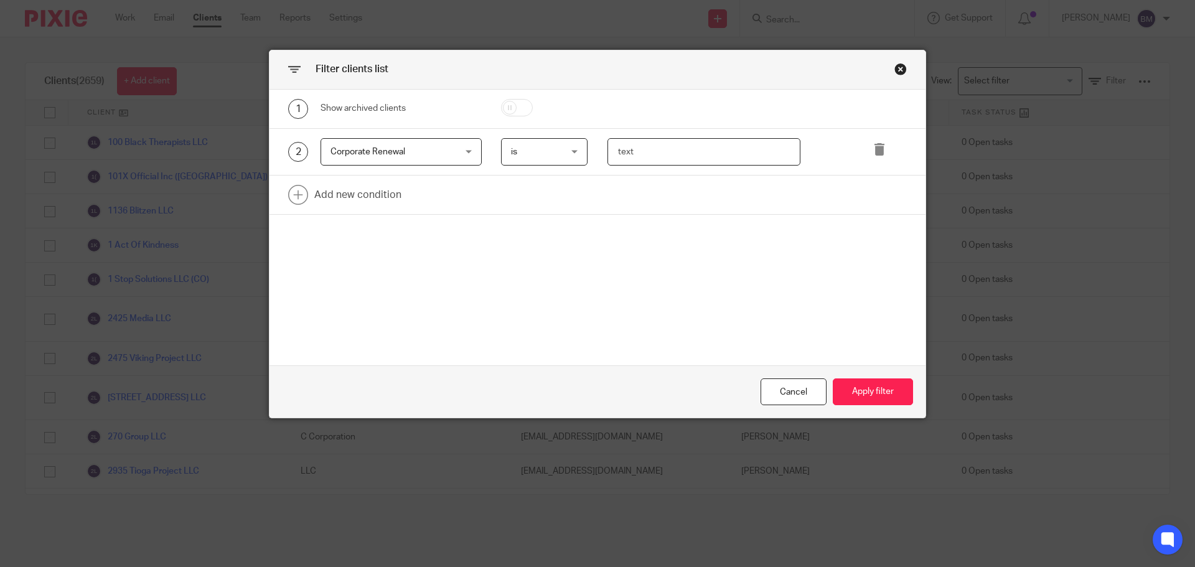
click at [608, 149] on input "text" at bounding box center [705, 152] width 194 height 28
type input "September"
click at [864, 389] on button "Apply filter" at bounding box center [873, 391] width 80 height 27
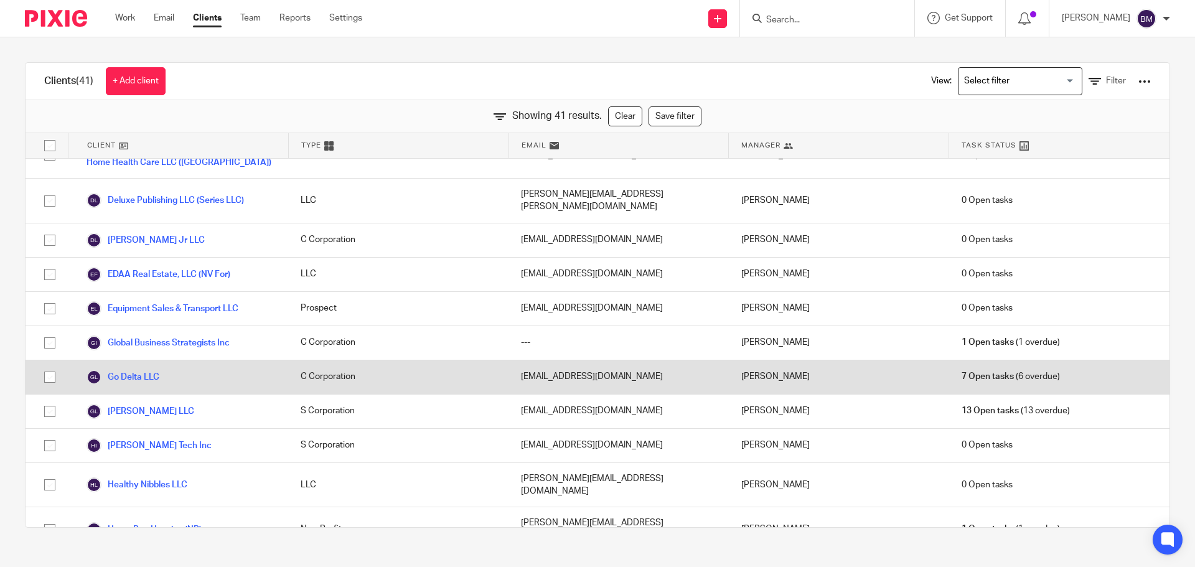
scroll to position [373, 0]
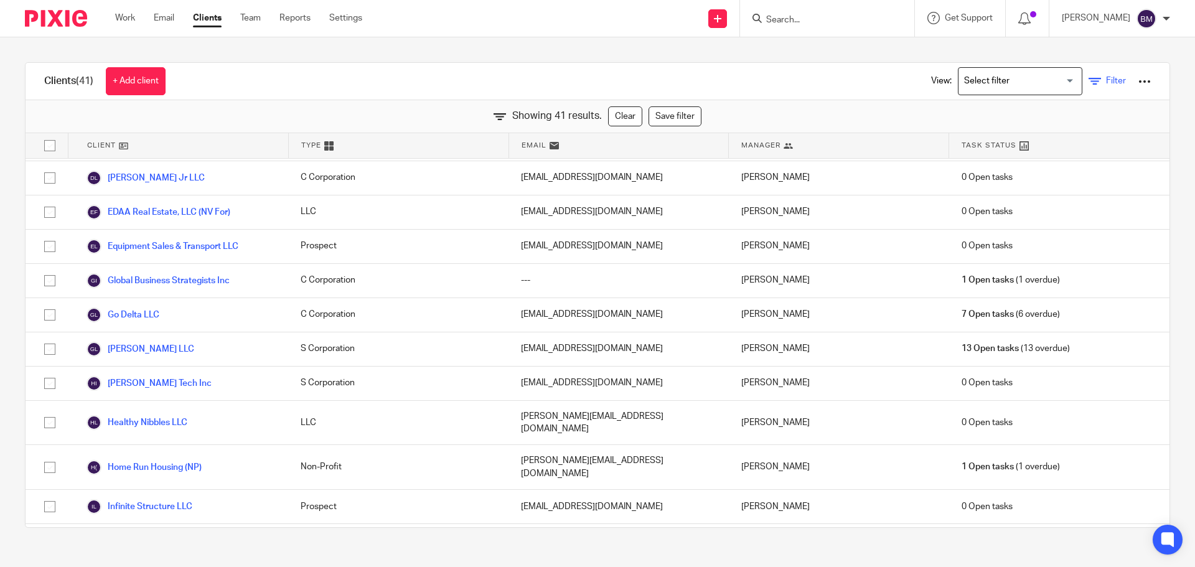
click at [1106, 77] on span "Filter" at bounding box center [1116, 81] width 20 height 9
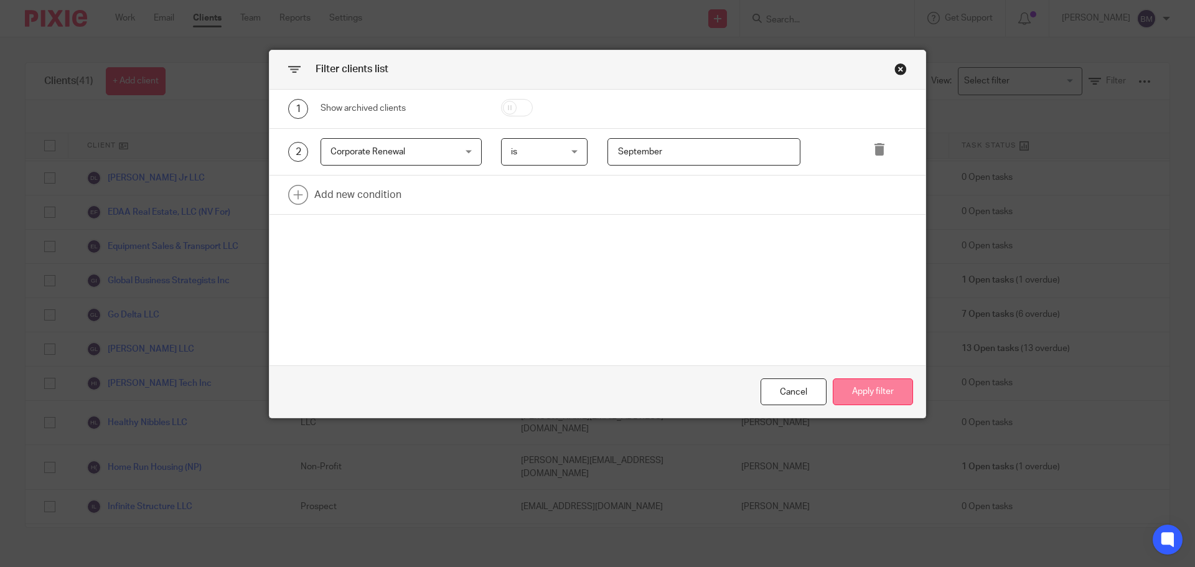
click at [865, 395] on button "Apply filter" at bounding box center [873, 391] width 80 height 27
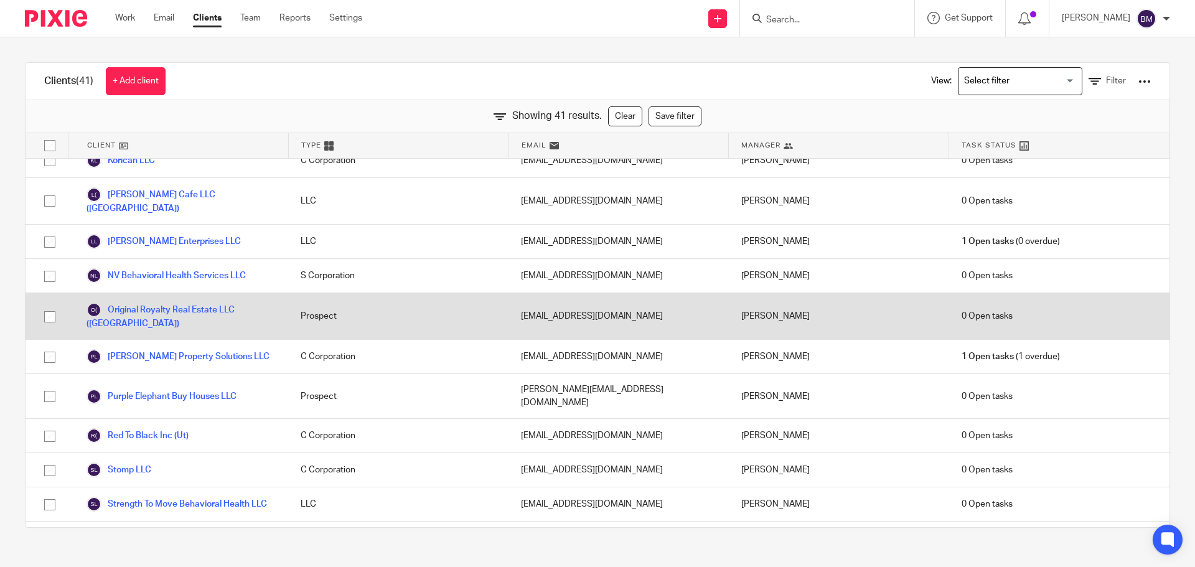
scroll to position [934, 0]
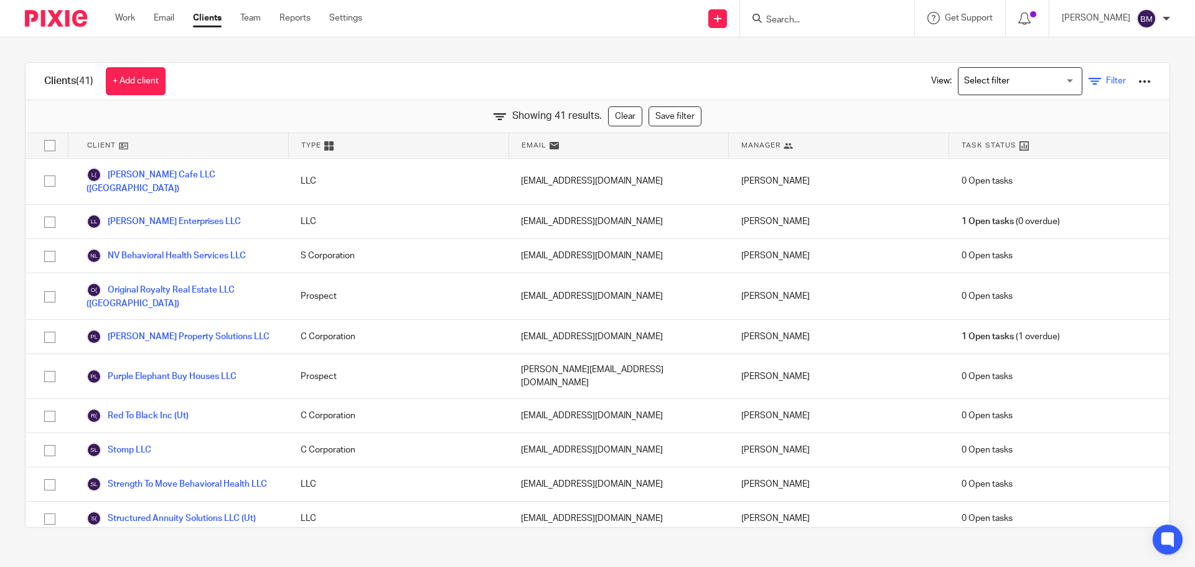
click at [1106, 83] on span "Filter" at bounding box center [1116, 81] width 20 height 9
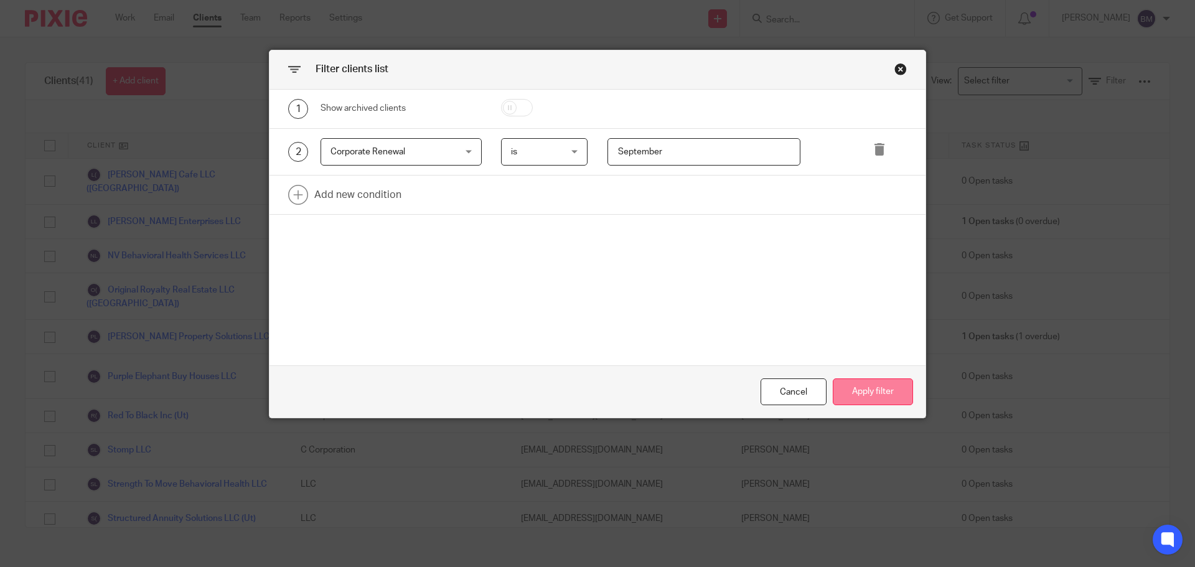
click at [881, 399] on button "Apply filter" at bounding box center [873, 391] width 80 height 27
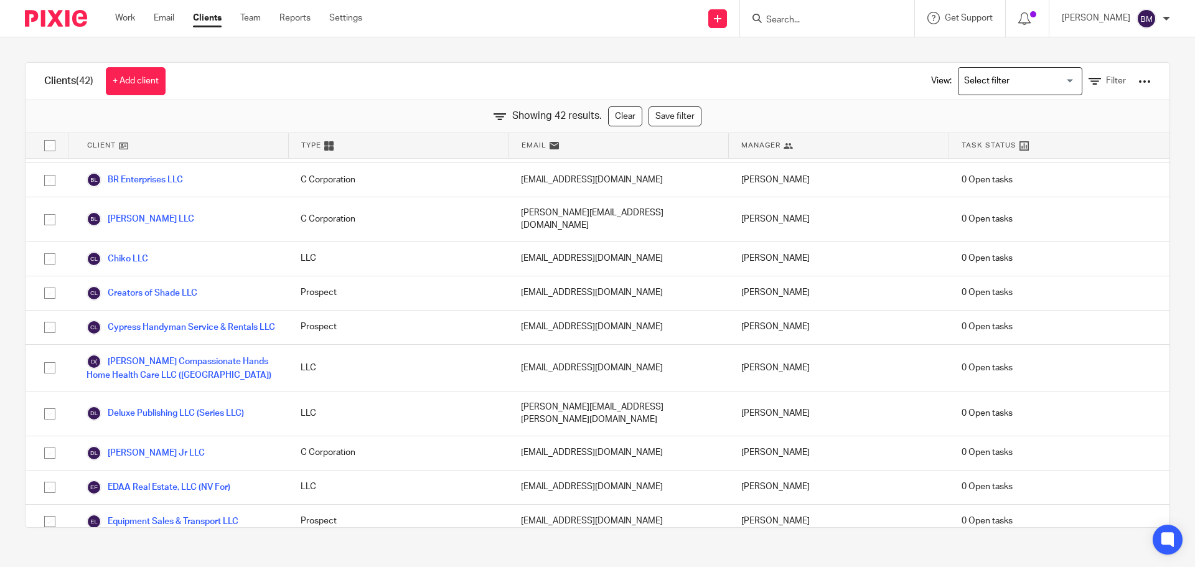
scroll to position [0, 0]
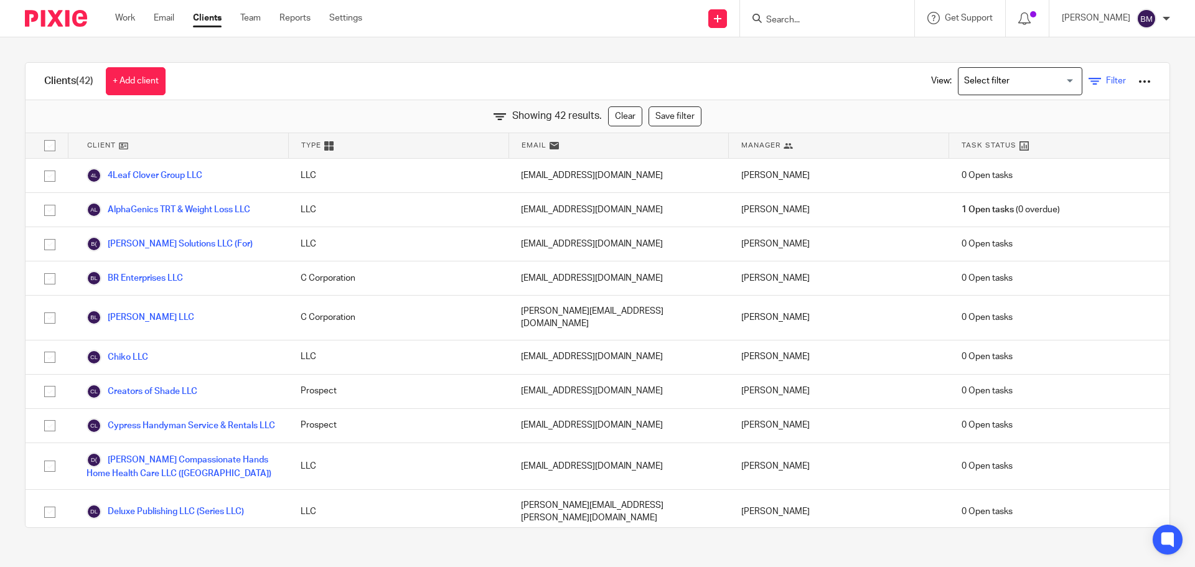
click at [1099, 87] on link "Filter" at bounding box center [1107, 81] width 37 height 13
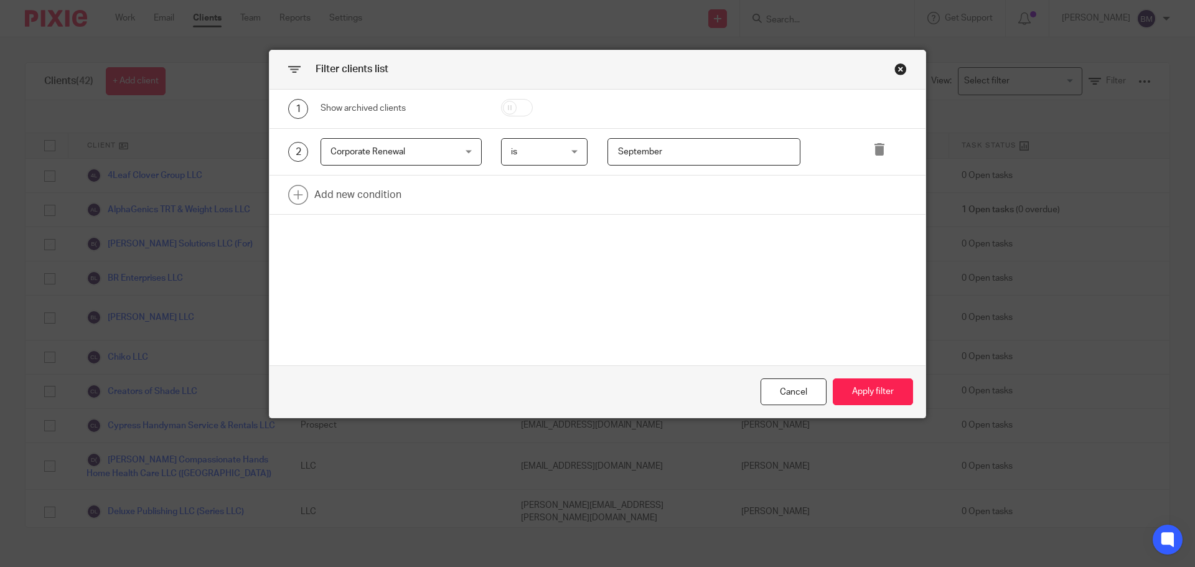
drag, startPoint x: 671, startPoint y: 154, endPoint x: 554, endPoint y: 153, distance: 117.0
click at [554, 153] on div "2 Corporate Renewal Corporate Renewal Name Email Client type Manager Open tasks…" at bounding box center [588, 152] width 638 height 28
type input "October"
click at [862, 390] on button "Apply filter" at bounding box center [873, 391] width 80 height 27
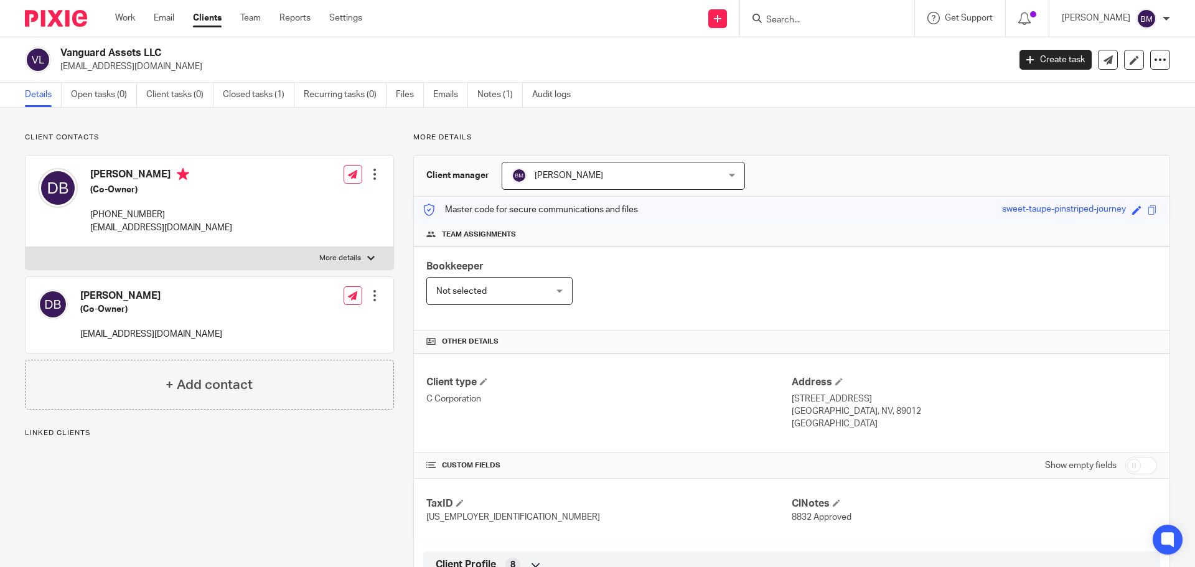
click at [1134, 462] on input "checkbox" at bounding box center [1141, 465] width 32 height 17
checkbox input "true"
click at [498, 96] on link "Notes (1)" at bounding box center [499, 95] width 45 height 24
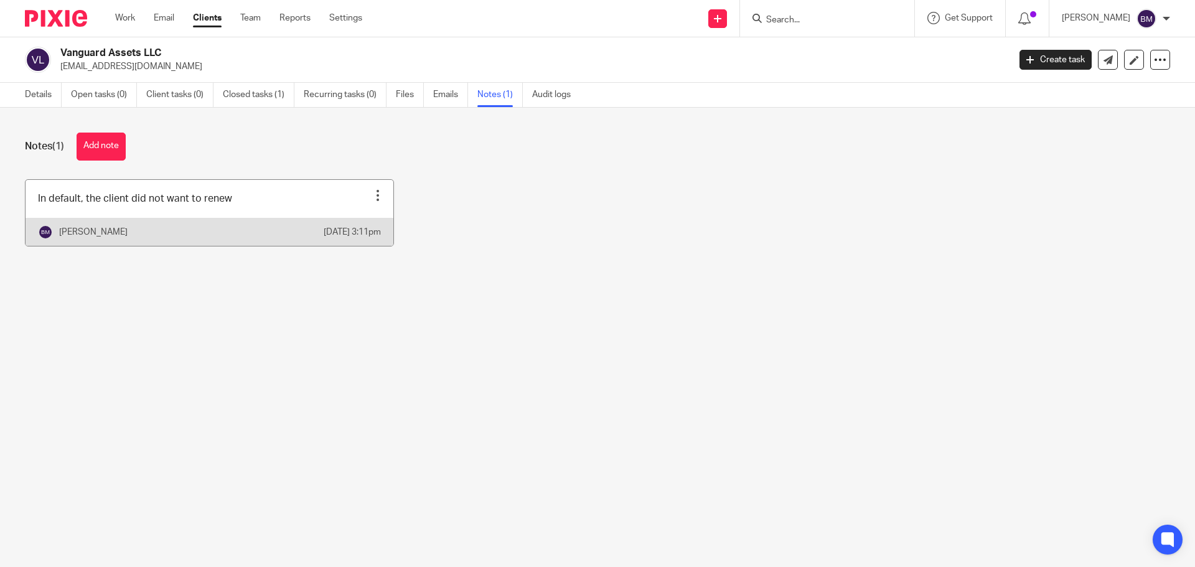
click at [373, 199] on div at bounding box center [378, 195] width 12 height 12
click at [340, 225] on span "Pin note" at bounding box center [345, 226] width 32 height 9
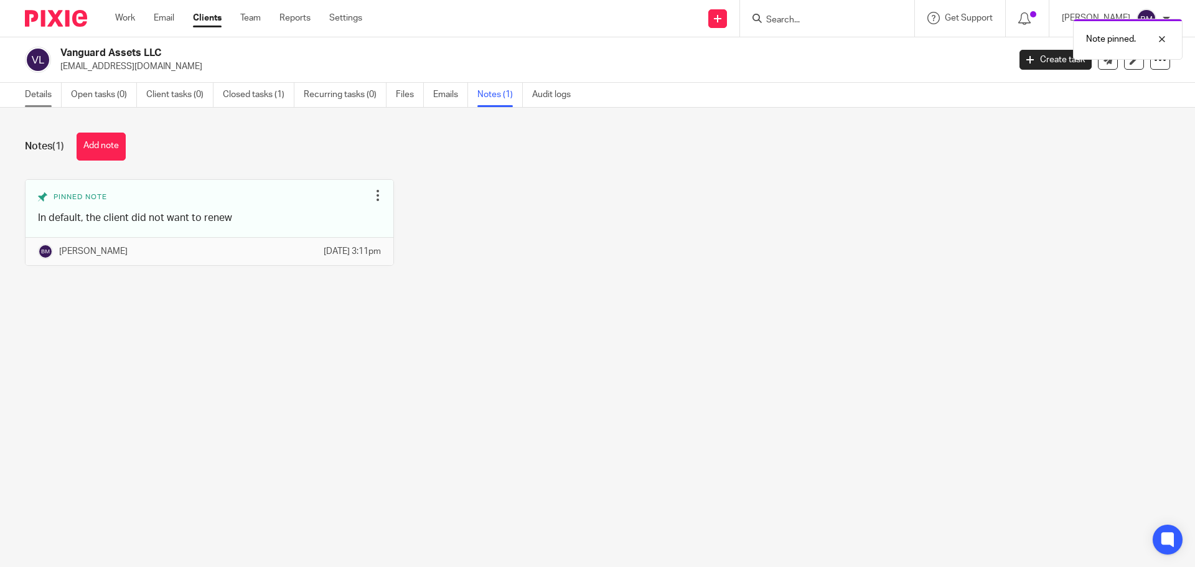
click at [40, 93] on link "Details" at bounding box center [43, 95] width 37 height 24
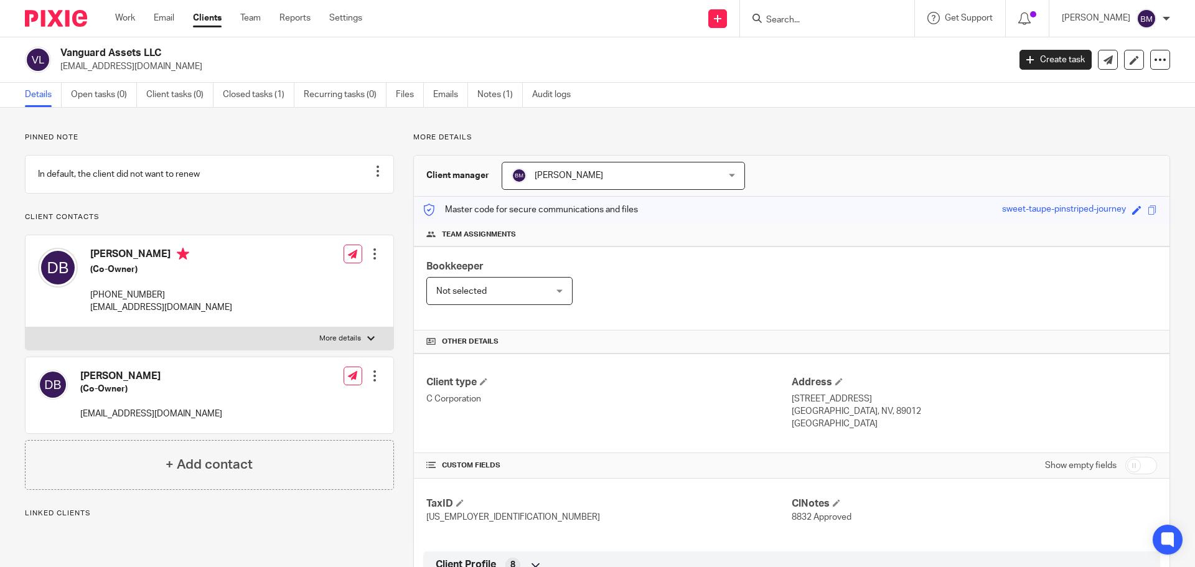
click at [1138, 464] on input "checkbox" at bounding box center [1141, 465] width 32 height 17
checkbox input "true"
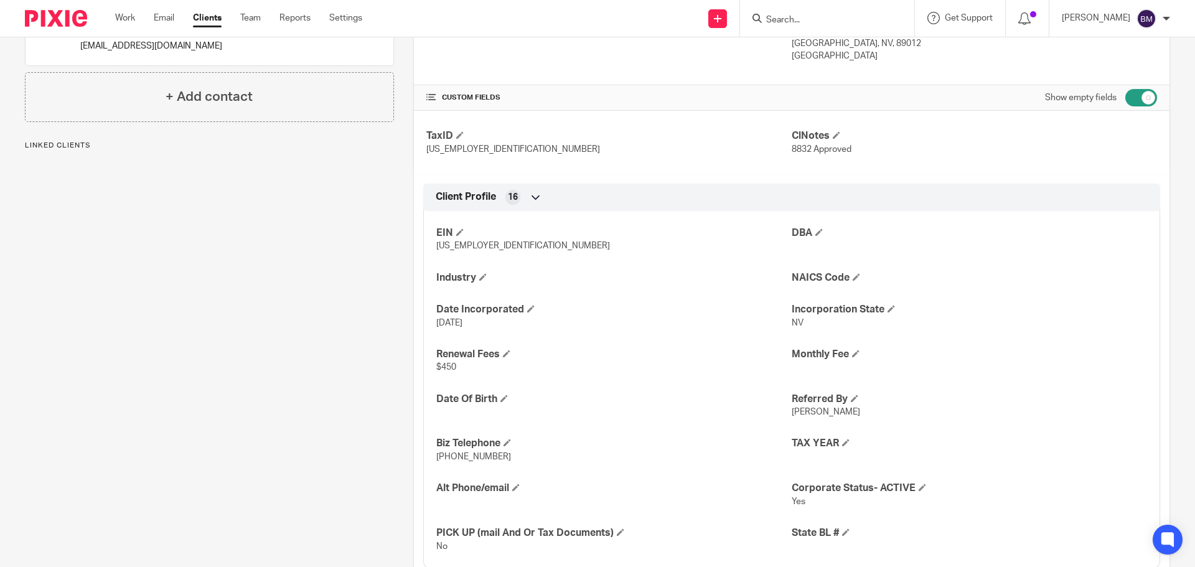
scroll to position [373, 0]
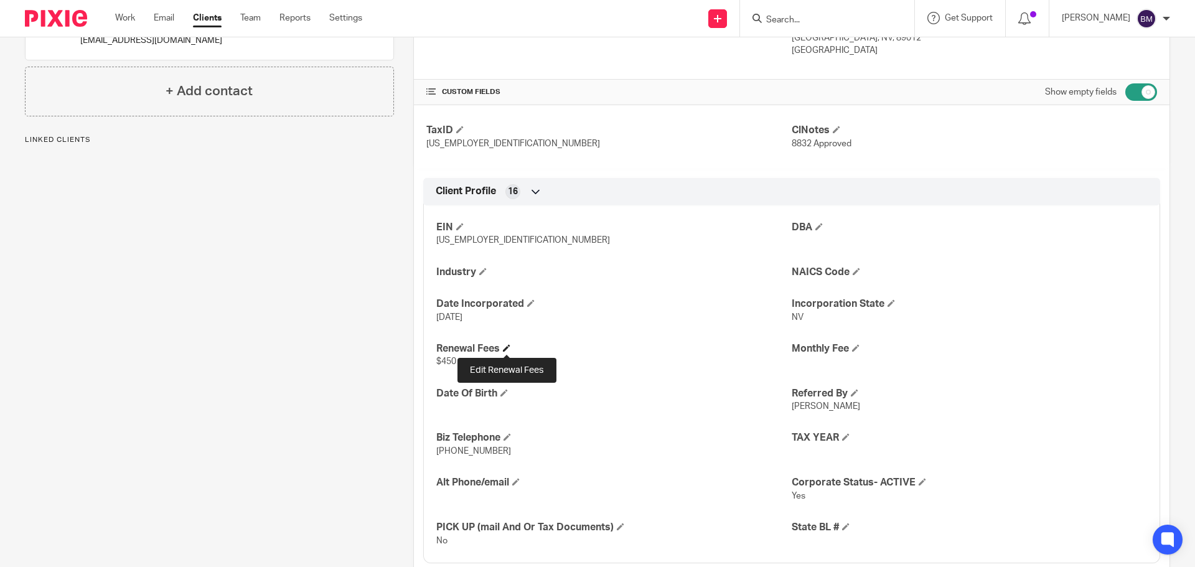
click at [507, 345] on span at bounding box center [506, 347] width 7 height 7
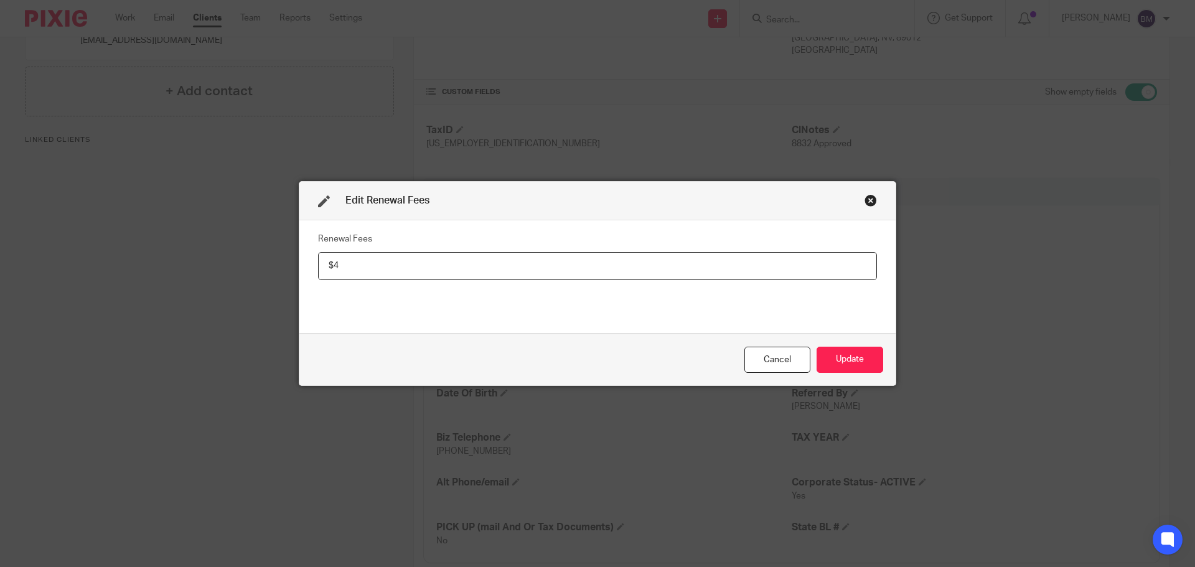
type input "$"
click at [850, 363] on button "Update" at bounding box center [850, 360] width 67 height 27
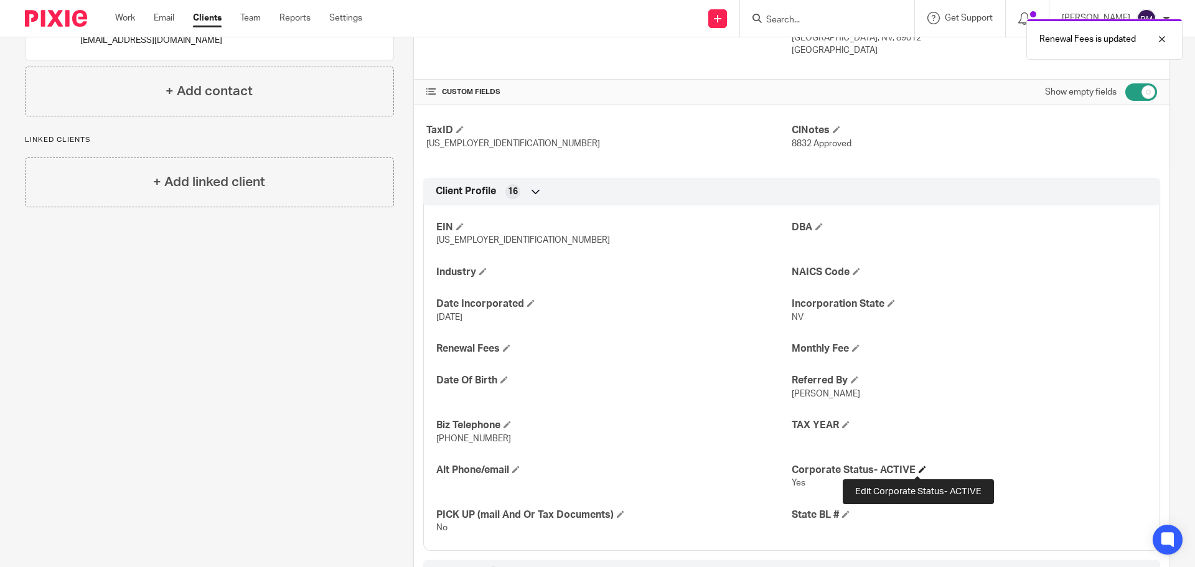
click at [919, 469] on span at bounding box center [922, 469] width 7 height 7
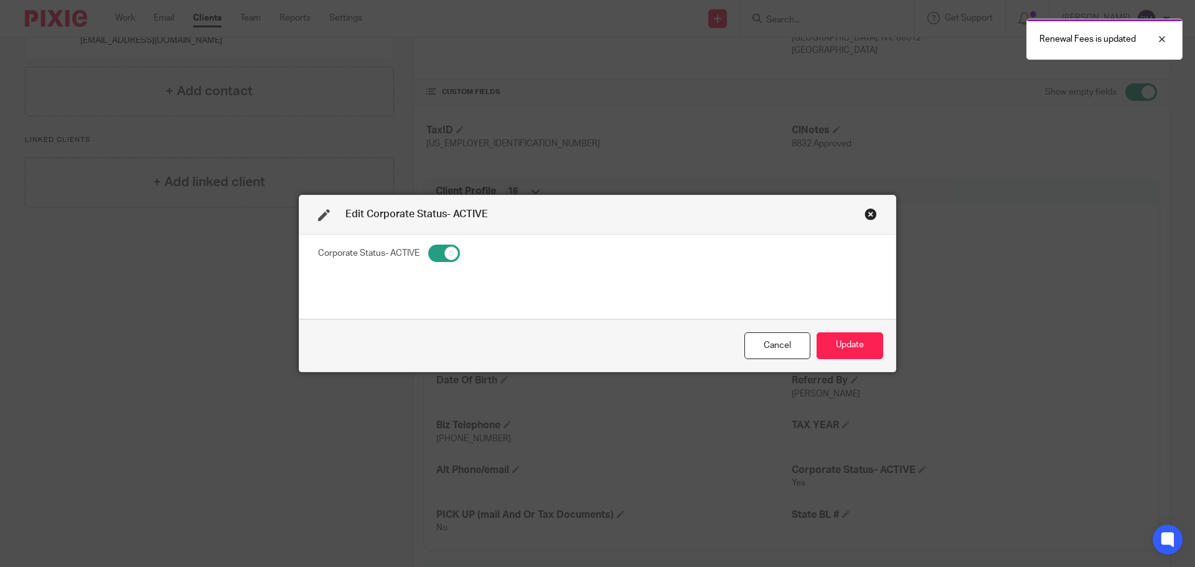
click at [433, 253] on input "checkbox" at bounding box center [444, 253] width 32 height 17
checkbox input "false"
click at [840, 344] on button "Update" at bounding box center [850, 345] width 67 height 27
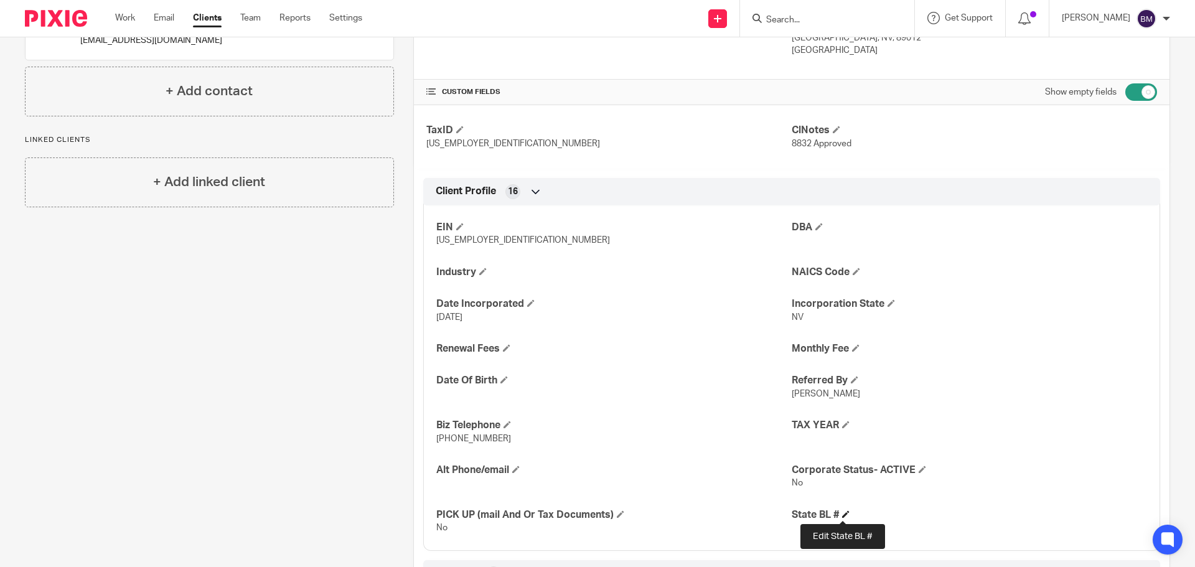
click at [843, 515] on span at bounding box center [845, 513] width 7 height 7
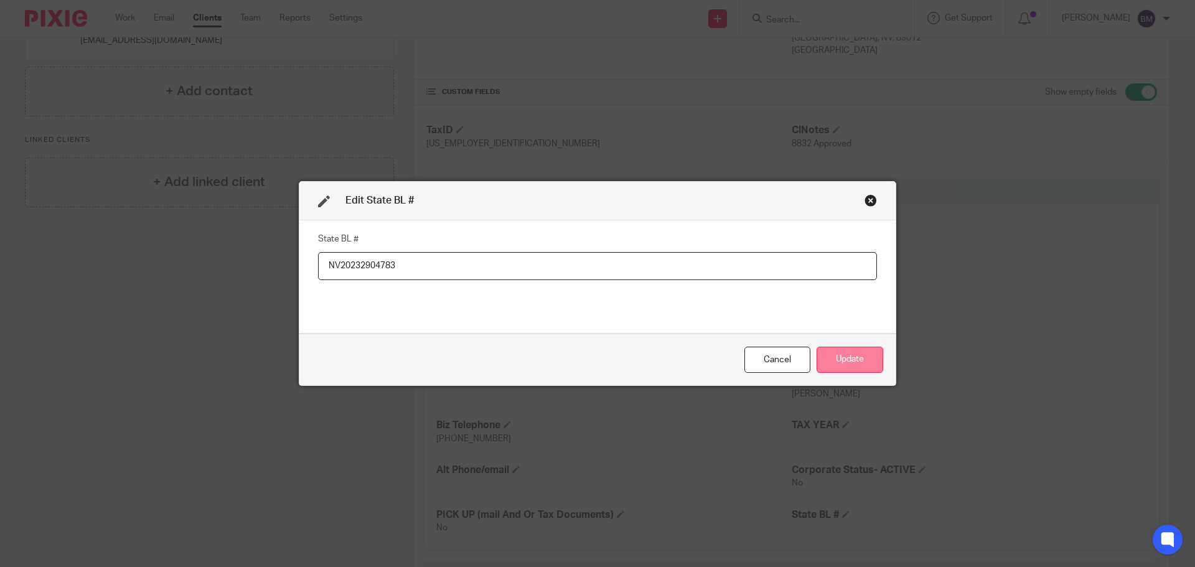
type input "NV20232904783"
click at [843, 356] on button "Update" at bounding box center [850, 360] width 67 height 27
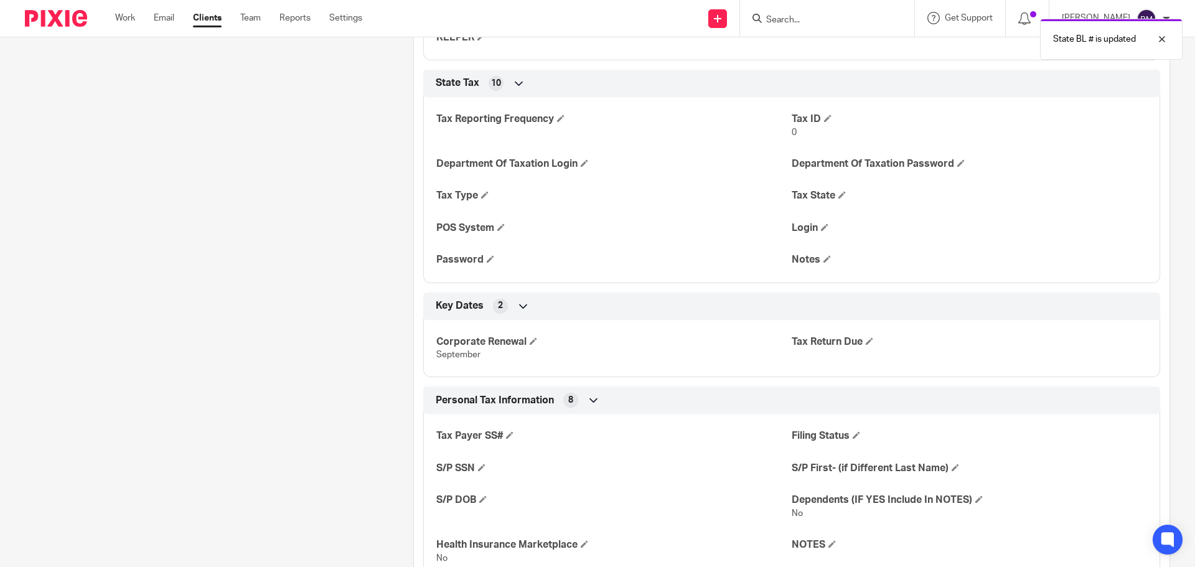
scroll to position [1618, 0]
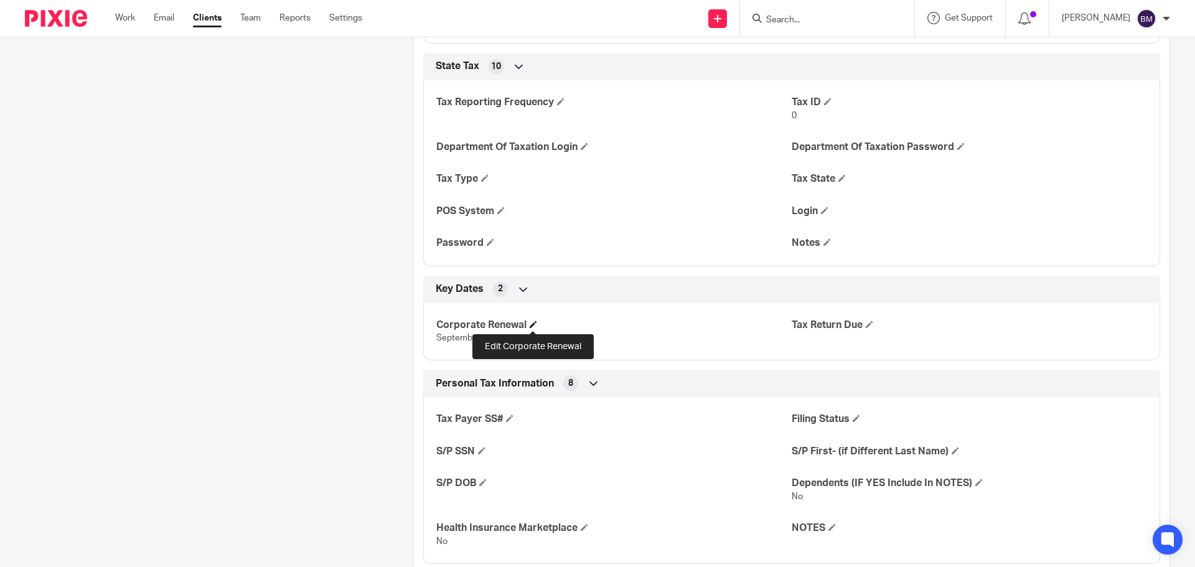
click at [532, 322] on span at bounding box center [533, 324] width 7 height 7
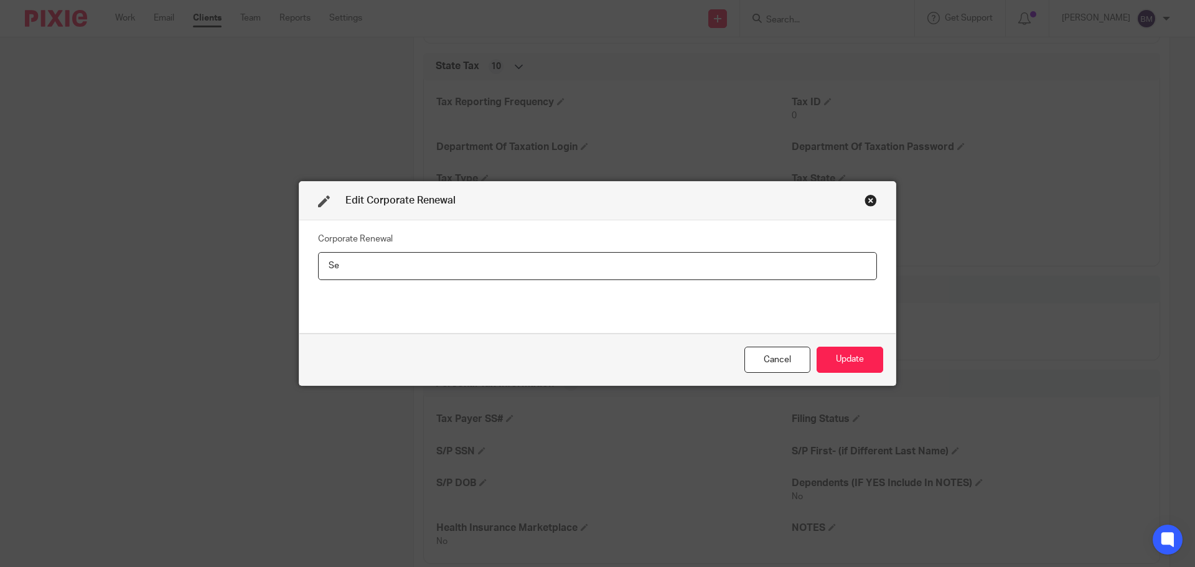
type input "S"
click at [837, 361] on button "Update" at bounding box center [850, 360] width 67 height 27
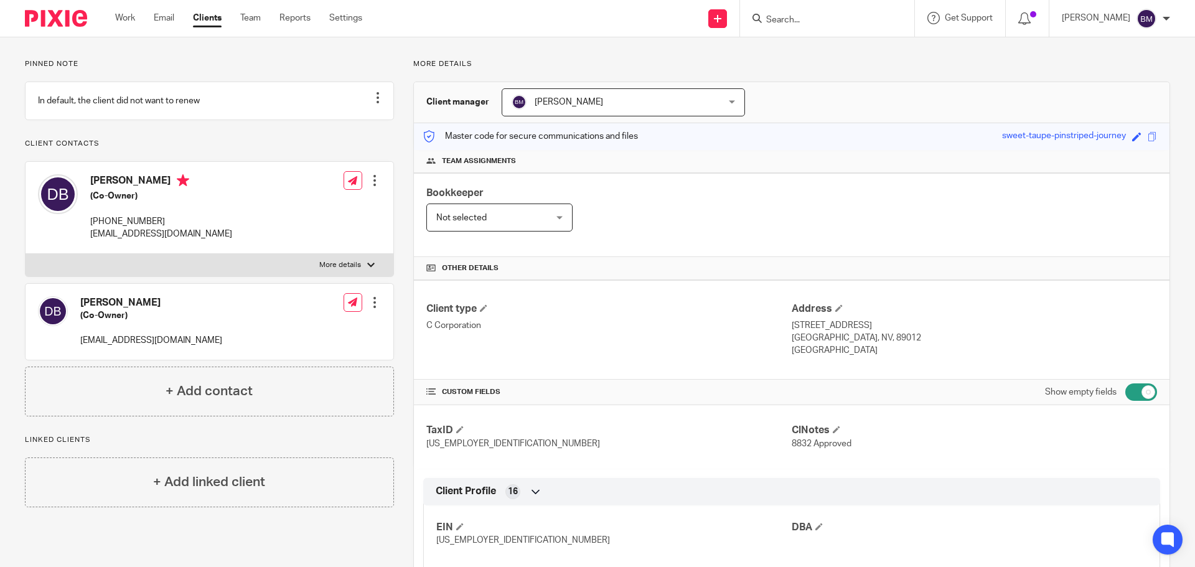
scroll to position [0, 0]
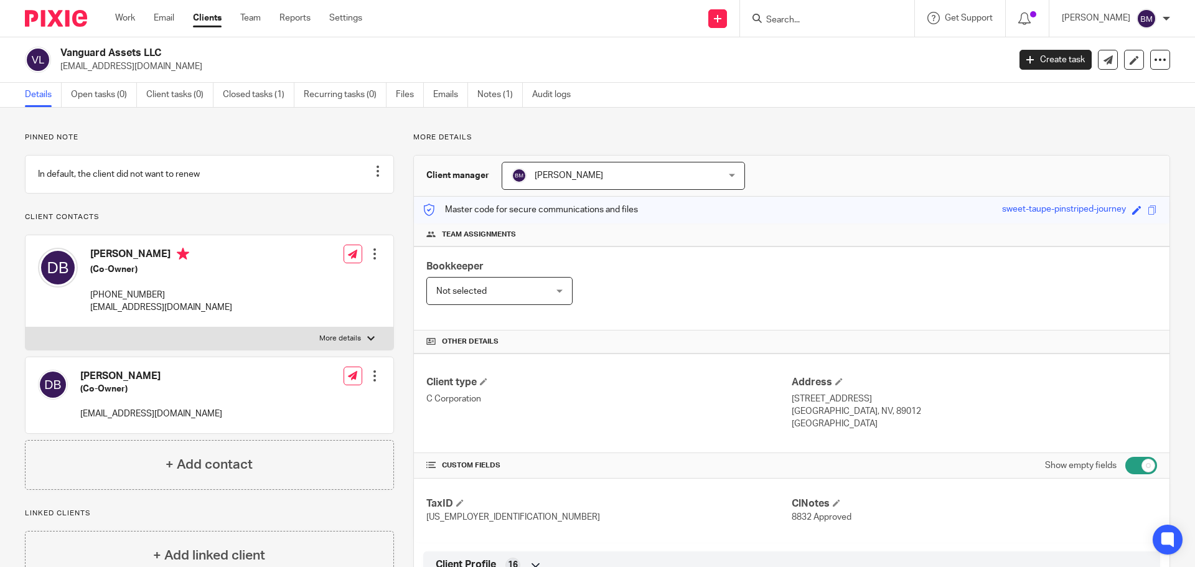
click at [810, 15] on input "Search" at bounding box center [821, 20] width 112 height 11
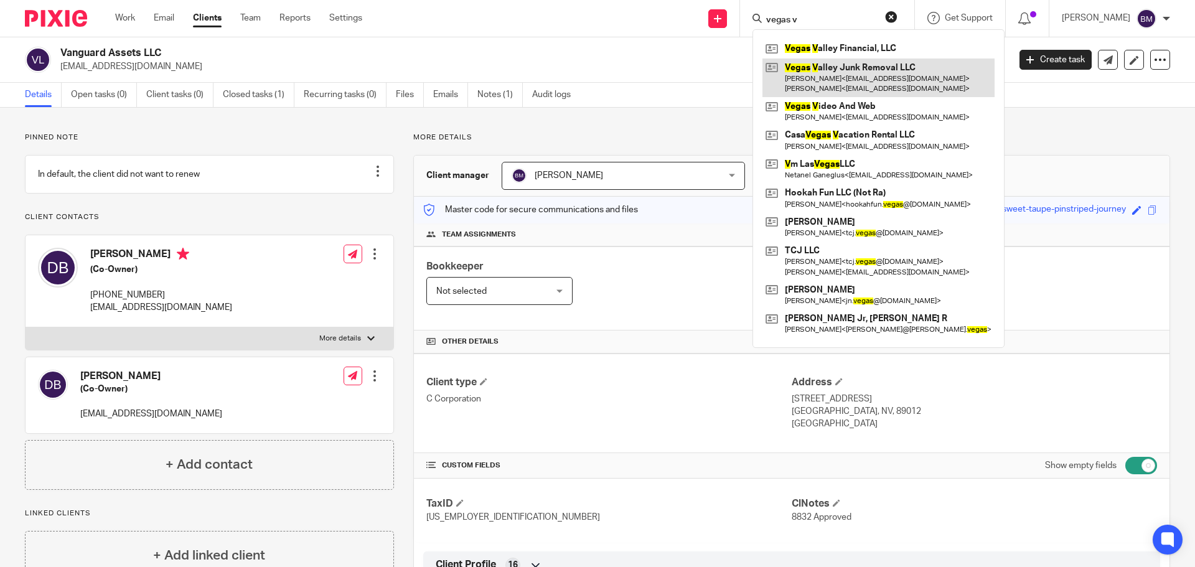
type input "vegas v"
click at [853, 75] on link at bounding box center [879, 78] width 232 height 39
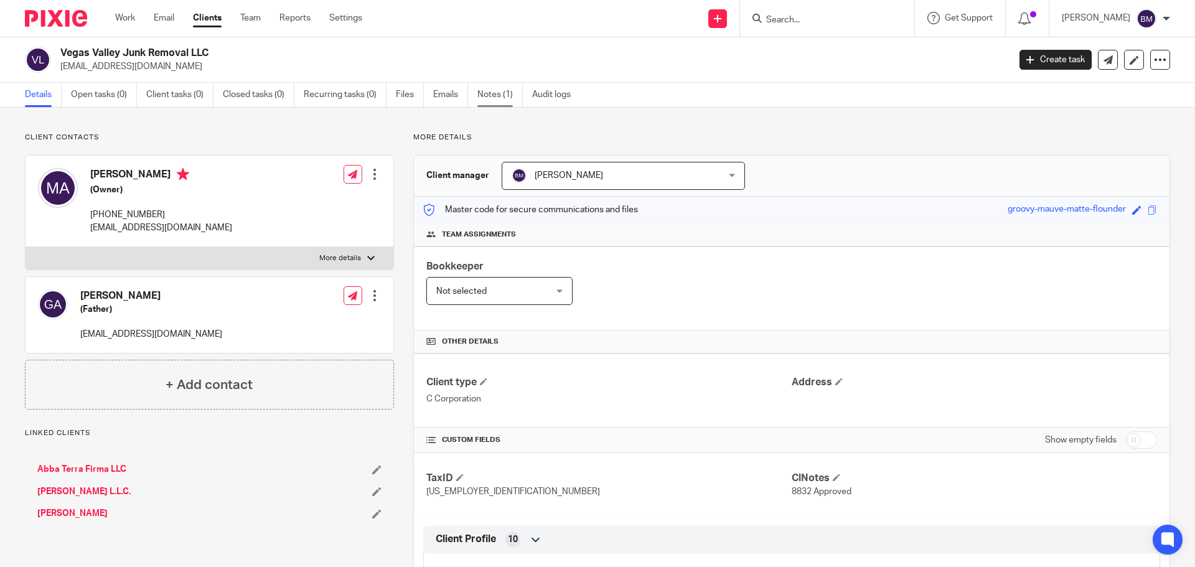
click at [499, 98] on link "Notes (1)" at bounding box center [499, 95] width 45 height 24
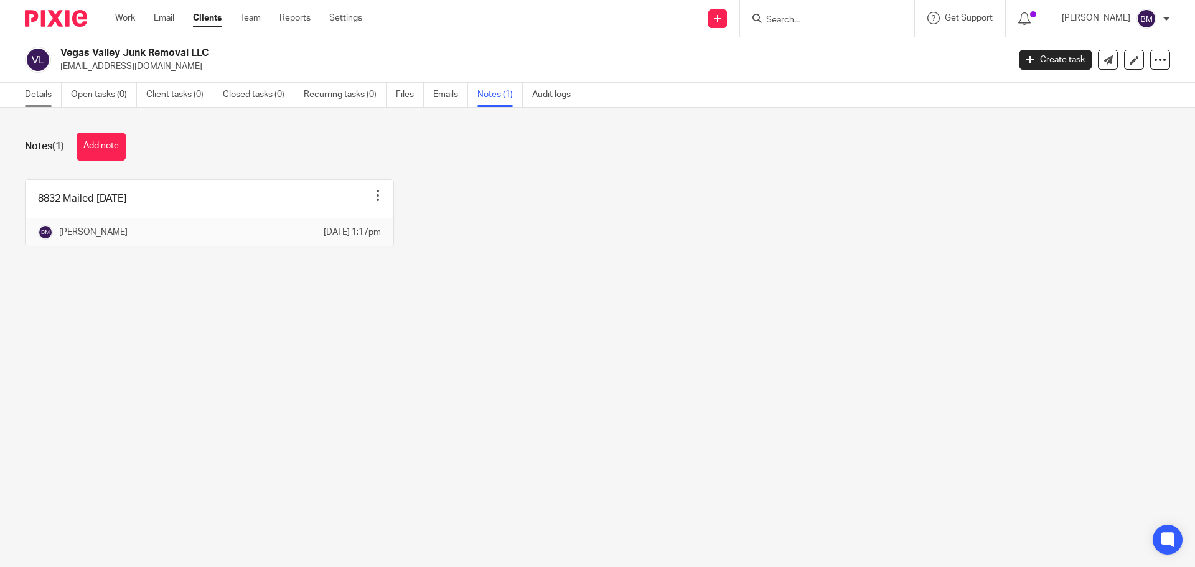
click at [47, 99] on link "Details" at bounding box center [43, 95] width 37 height 24
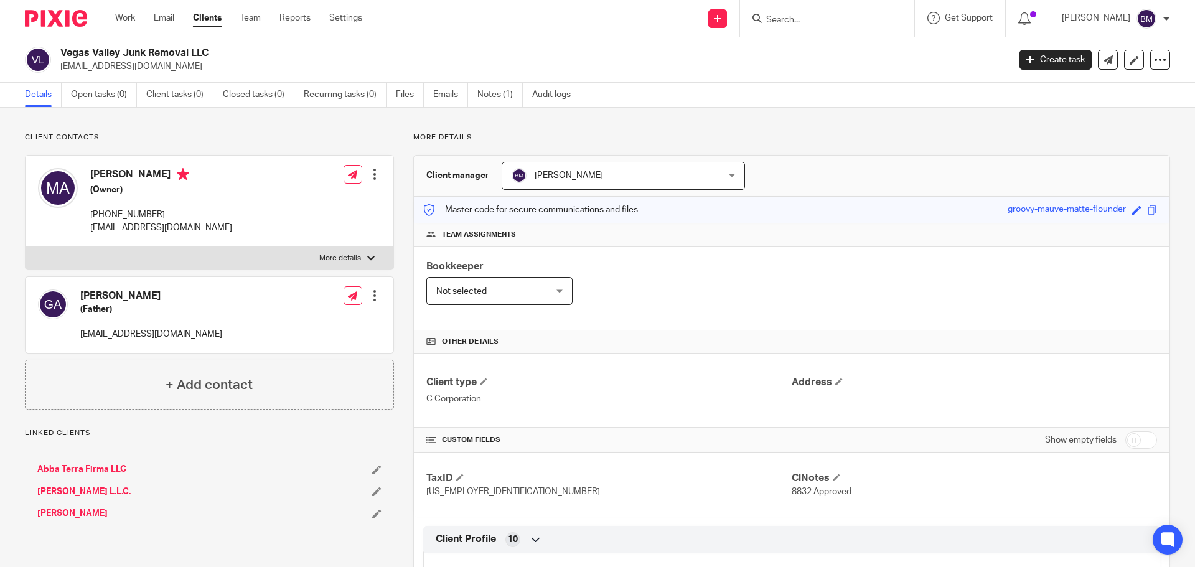
drag, startPoint x: 1135, startPoint y: 441, endPoint x: 997, endPoint y: 439, distance: 138.2
click at [1133, 441] on input "checkbox" at bounding box center [1141, 439] width 32 height 17
checkbox input "true"
click at [776, 18] on input "Search" at bounding box center [821, 20] width 112 height 11
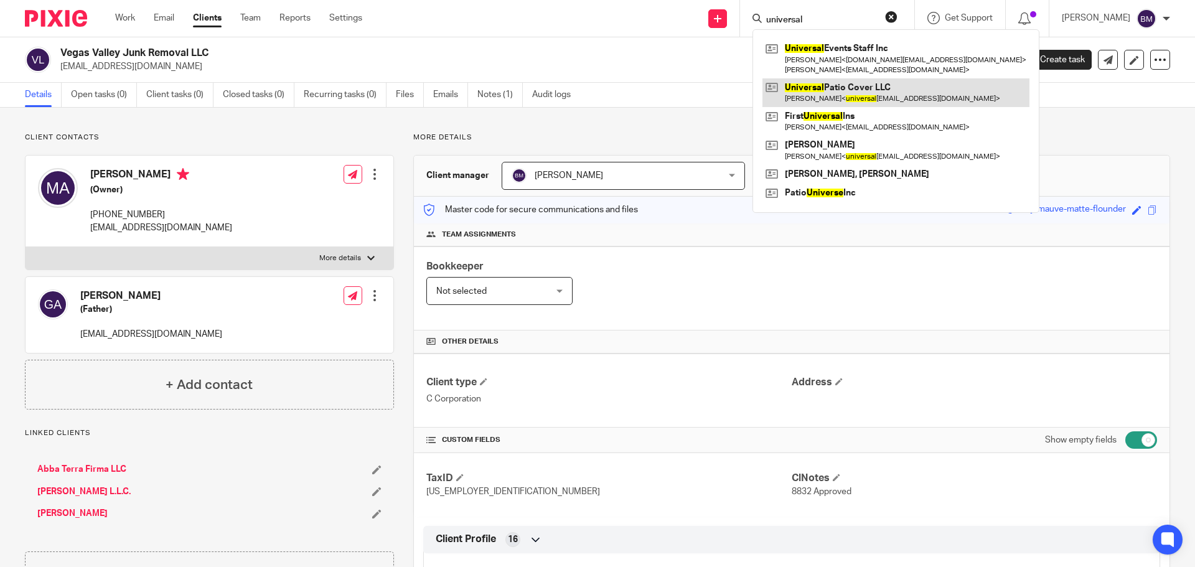
type input "universal"
click at [815, 94] on link at bounding box center [896, 92] width 267 height 29
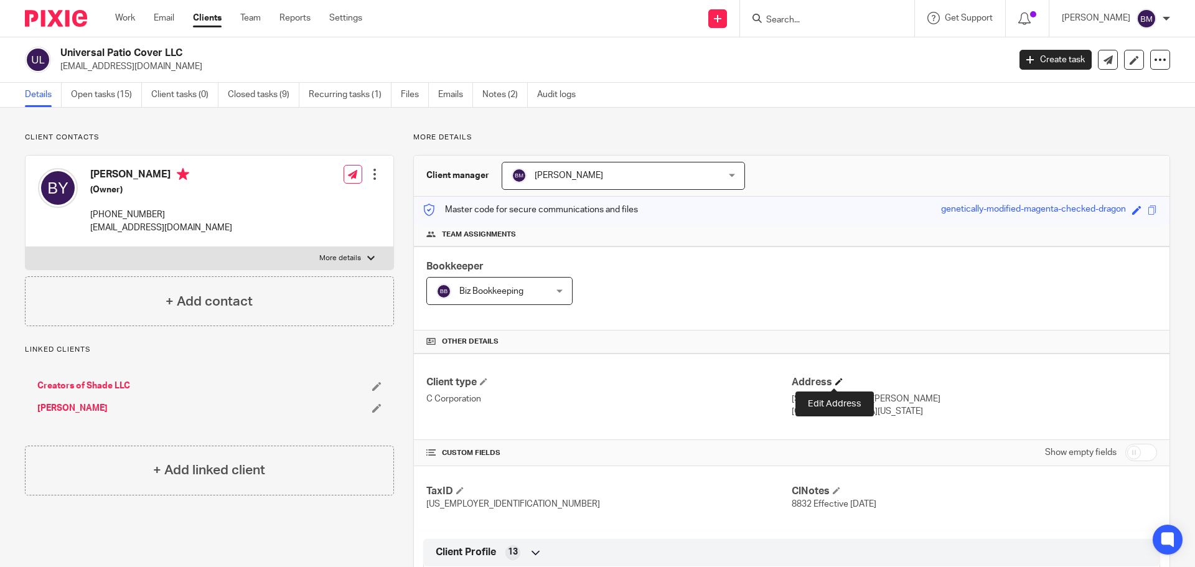
click at [835, 380] on span at bounding box center [838, 381] width 7 height 7
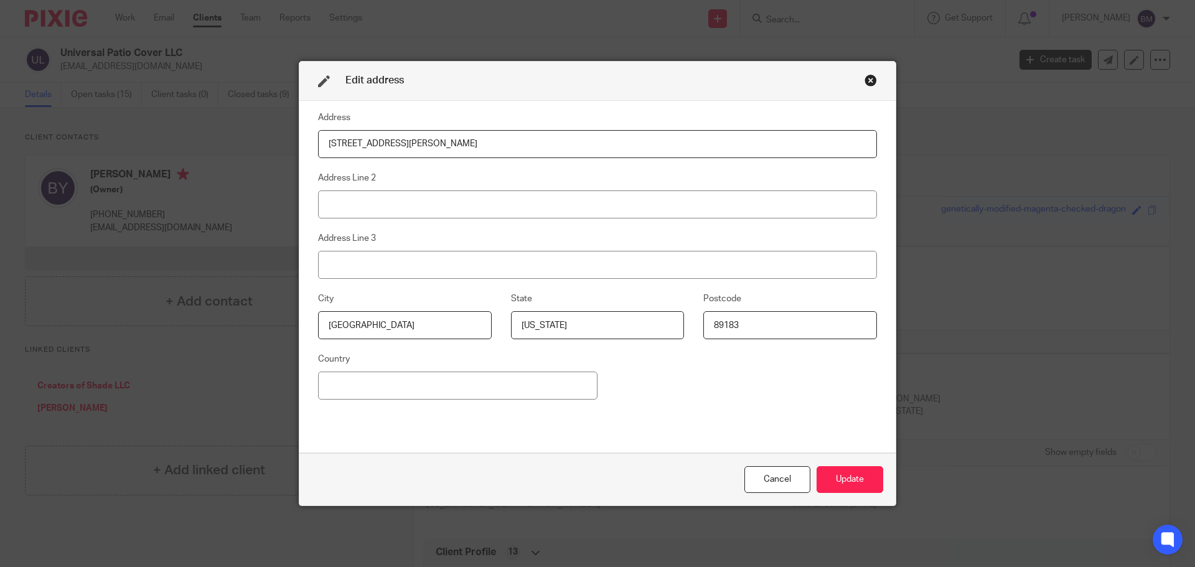
drag, startPoint x: 748, startPoint y: 324, endPoint x: 660, endPoint y: 318, distance: 87.9
click at [662, 318] on div "City [GEOGRAPHIC_DATA] [US_STATE] Postcode 89183" at bounding box center [588, 321] width 578 height 60
paste input "[STREET_ADDRESS]"
type input "5"
drag, startPoint x: 423, startPoint y: 141, endPoint x: 223, endPoint y: 135, distance: 199.3
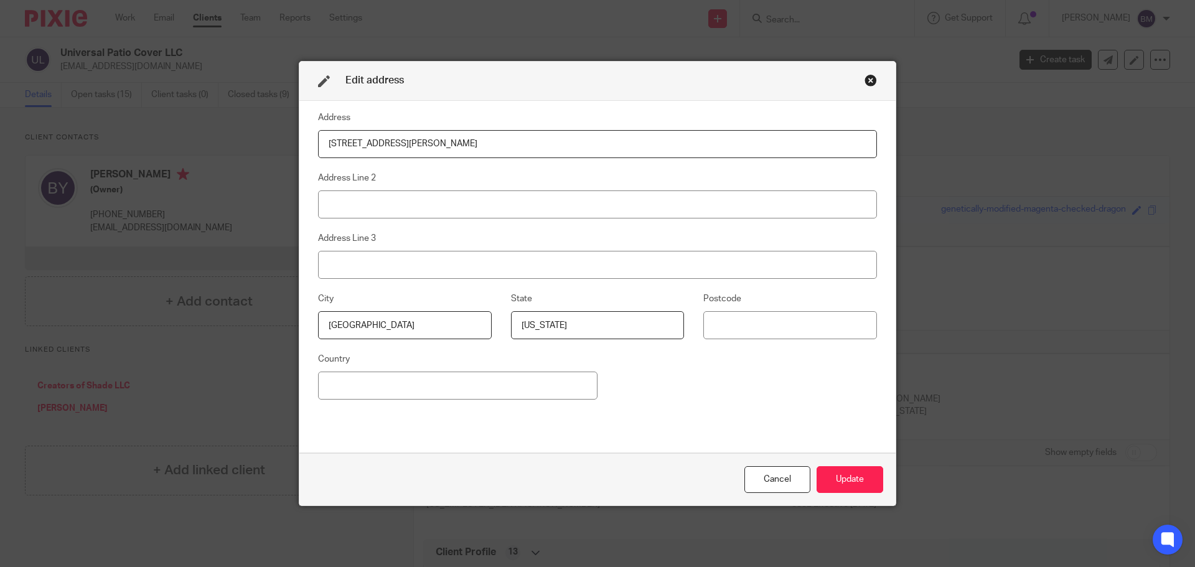
click at [224, 135] on div "Edit address Address [STREET_ADDRESS][PERSON_NAME] Address Line 2 Address Line …" at bounding box center [597, 283] width 1195 height 567
paste input "[STREET_ADDRESS]"
type input "[STREET_ADDRESS]"
click at [744, 324] on input at bounding box center [790, 325] width 174 height 28
type input "89113"
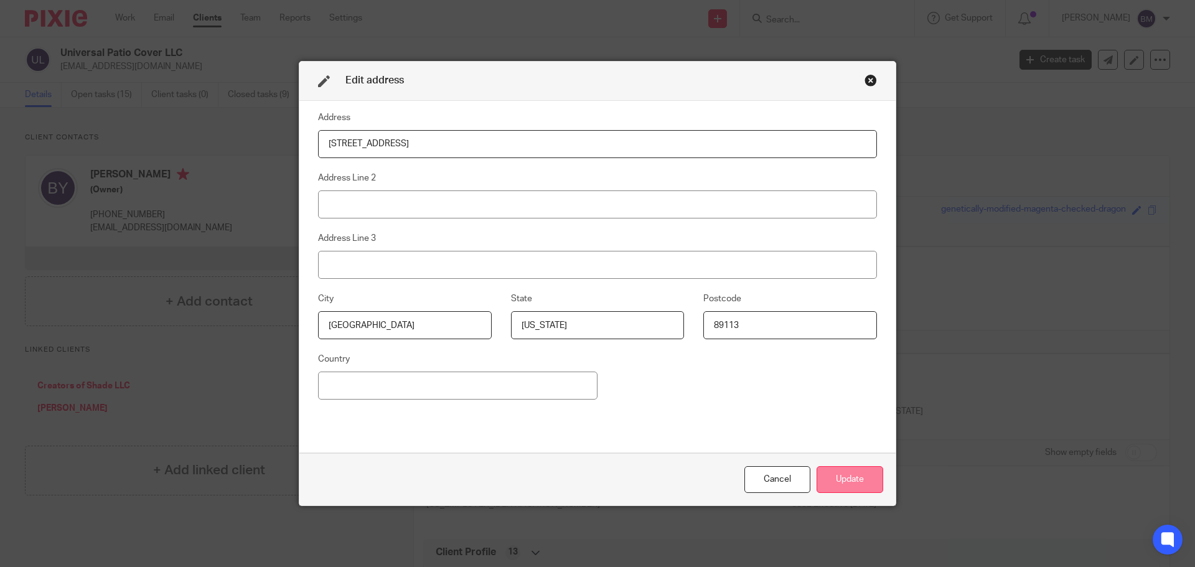
click at [843, 477] on button "Update" at bounding box center [850, 479] width 67 height 27
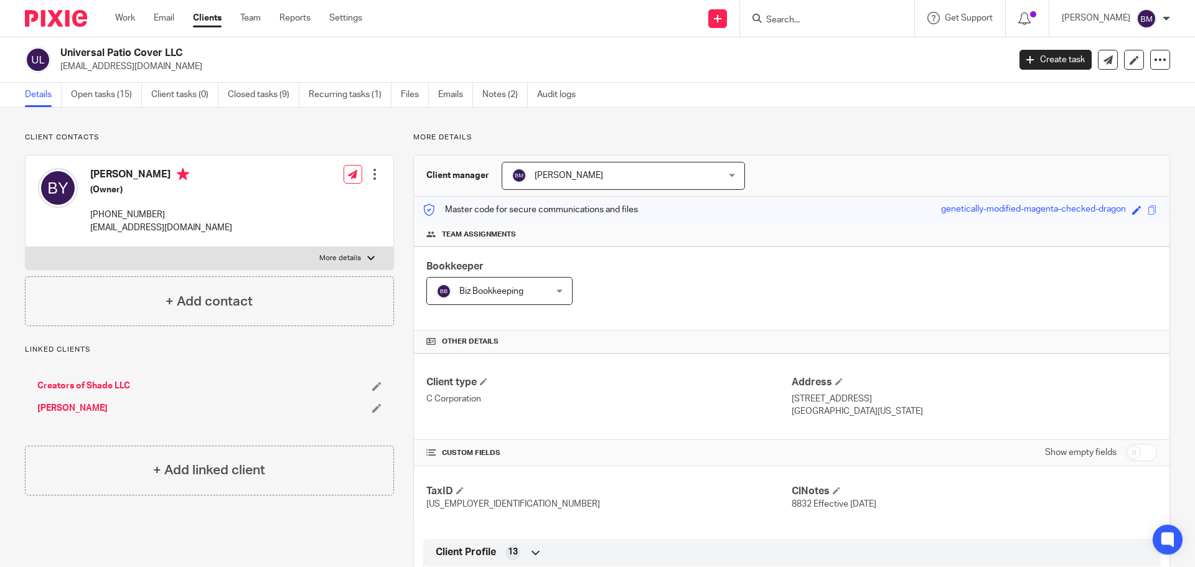
click at [793, 19] on input "Search" at bounding box center [821, 20] width 112 height 11
type input "house of r"
click at [850, 52] on link at bounding box center [840, 48] width 154 height 19
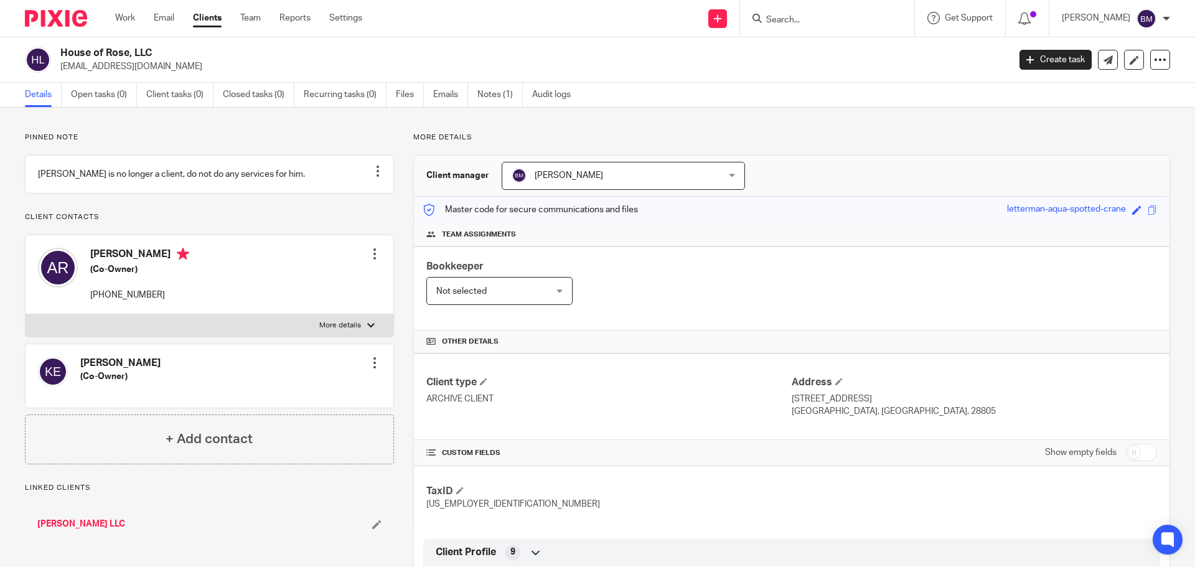
click at [1138, 454] on input "checkbox" at bounding box center [1141, 452] width 32 height 17
checkbox input "true"
click at [484, 383] on span at bounding box center [483, 381] width 7 height 7
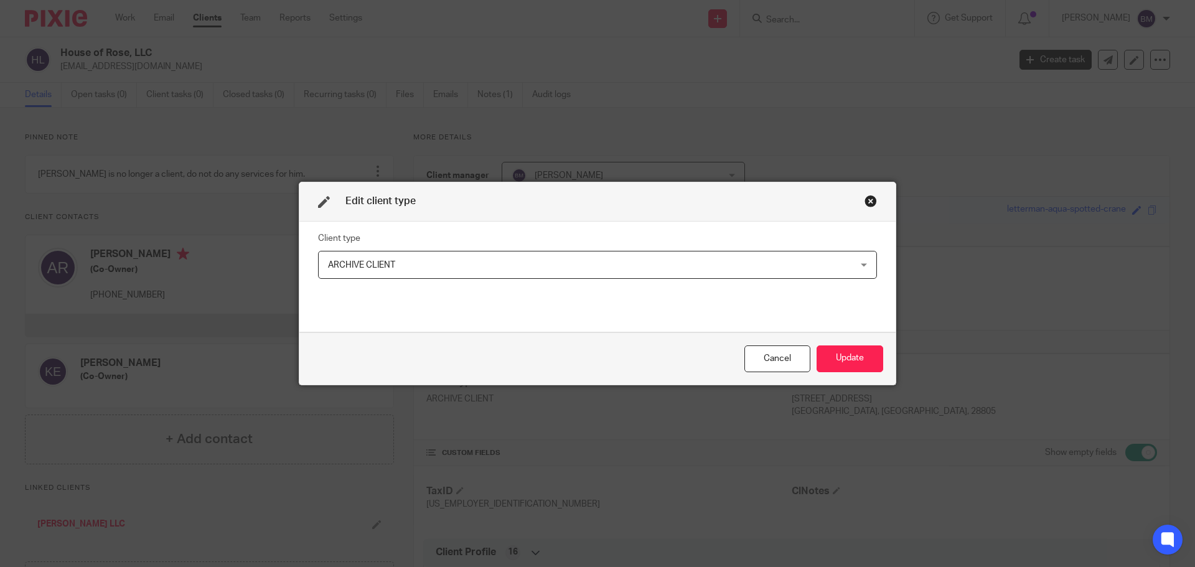
click at [857, 266] on div "ARCHIVE CLIENT ARCHIVE CLIENT" at bounding box center [597, 265] width 559 height 28
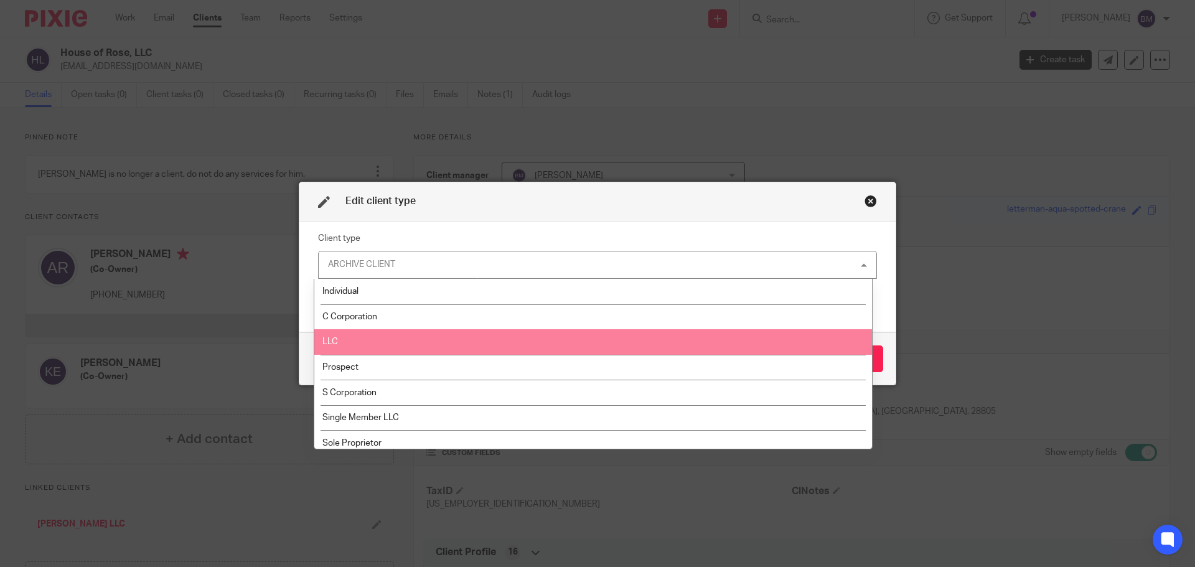
click at [413, 345] on li "LLC" at bounding box center [593, 342] width 558 height 26
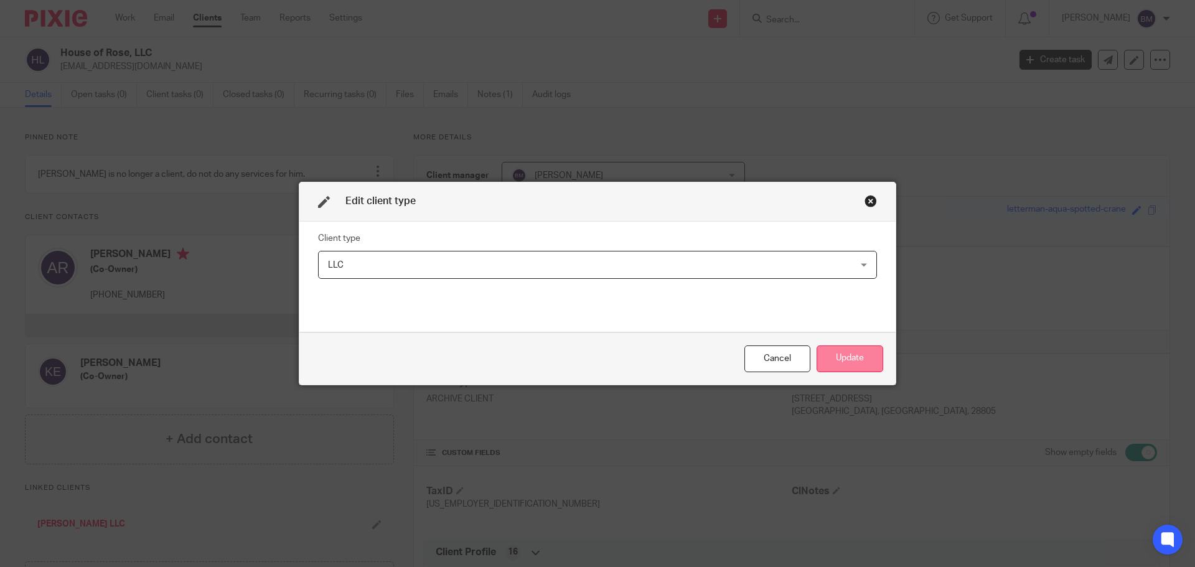
click at [836, 353] on button "Update" at bounding box center [850, 358] width 67 height 27
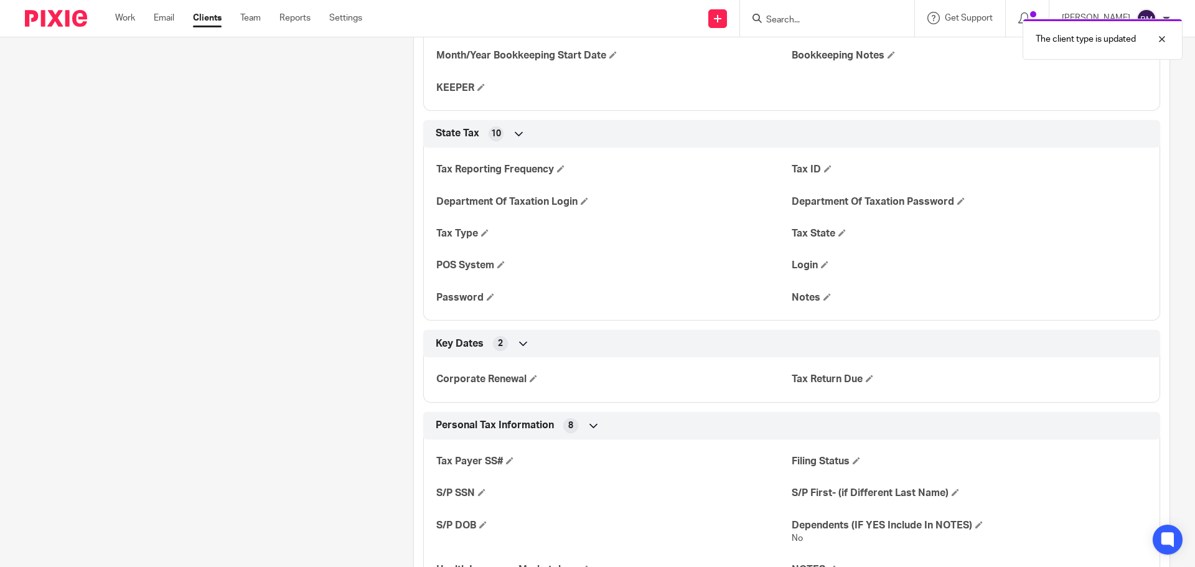
scroll to position [1556, 0]
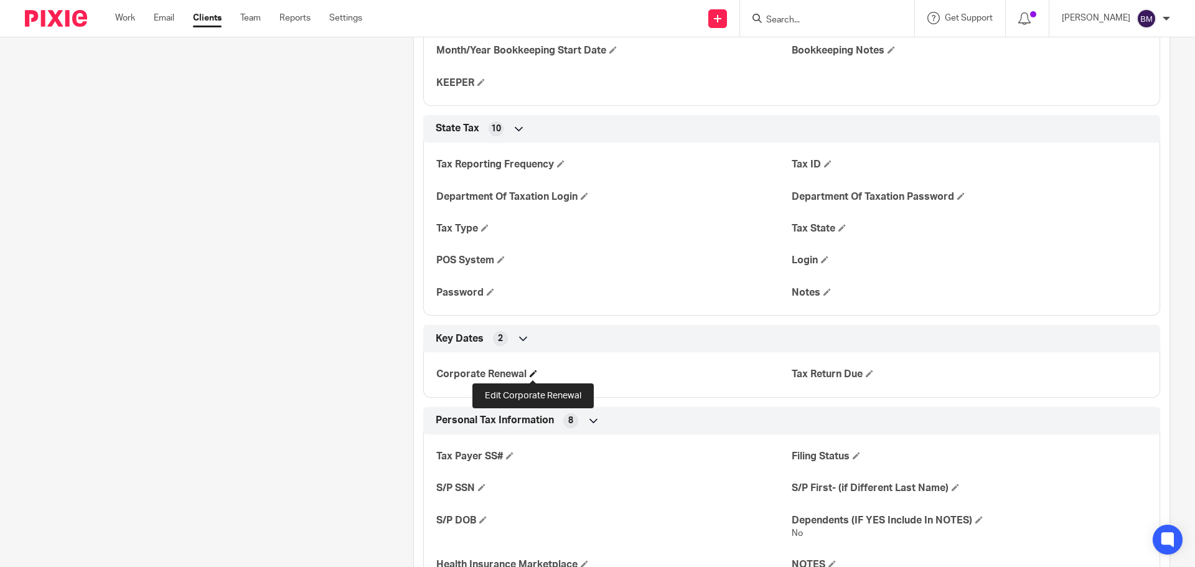
click at [533, 373] on span at bounding box center [533, 373] width 7 height 7
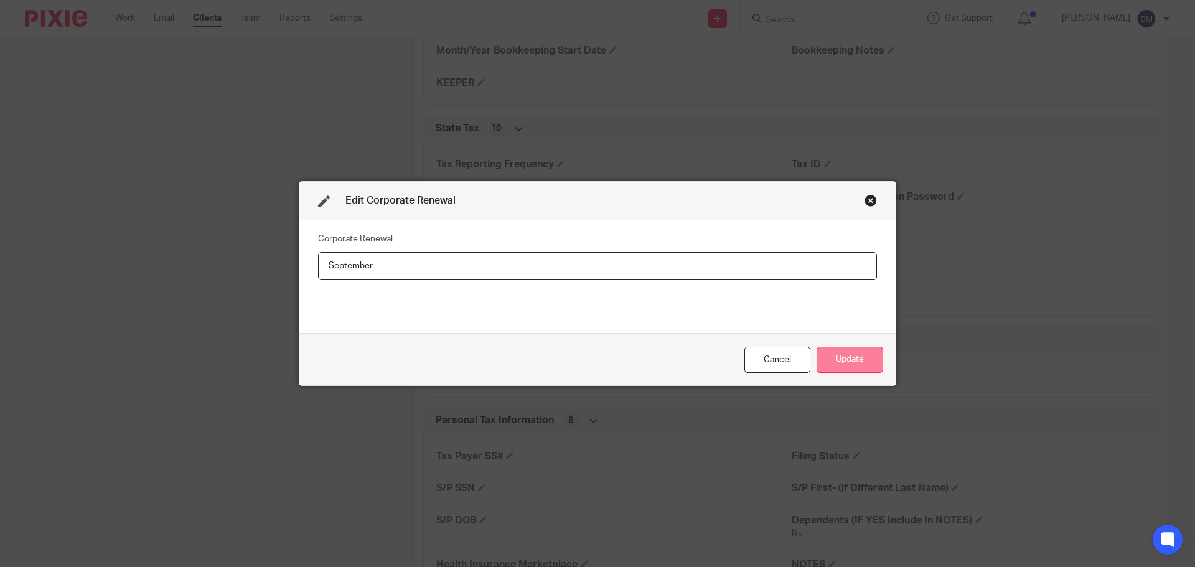
type input "September"
click at [853, 362] on button "Update" at bounding box center [850, 360] width 67 height 27
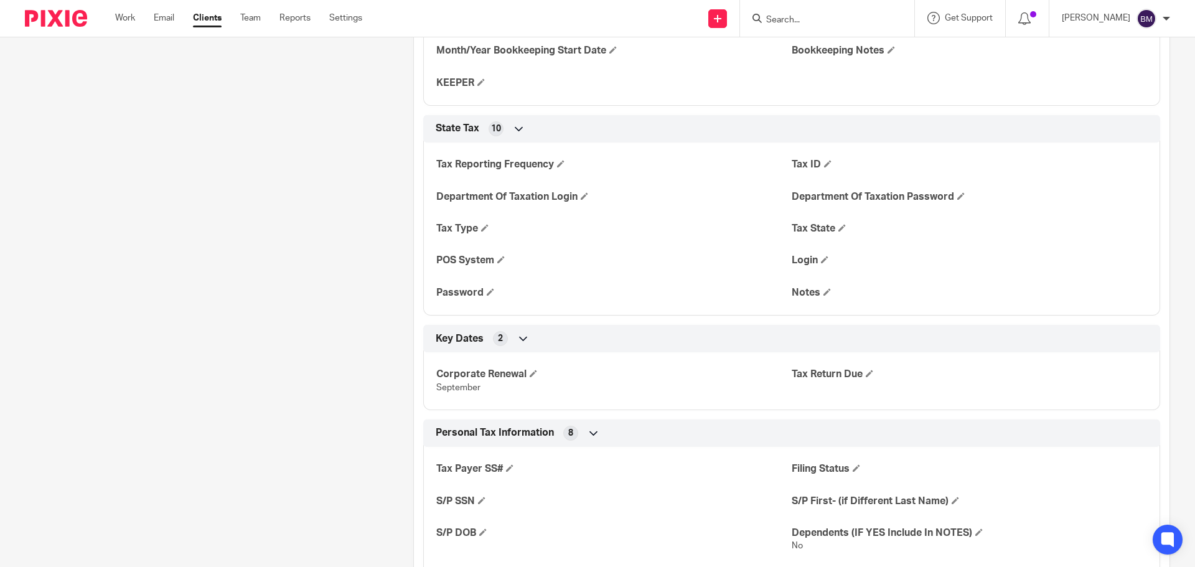
click at [815, 16] on input "Search" at bounding box center [821, 20] width 112 height 11
type input "tau"
click at [870, 59] on link at bounding box center [868, 53] width 210 height 29
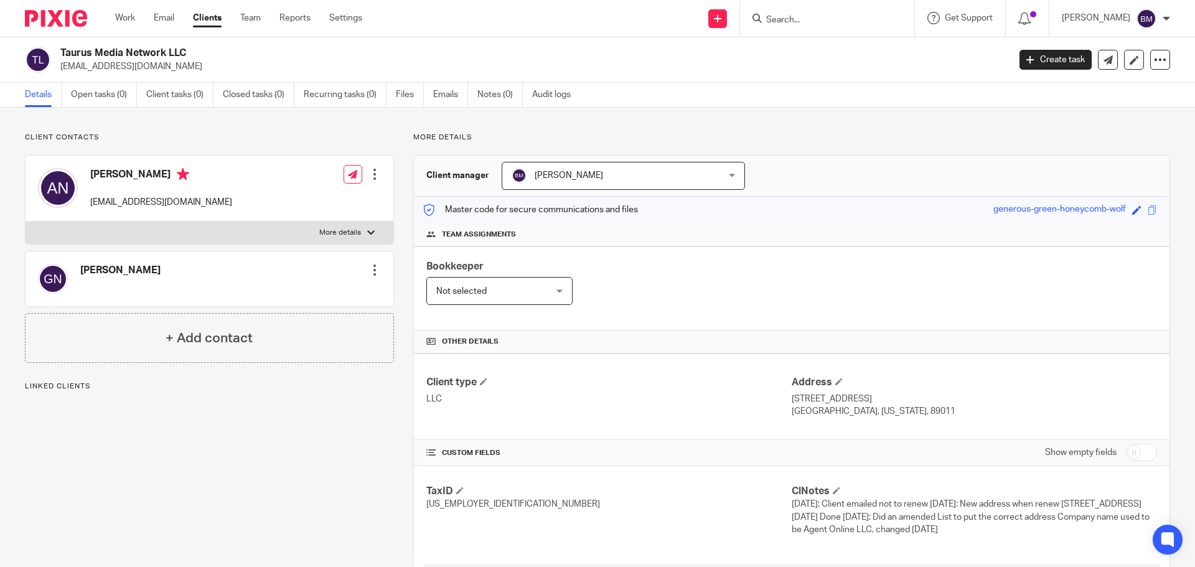
drag, startPoint x: 63, startPoint y: 52, endPoint x: 205, endPoint y: 54, distance: 141.9
click at [205, 54] on h2 "Taurus Media Network LLC" at bounding box center [436, 53] width 753 height 13
copy h2 "Taurus Media Network LLC"
click at [1134, 457] on input "checkbox" at bounding box center [1141, 452] width 32 height 17
checkbox input "true"
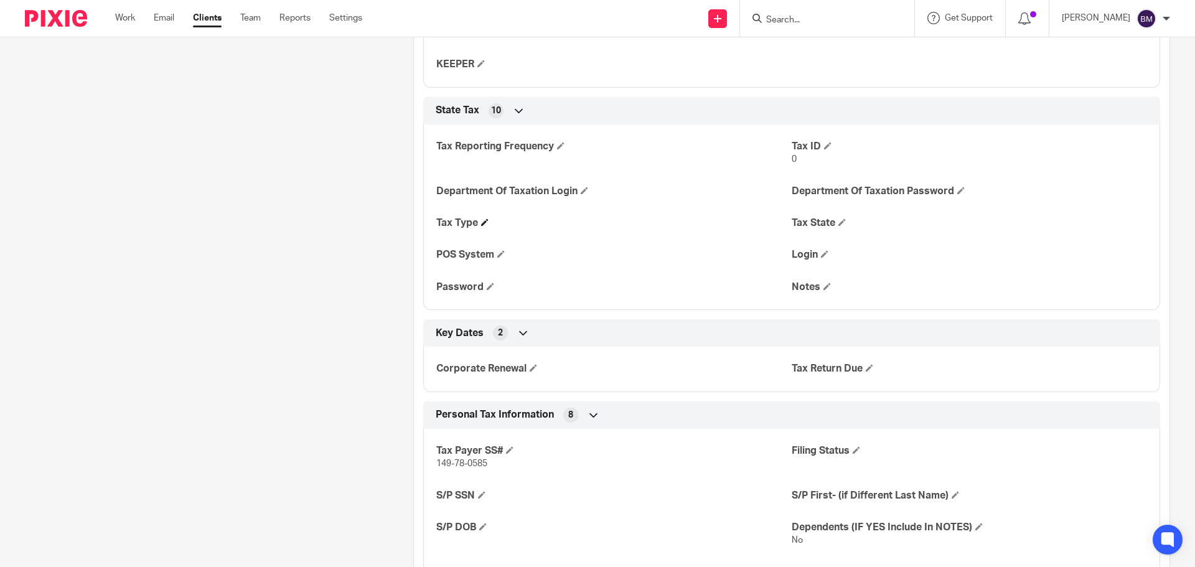
scroll to position [1681, 0]
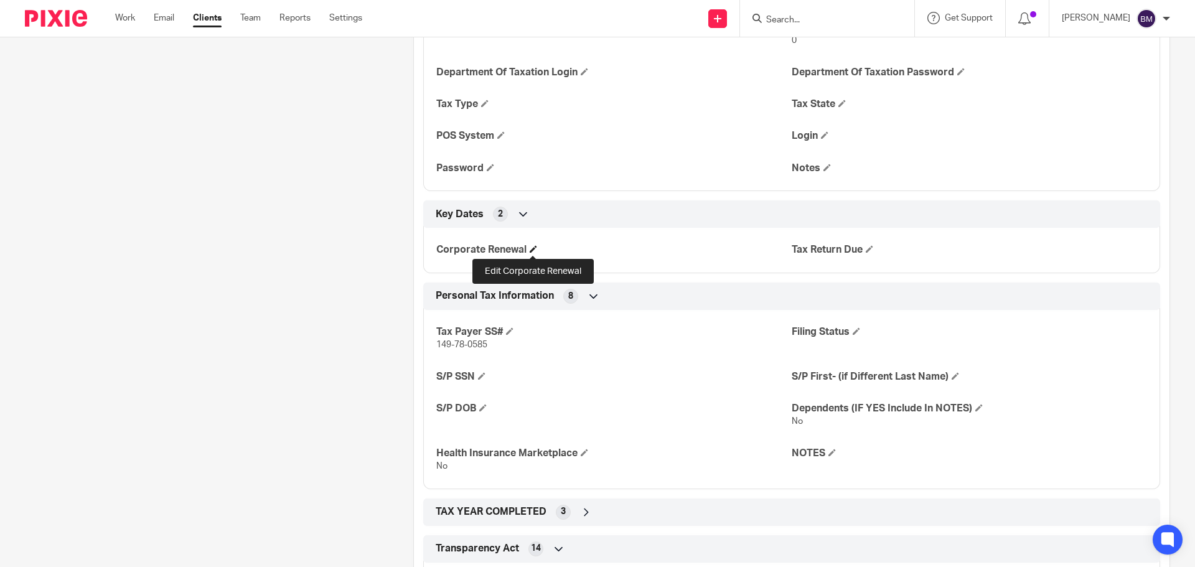
click at [533, 248] on span at bounding box center [533, 248] width 7 height 7
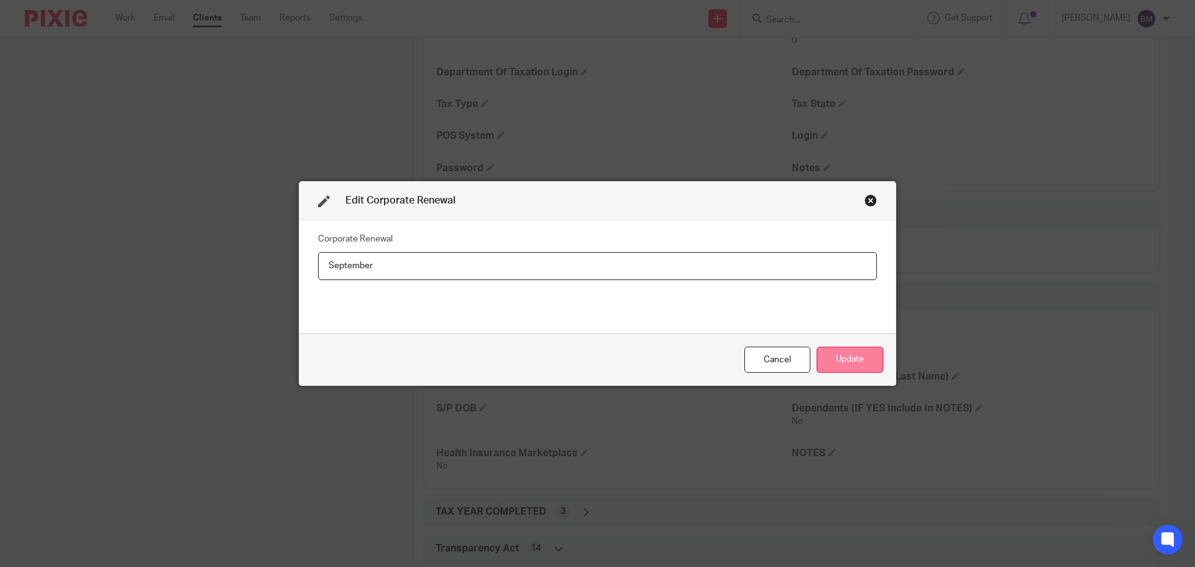
type input "September"
click at [844, 356] on button "Update" at bounding box center [850, 360] width 67 height 27
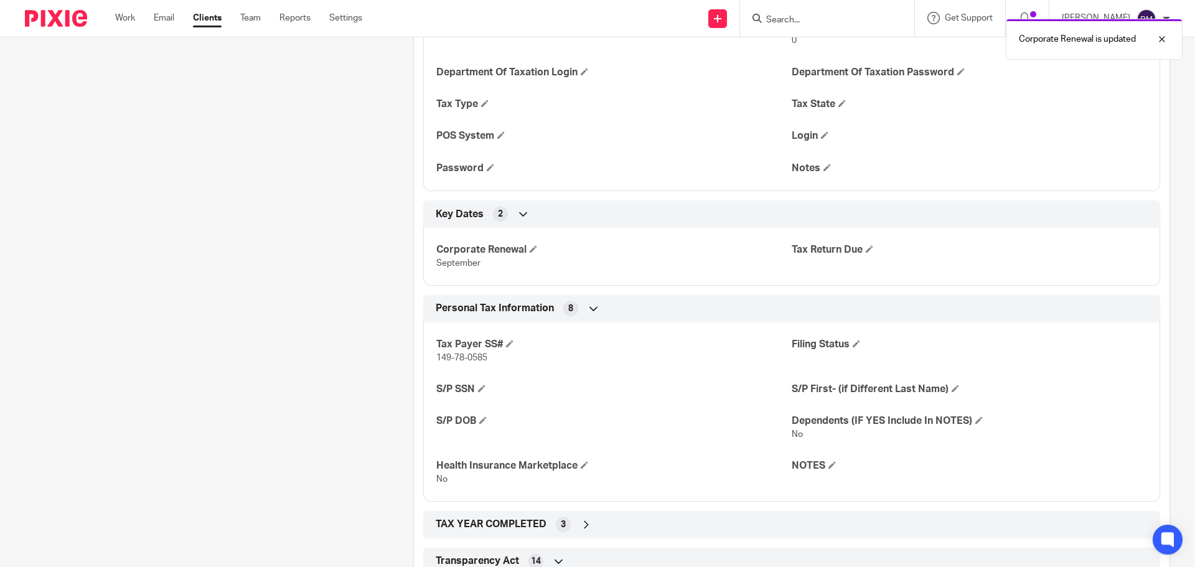
click at [212, 24] on link "Clients" at bounding box center [207, 18] width 29 height 12
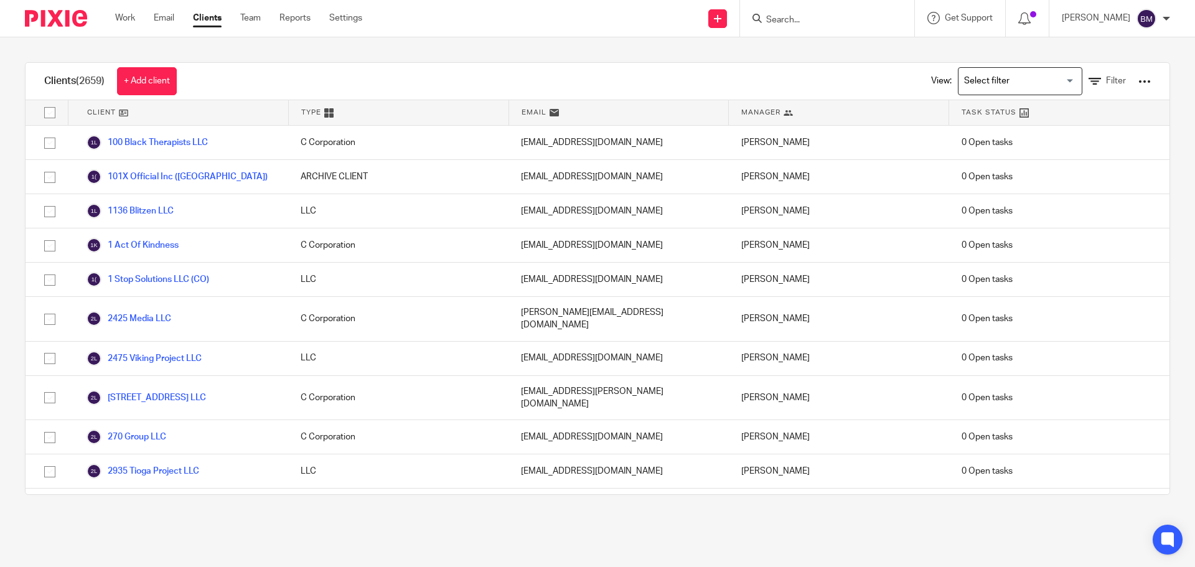
click at [810, 20] on input "Search" at bounding box center [821, 20] width 112 height 11
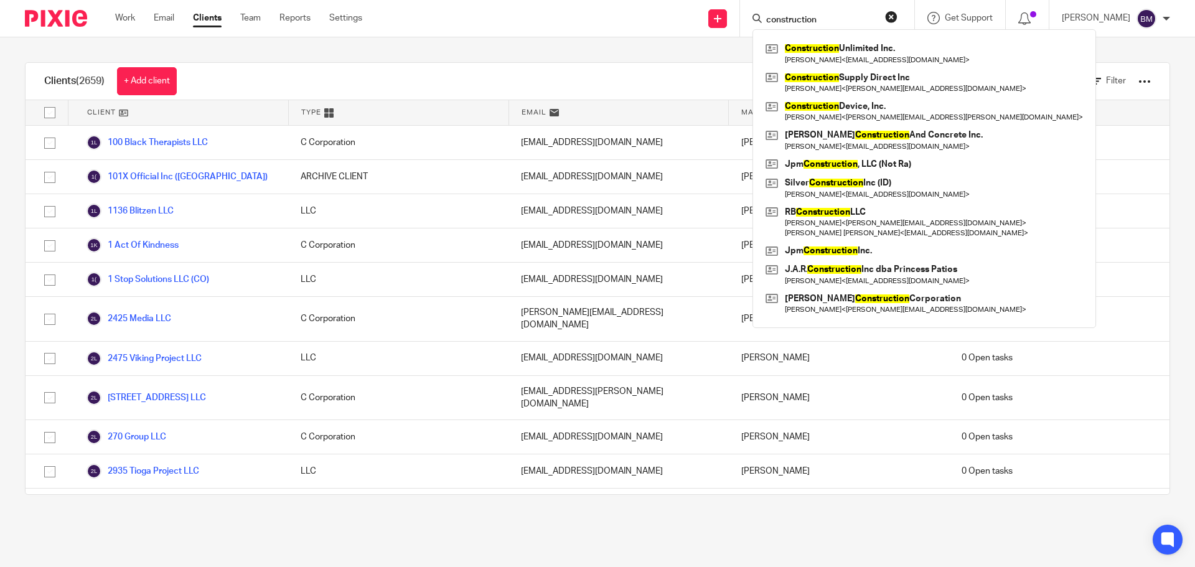
type input "construction"
click at [898, 19] on button "reset" at bounding box center [891, 17] width 12 height 12
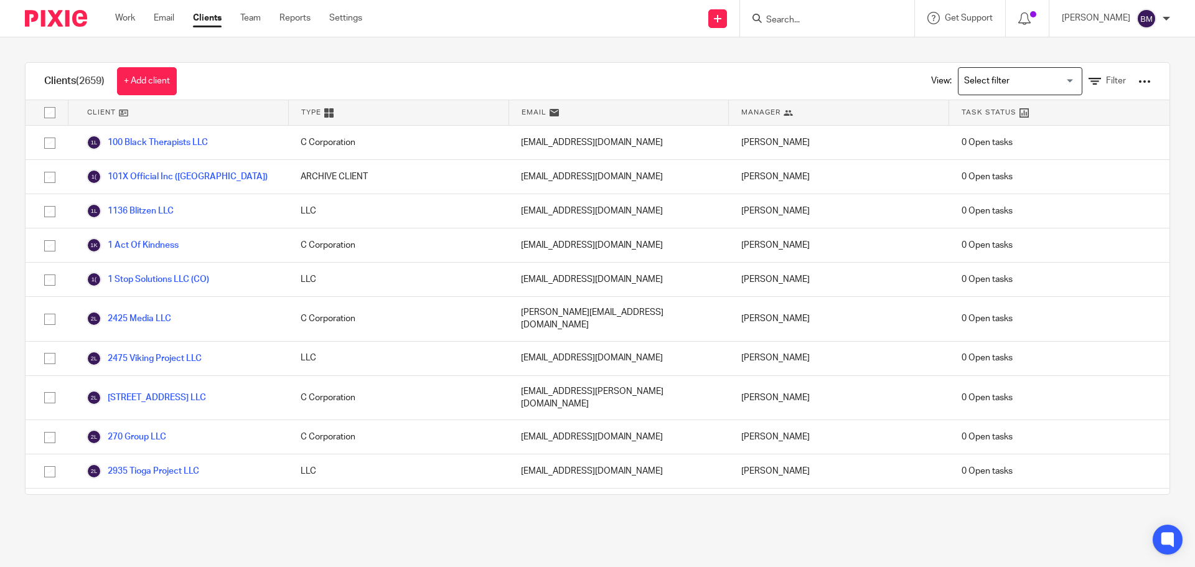
click at [800, 21] on input "Search" at bounding box center [821, 20] width 112 height 11
type input "4leaf"
click at [837, 57] on link at bounding box center [868, 53] width 210 height 29
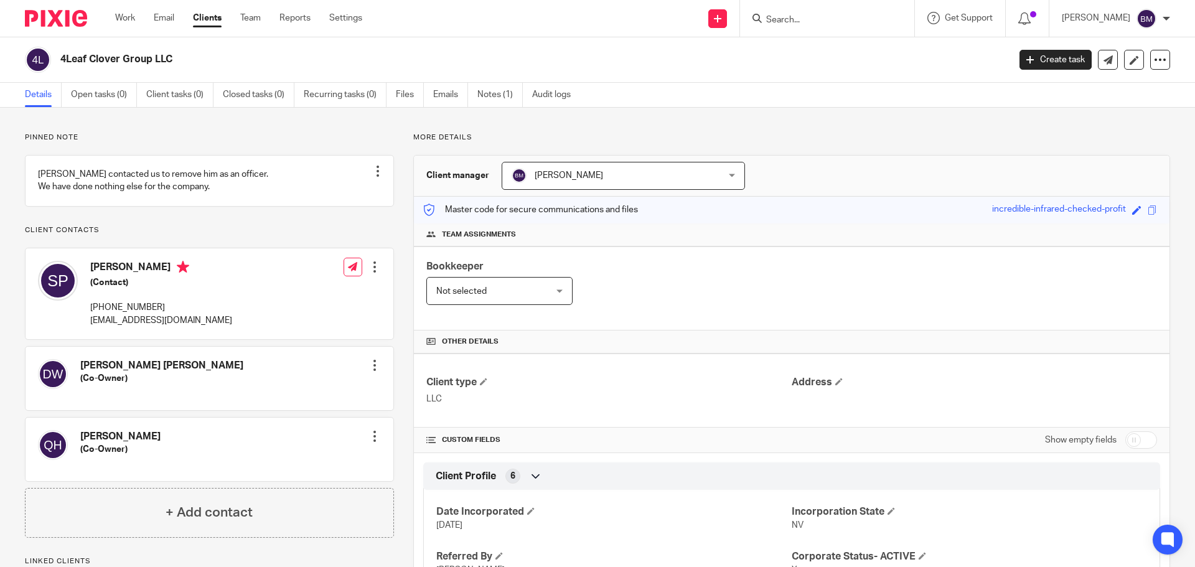
click at [1135, 438] on input "checkbox" at bounding box center [1141, 439] width 32 height 17
checkbox input "true"
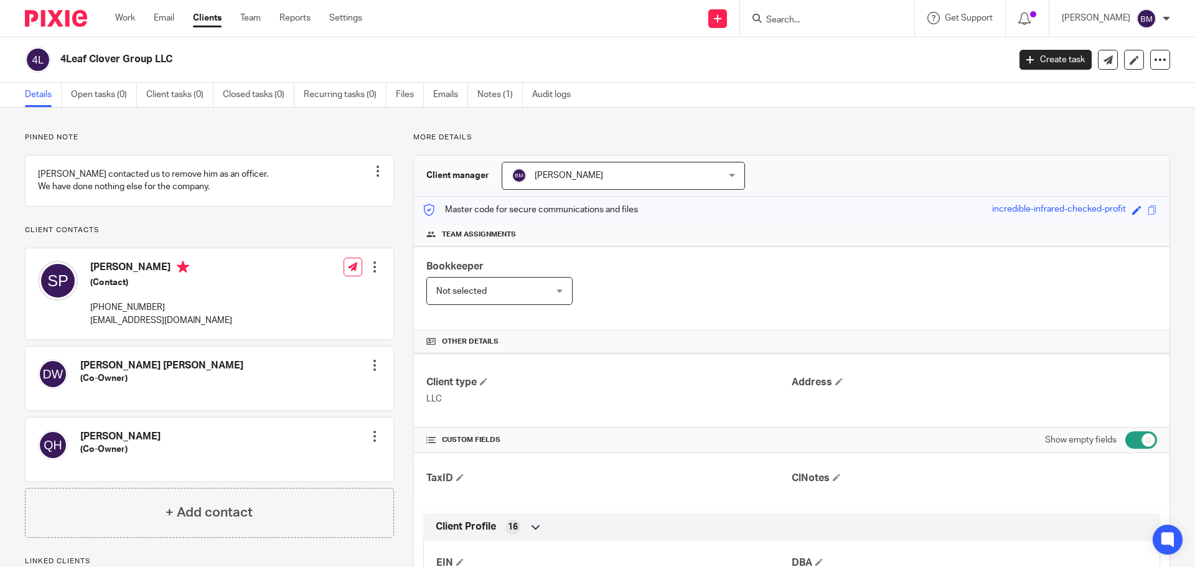
click at [805, 16] on input "Search" at bounding box center [821, 20] width 112 height 11
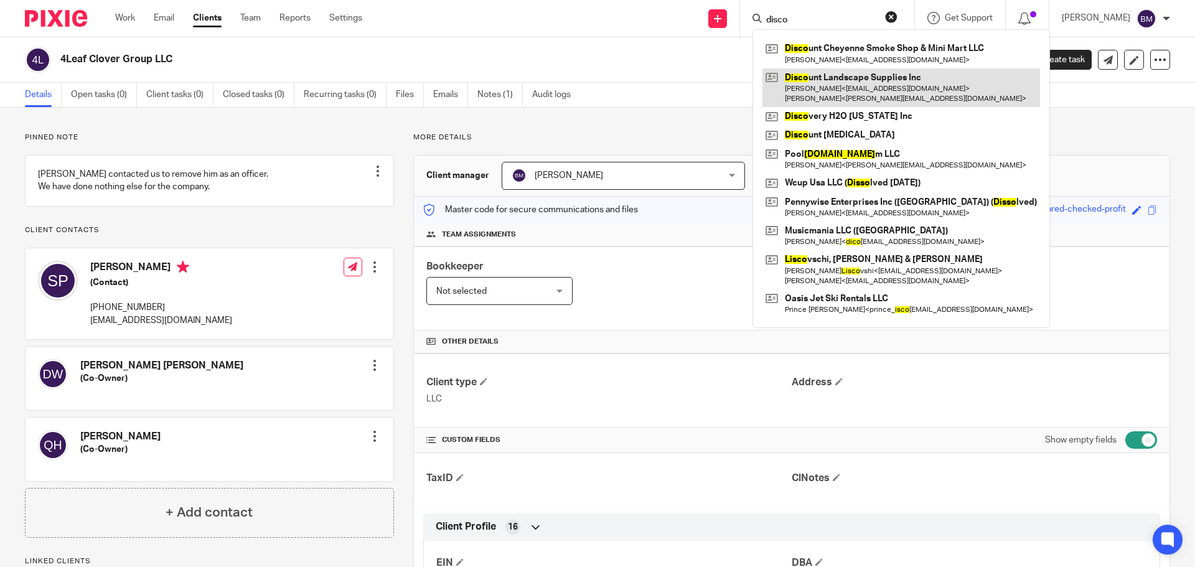
type input "disco"
click at [844, 87] on link at bounding box center [902, 87] width 278 height 39
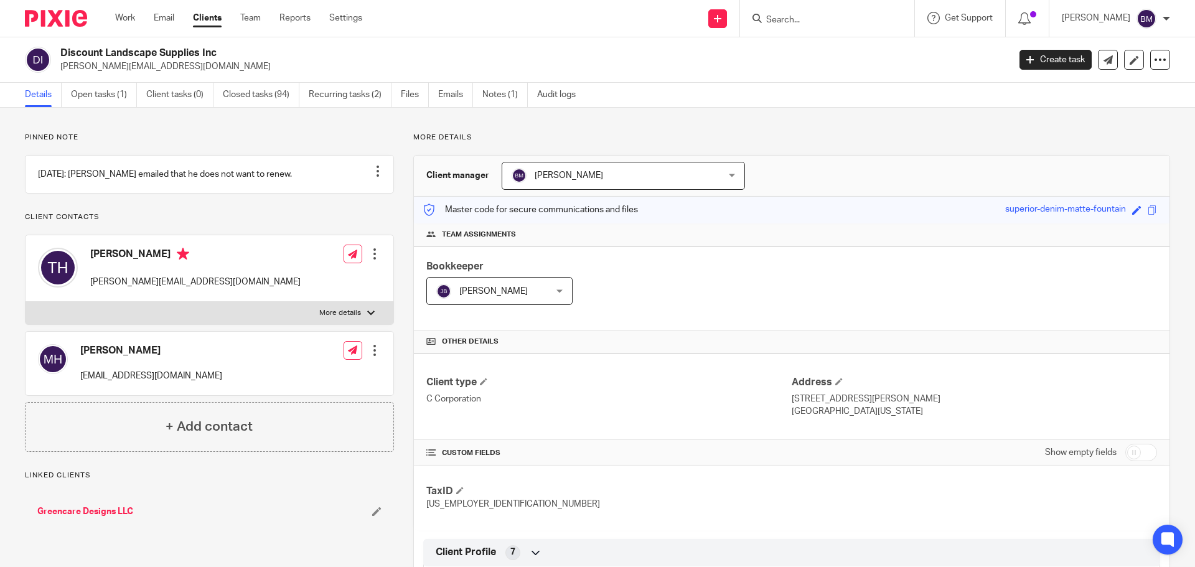
drag, startPoint x: 61, startPoint y: 50, endPoint x: 225, endPoint y: 50, distance: 164.3
click at [225, 50] on h2 "Discount Landscape Supplies Inc" at bounding box center [436, 53] width 753 height 13
copy h2 "Discount Landscape Supplies Inc"
click at [396, 60] on p "[PERSON_NAME][EMAIL_ADDRESS][DOMAIN_NAME]" at bounding box center [530, 66] width 941 height 12
click at [204, 23] on link "Clients" at bounding box center [207, 18] width 29 height 12
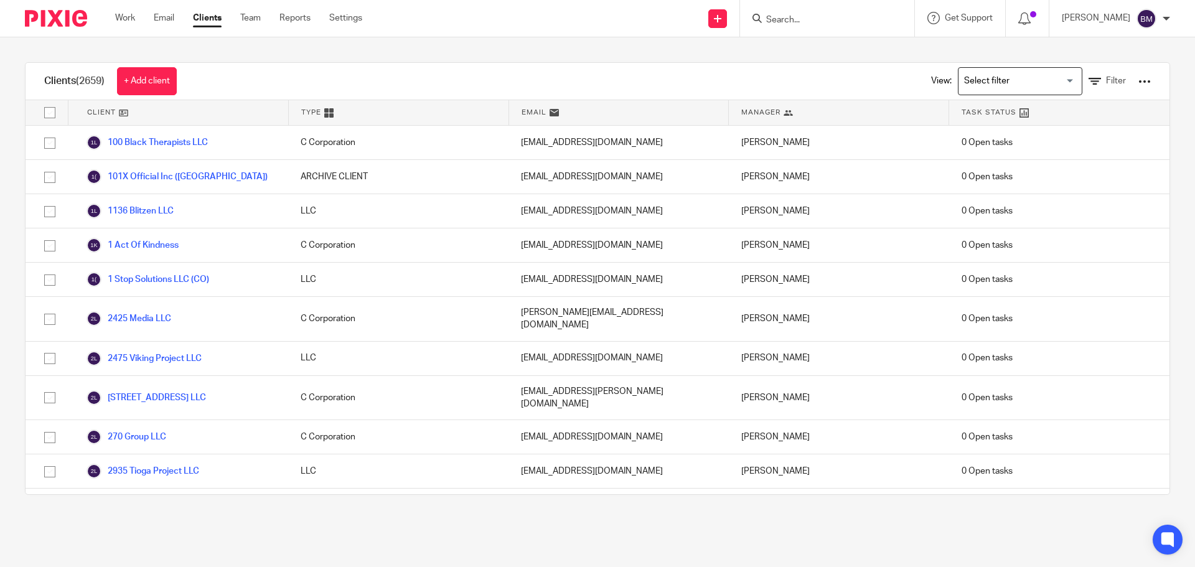
click at [801, 20] on input "Search" at bounding box center [821, 20] width 112 height 11
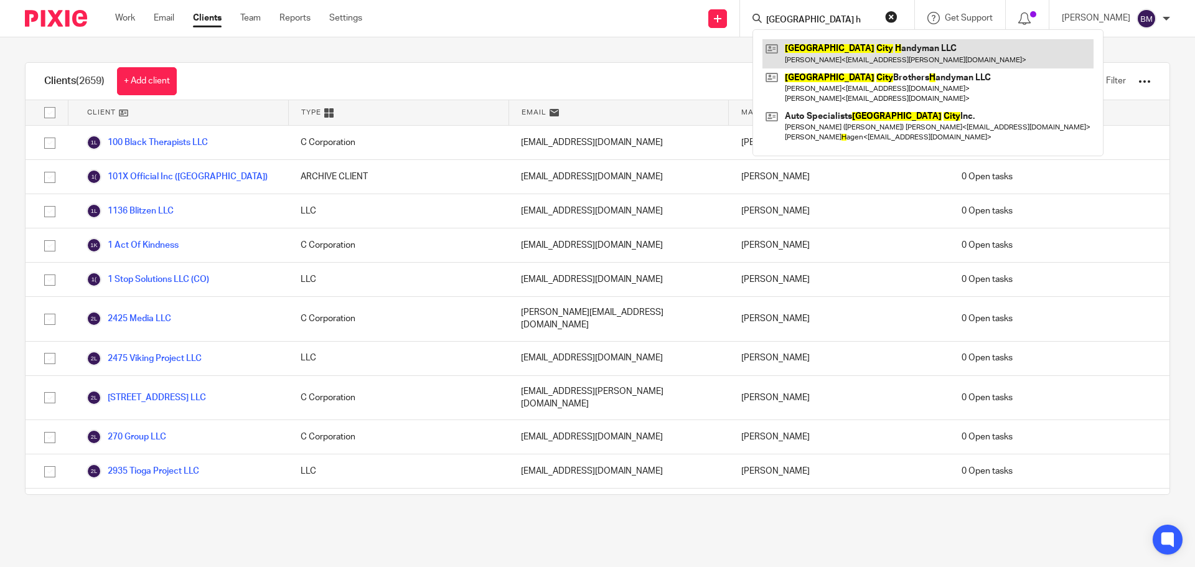
type input "[GEOGRAPHIC_DATA] h"
click at [838, 51] on link at bounding box center [928, 53] width 331 height 29
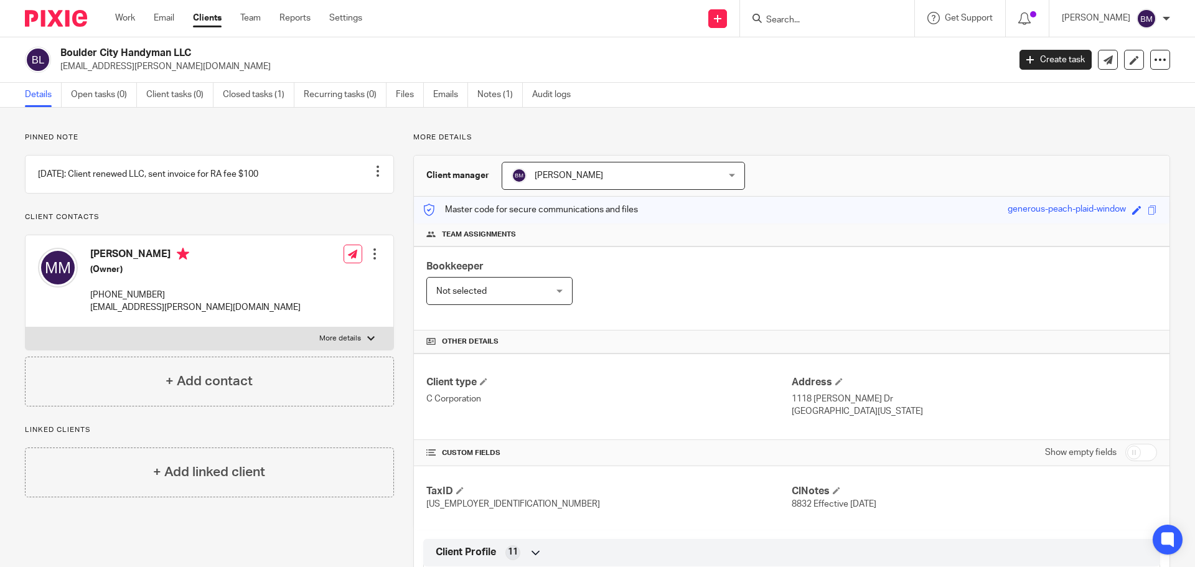
click at [1132, 447] on input "checkbox" at bounding box center [1141, 452] width 32 height 17
checkbox input "true"
drag, startPoint x: 60, startPoint y: 49, endPoint x: 193, endPoint y: 54, distance: 132.7
click at [193, 54] on h2 "Boulder City Handyman LLC" at bounding box center [436, 53] width 753 height 13
copy h2 "Boulder City Handyman LLC"
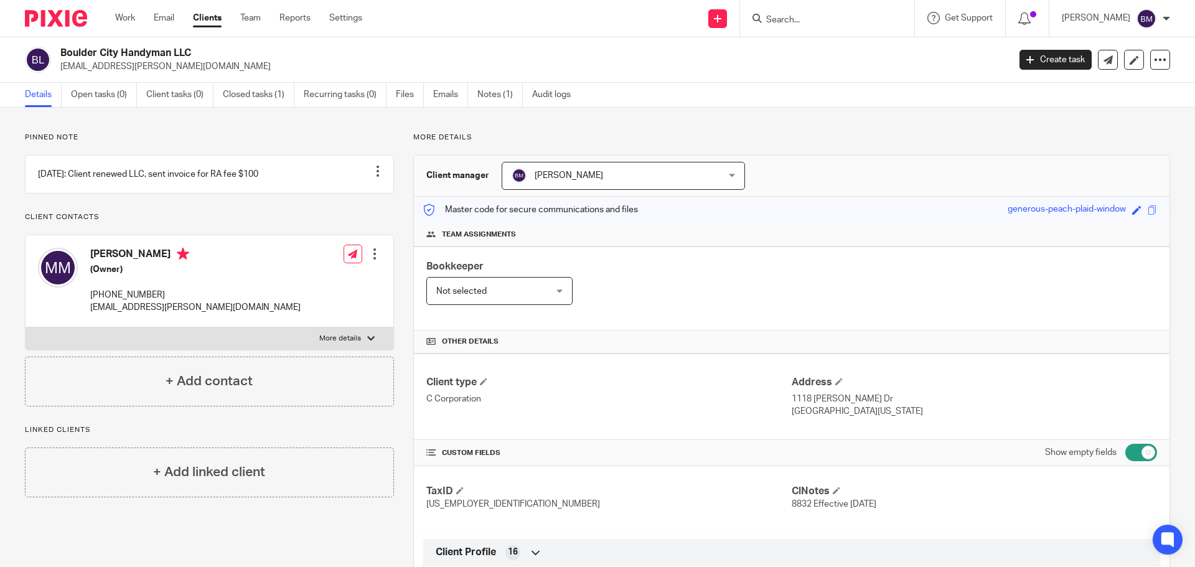
click at [797, 20] on input "Search" at bounding box center [821, 20] width 112 height 11
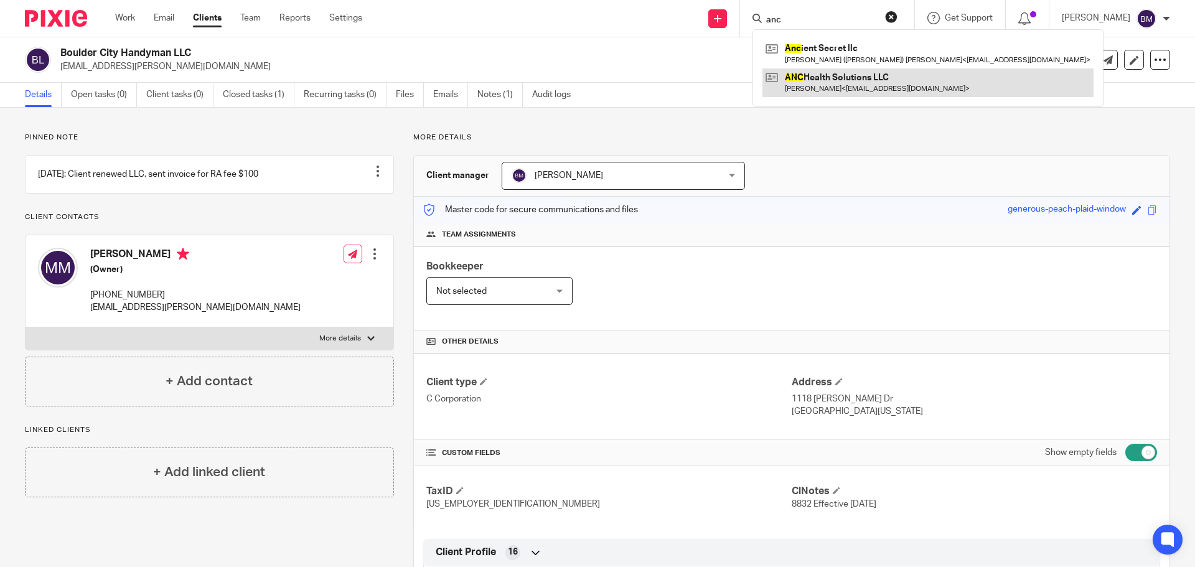
type input "anc"
click at [837, 85] on link at bounding box center [928, 82] width 331 height 29
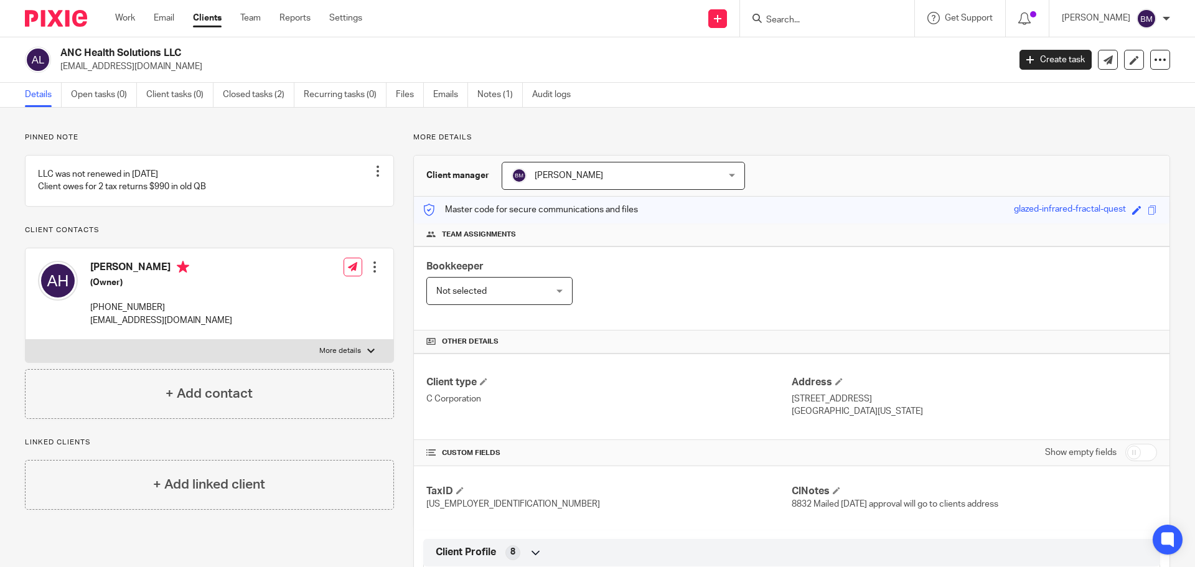
drag, startPoint x: 63, startPoint y: 51, endPoint x: 188, endPoint y: 54, distance: 125.2
click at [188, 54] on h2 "ANC Health Solutions LLC" at bounding box center [436, 53] width 753 height 13
copy h2 "ANC Health Solutions LLC"
click at [808, 19] on input "Search" at bounding box center [821, 20] width 112 height 11
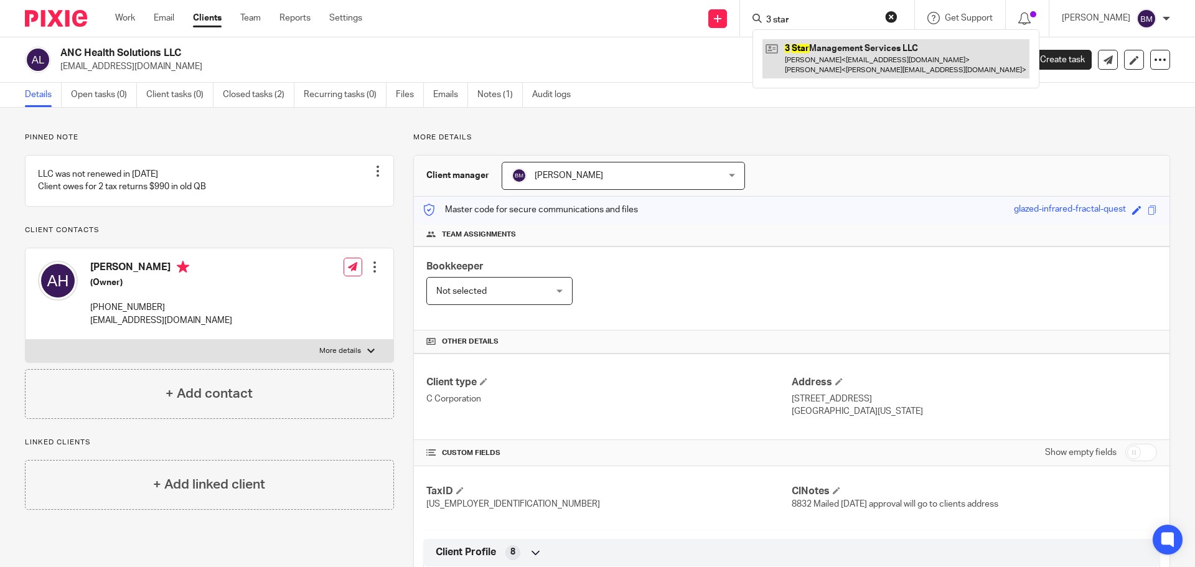
type input "3 star"
click at [834, 66] on link at bounding box center [896, 58] width 267 height 39
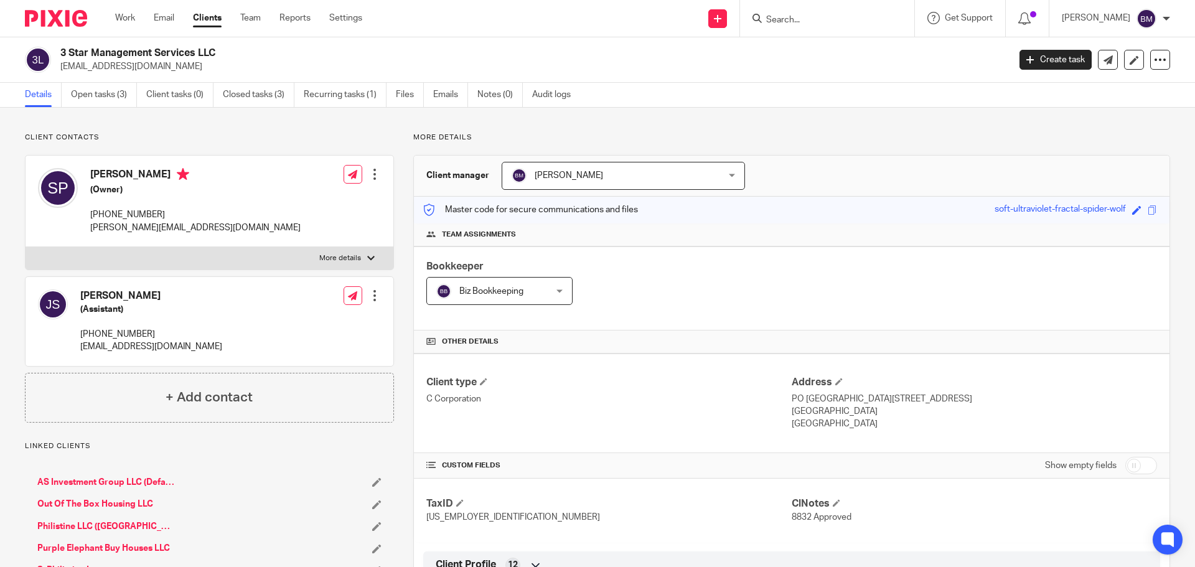
click at [1135, 464] on input "checkbox" at bounding box center [1141, 465] width 32 height 17
checkbox input "true"
click at [106, 95] on link "Open tasks (3)" at bounding box center [104, 95] width 66 height 24
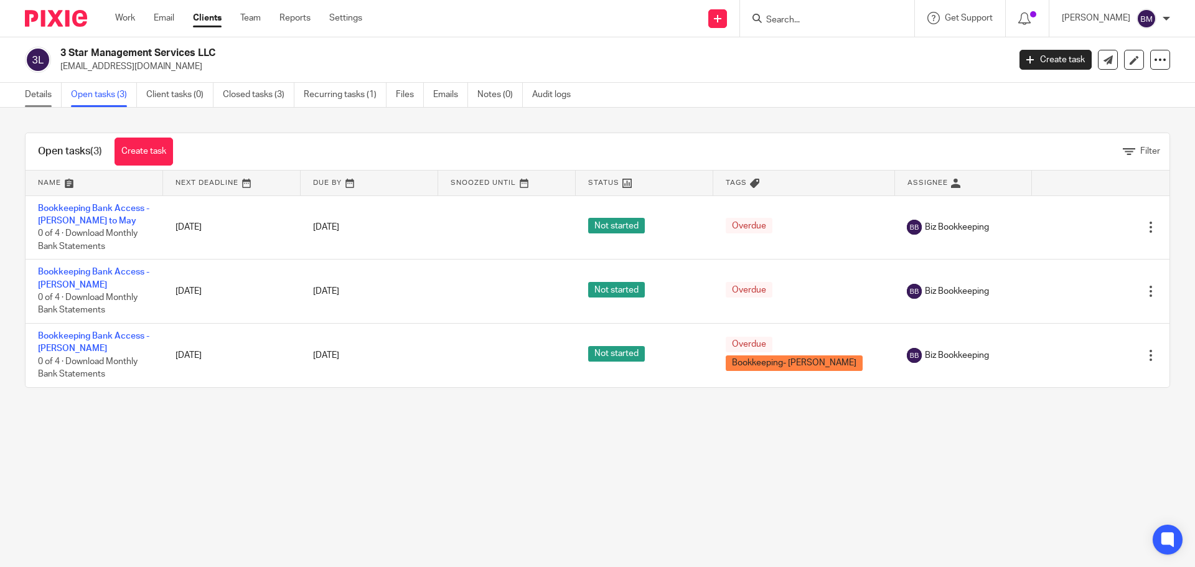
click at [37, 97] on link "Details" at bounding box center [43, 95] width 37 height 24
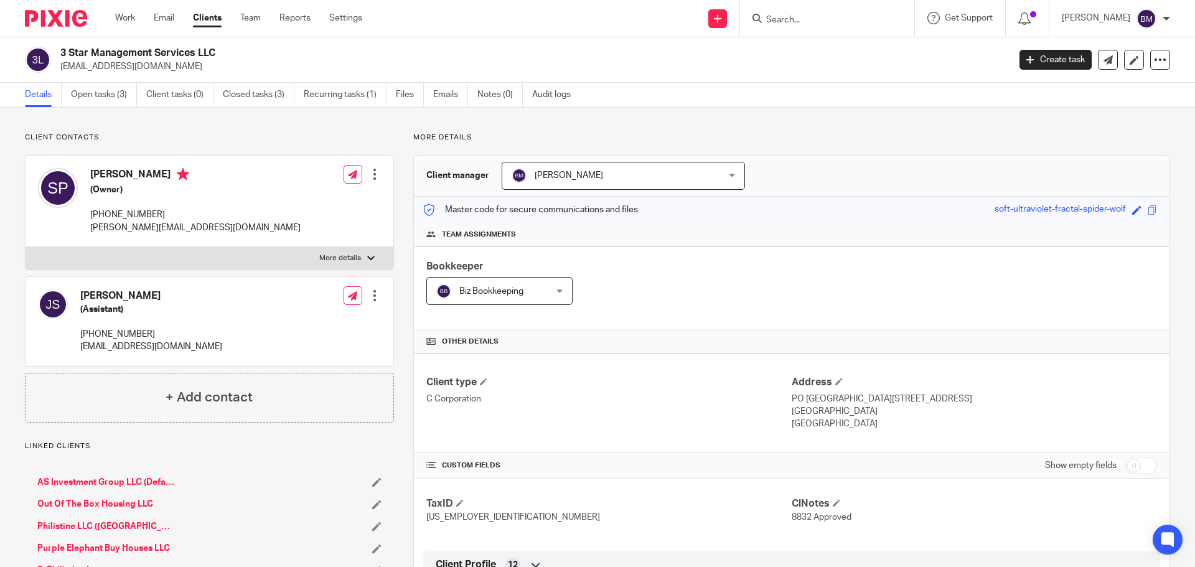
click at [1140, 464] on input "checkbox" at bounding box center [1141, 465] width 32 height 17
checkbox input "true"
click at [98, 92] on link "Open tasks (3)" at bounding box center [104, 95] width 66 height 24
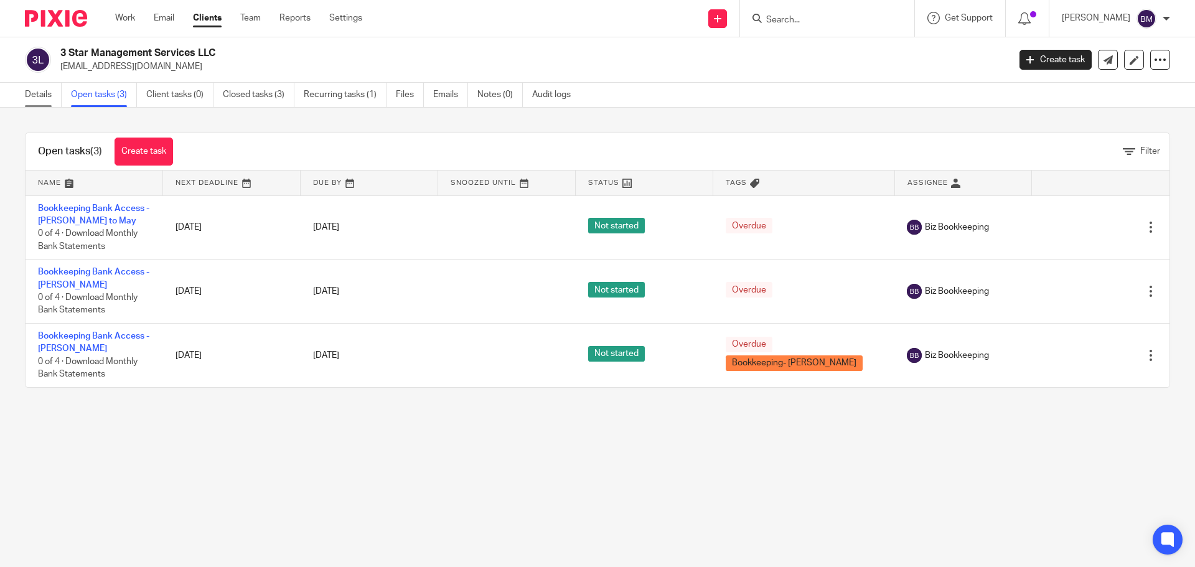
click at [42, 95] on link "Details" at bounding box center [43, 95] width 37 height 24
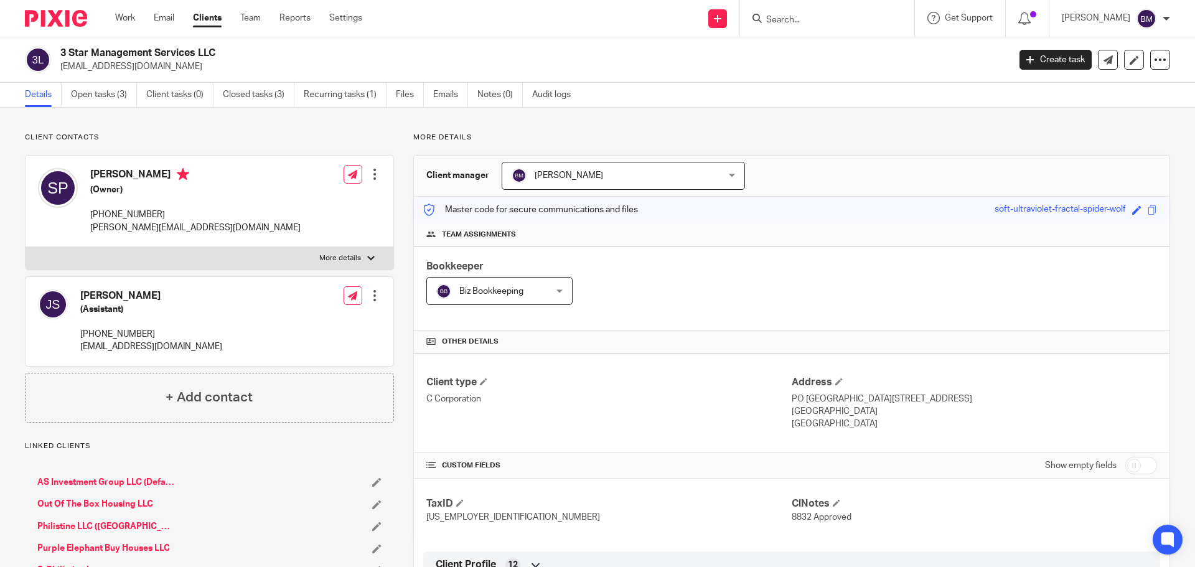
click at [810, 22] on input "Search" at bounding box center [821, 20] width 112 height 11
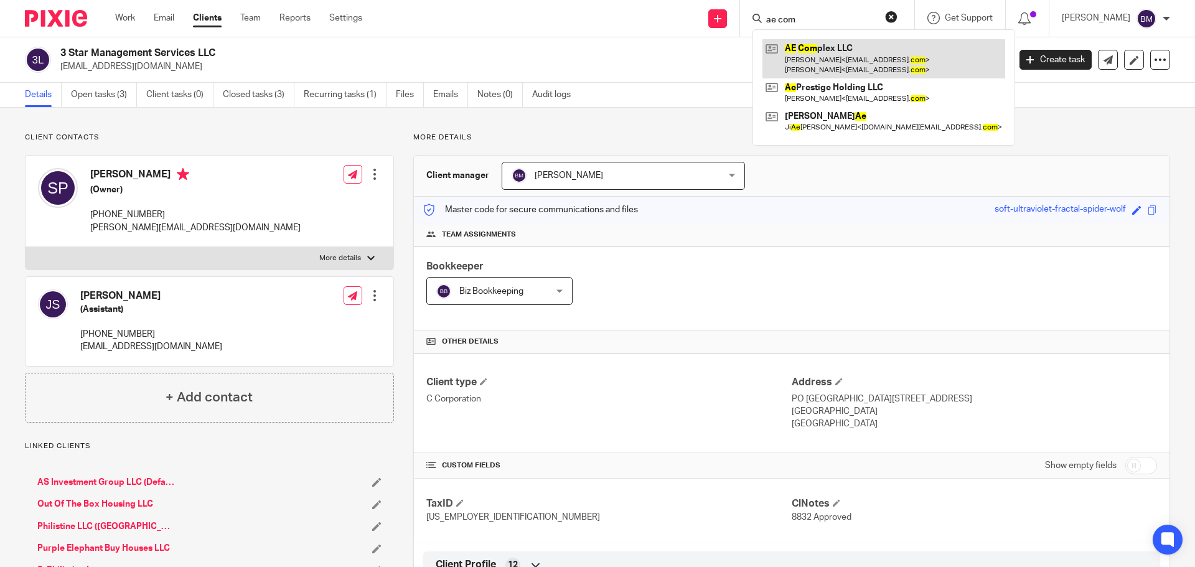
type input "ae com"
click at [830, 55] on link at bounding box center [884, 58] width 243 height 39
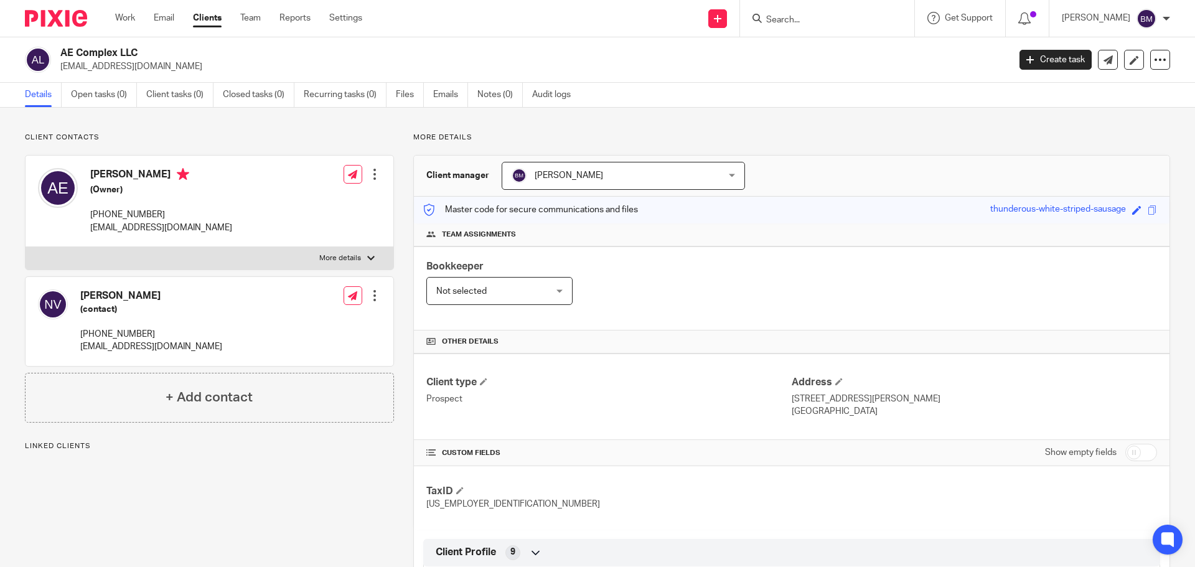
click at [1147, 451] on input "checkbox" at bounding box center [1141, 452] width 32 height 17
checkbox input "true"
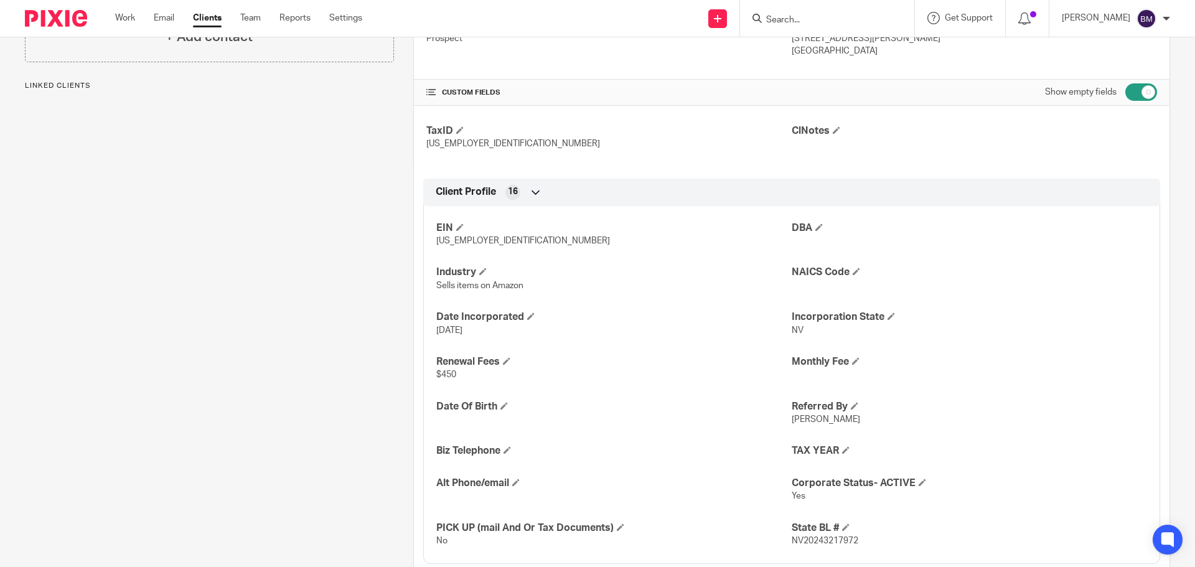
scroll to position [373, 0]
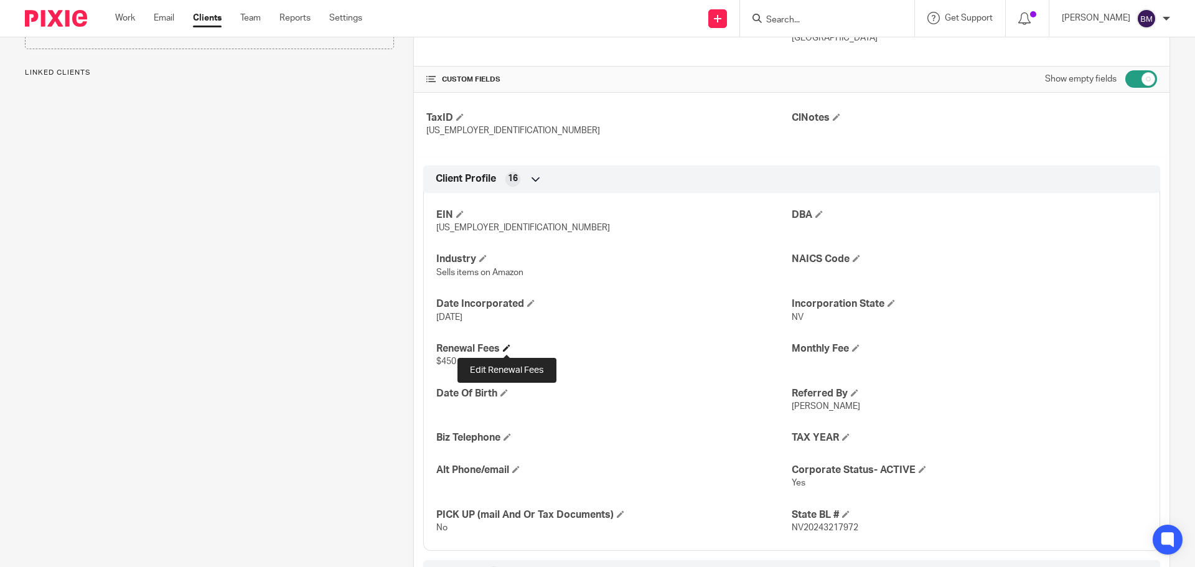
click at [504, 349] on span at bounding box center [506, 347] width 7 height 7
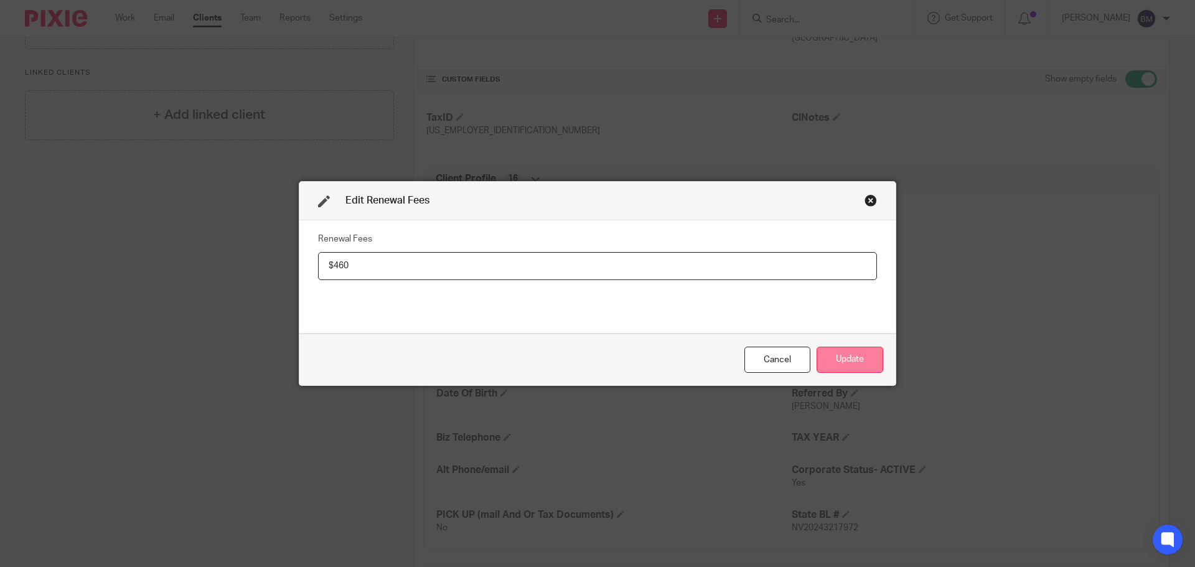
type input "$460"
click at [852, 357] on button "Update" at bounding box center [850, 360] width 67 height 27
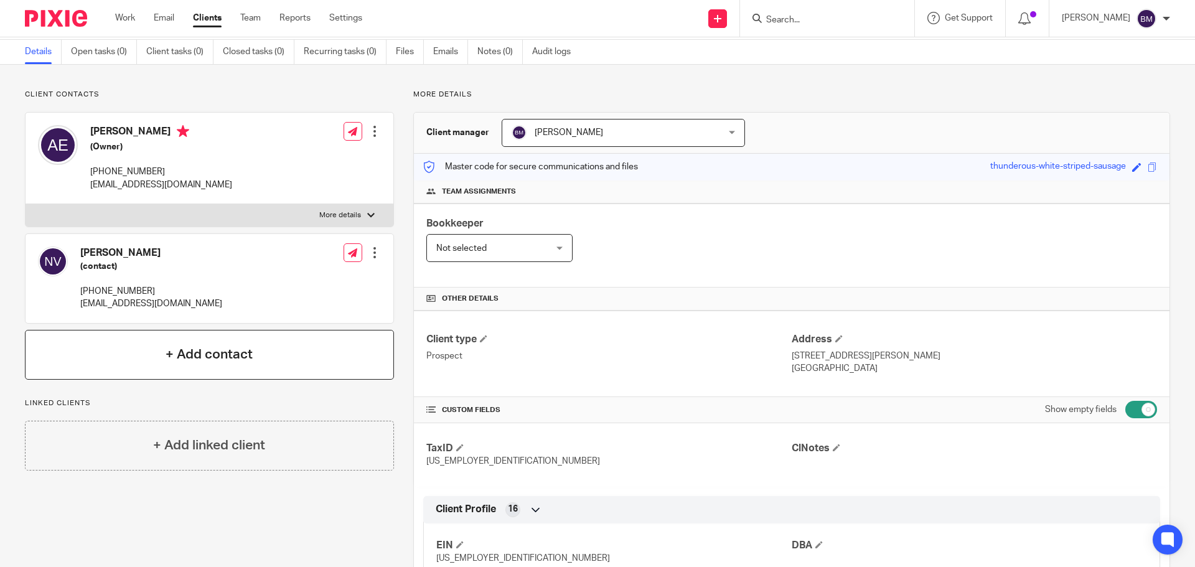
scroll to position [0, 0]
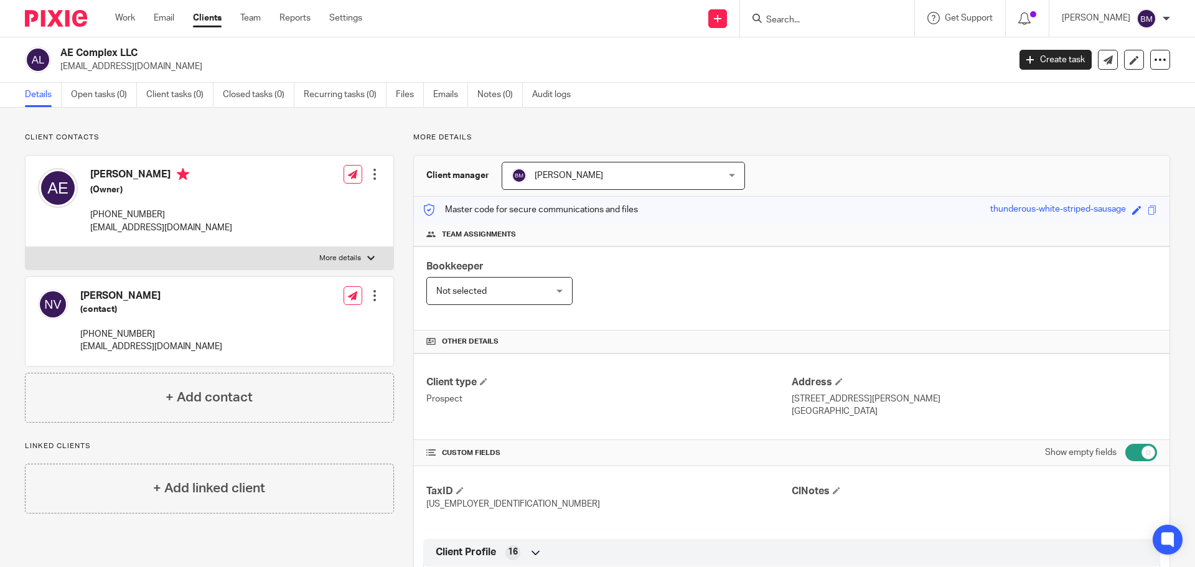
click at [200, 20] on link "Clients" at bounding box center [207, 18] width 29 height 12
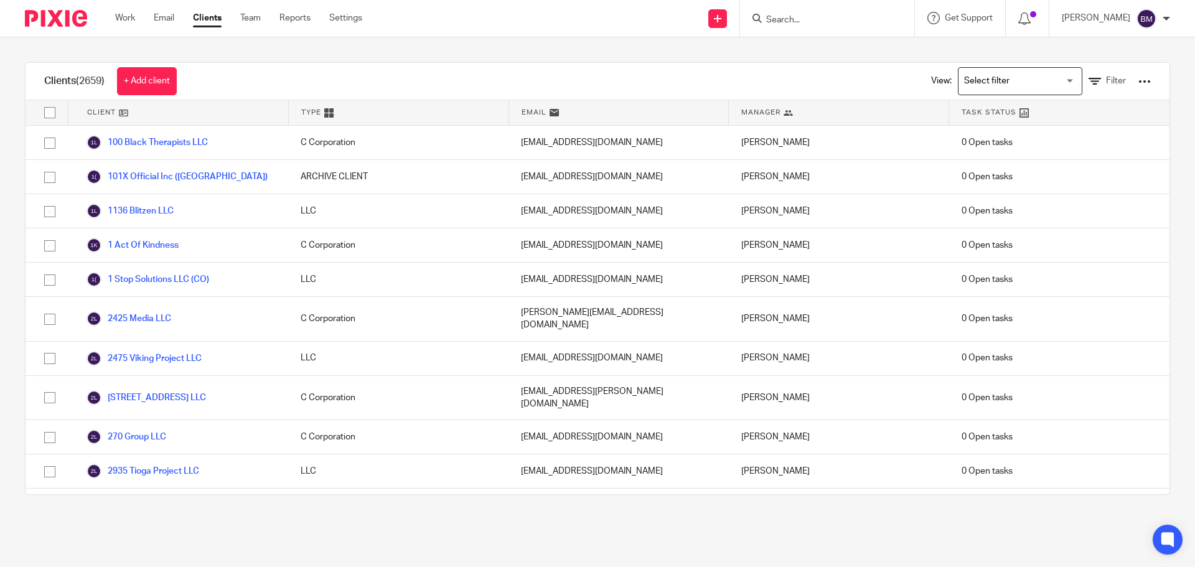
click at [814, 21] on input "Search" at bounding box center [821, 20] width 112 height 11
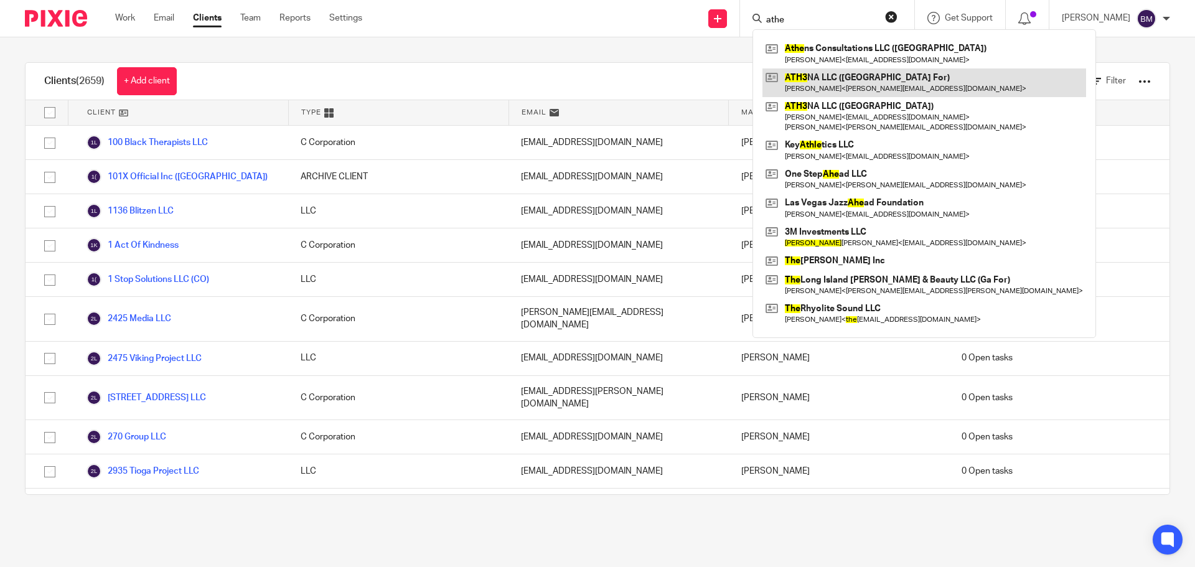
type input "athe"
click at [813, 82] on link at bounding box center [925, 82] width 324 height 29
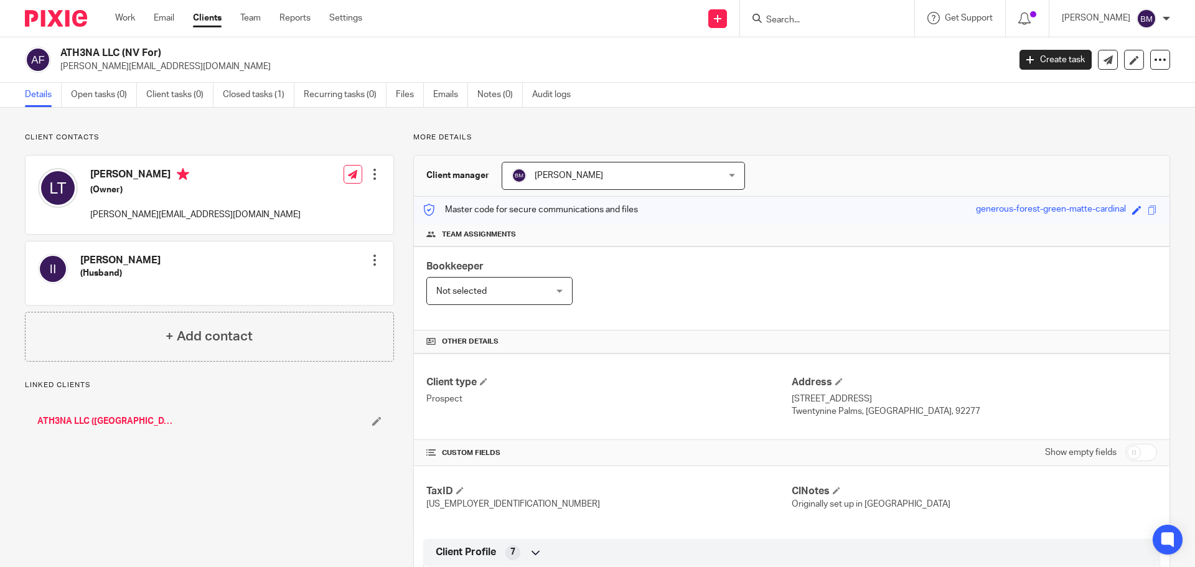
click at [1135, 449] on input "checkbox" at bounding box center [1141, 452] width 32 height 17
checkbox input "true"
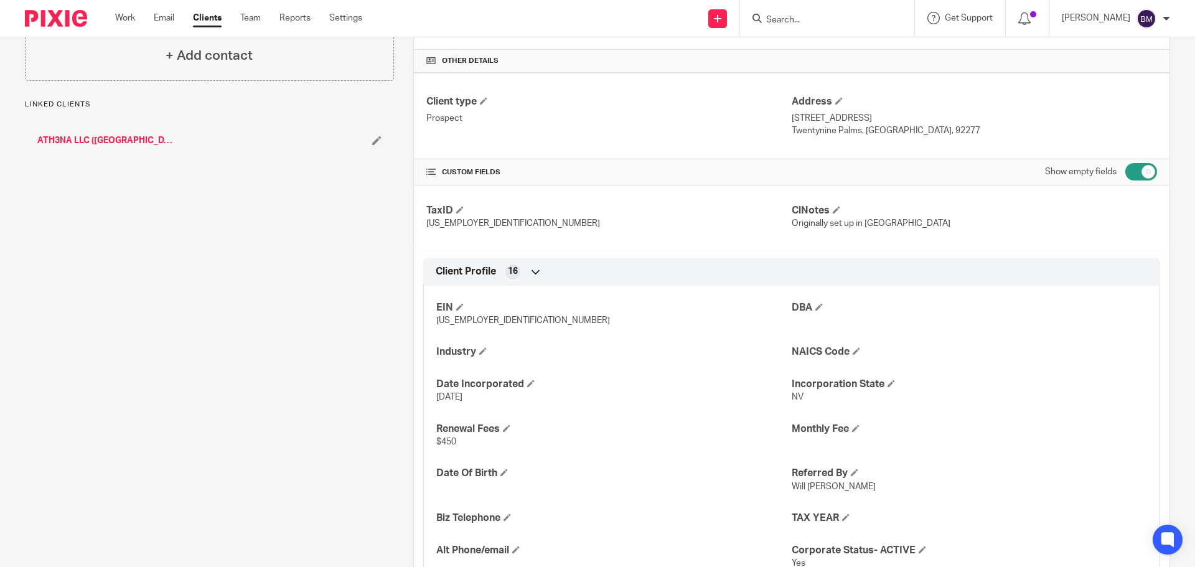
scroll to position [373, 0]
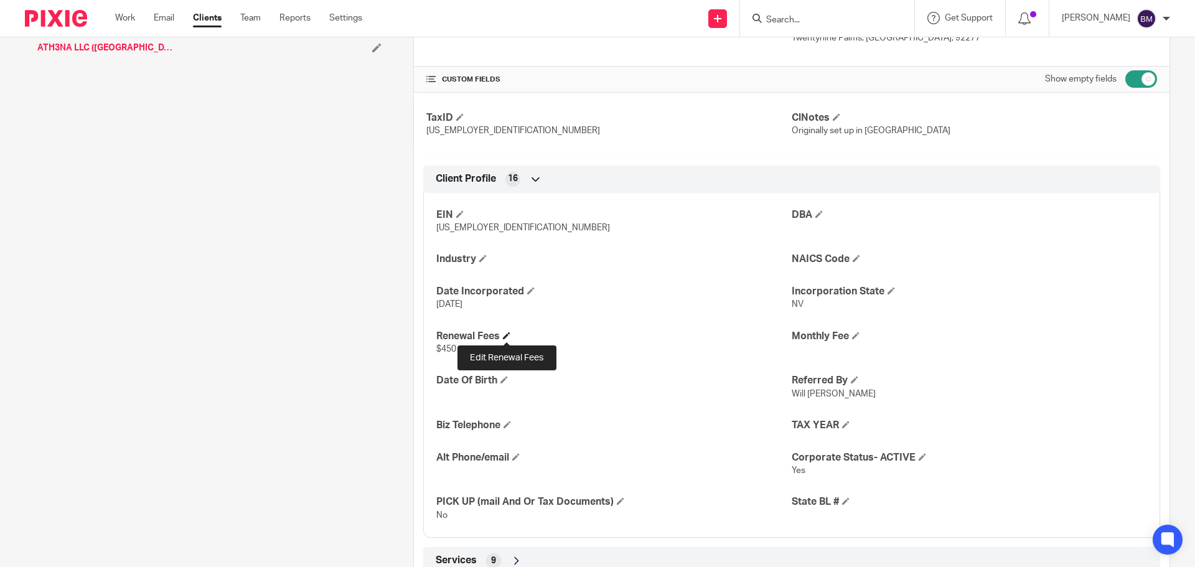
click at [506, 336] on span at bounding box center [506, 335] width 7 height 7
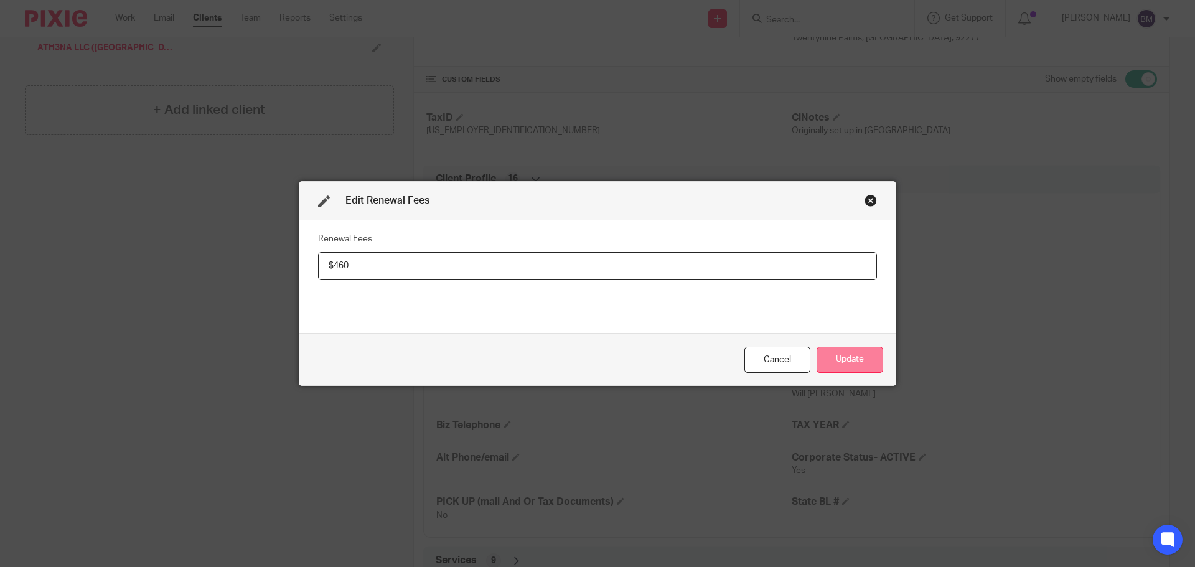
type input "$460"
click at [848, 361] on button "Update" at bounding box center [850, 360] width 67 height 27
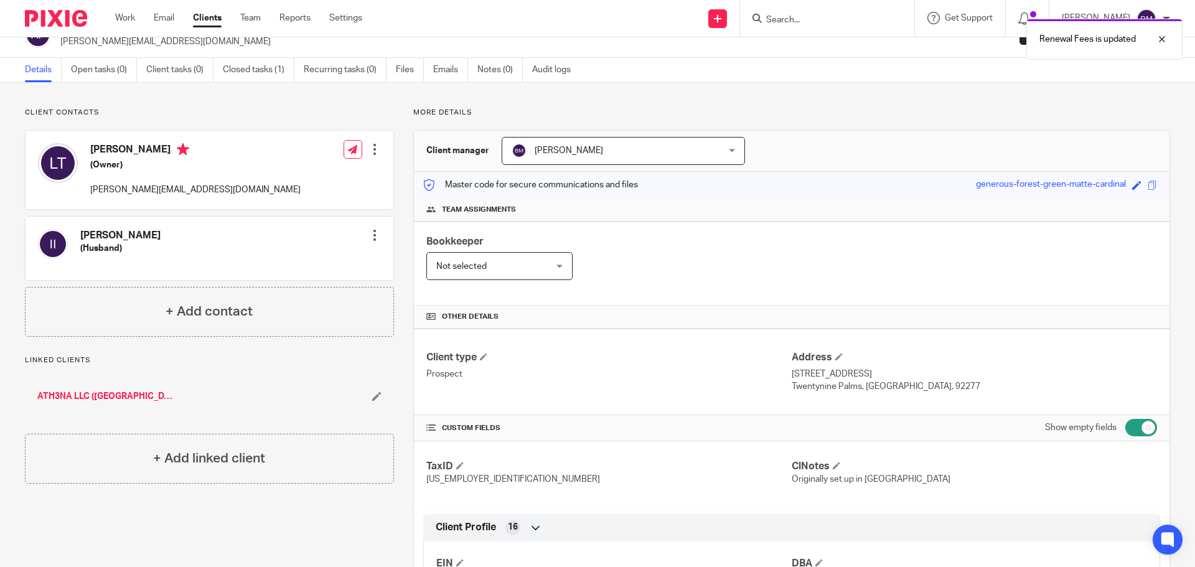
scroll to position [0, 0]
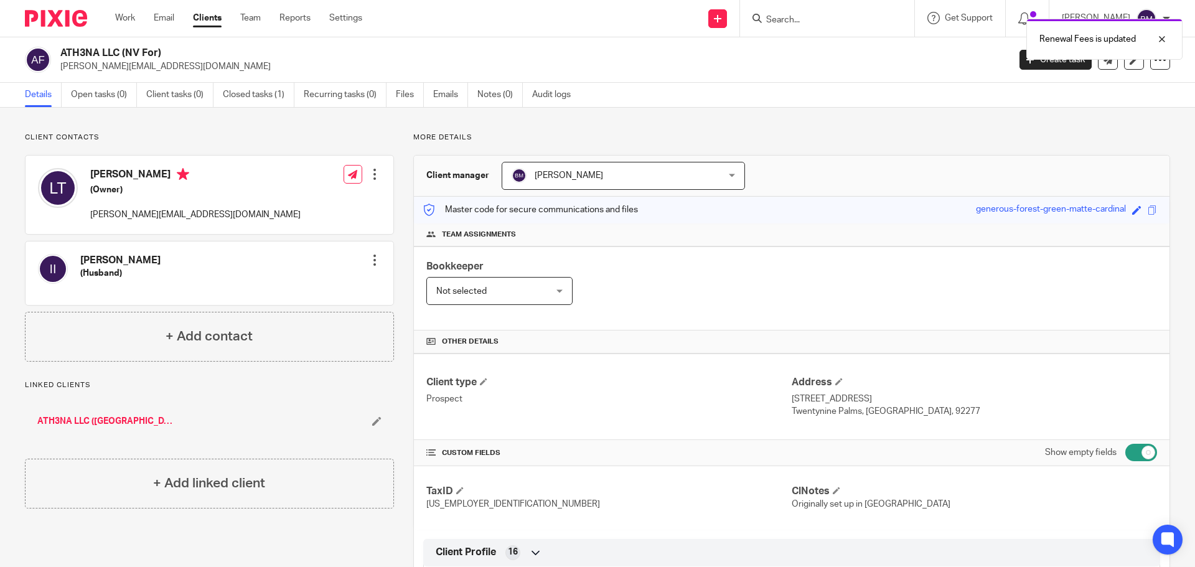
drag, startPoint x: 62, startPoint y: 52, endPoint x: 124, endPoint y: 56, distance: 61.7
click at [124, 56] on h2 "ATH3NA LLC (NV For)" at bounding box center [436, 53] width 753 height 13
copy h2 "ATH3NA LLC"
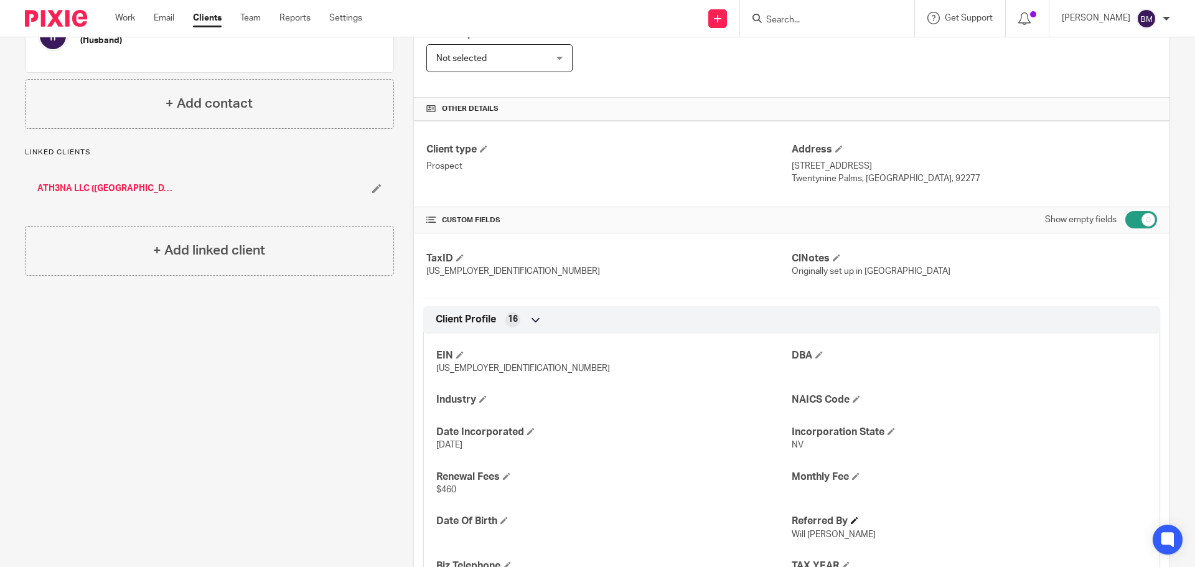
scroll to position [373, 0]
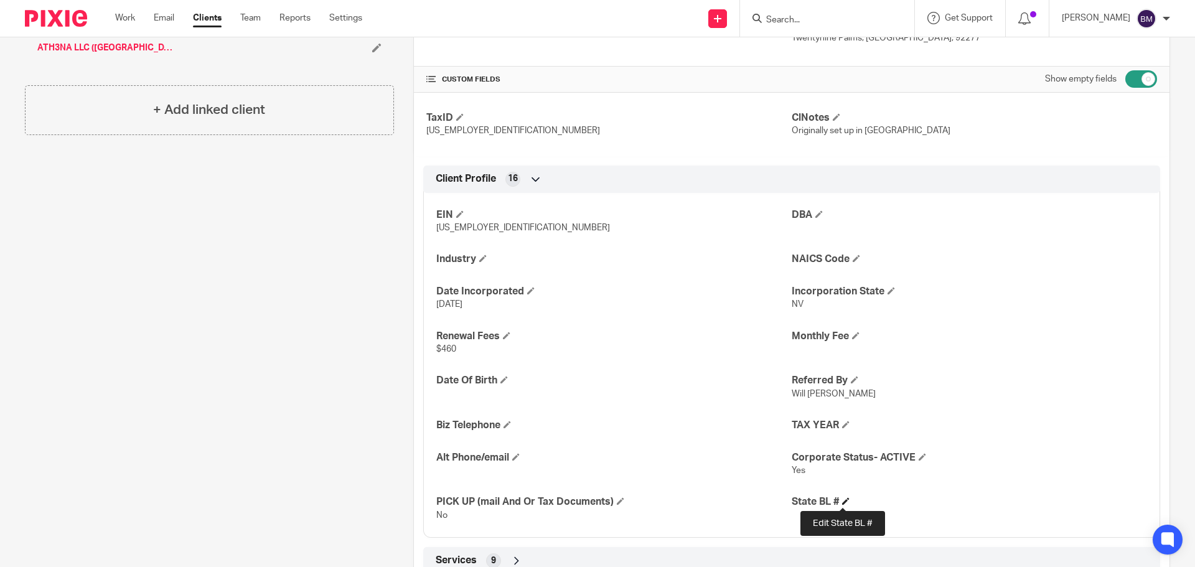
click at [842, 501] on span at bounding box center [845, 500] width 7 height 7
